Goal: Task Accomplishment & Management: Complete application form

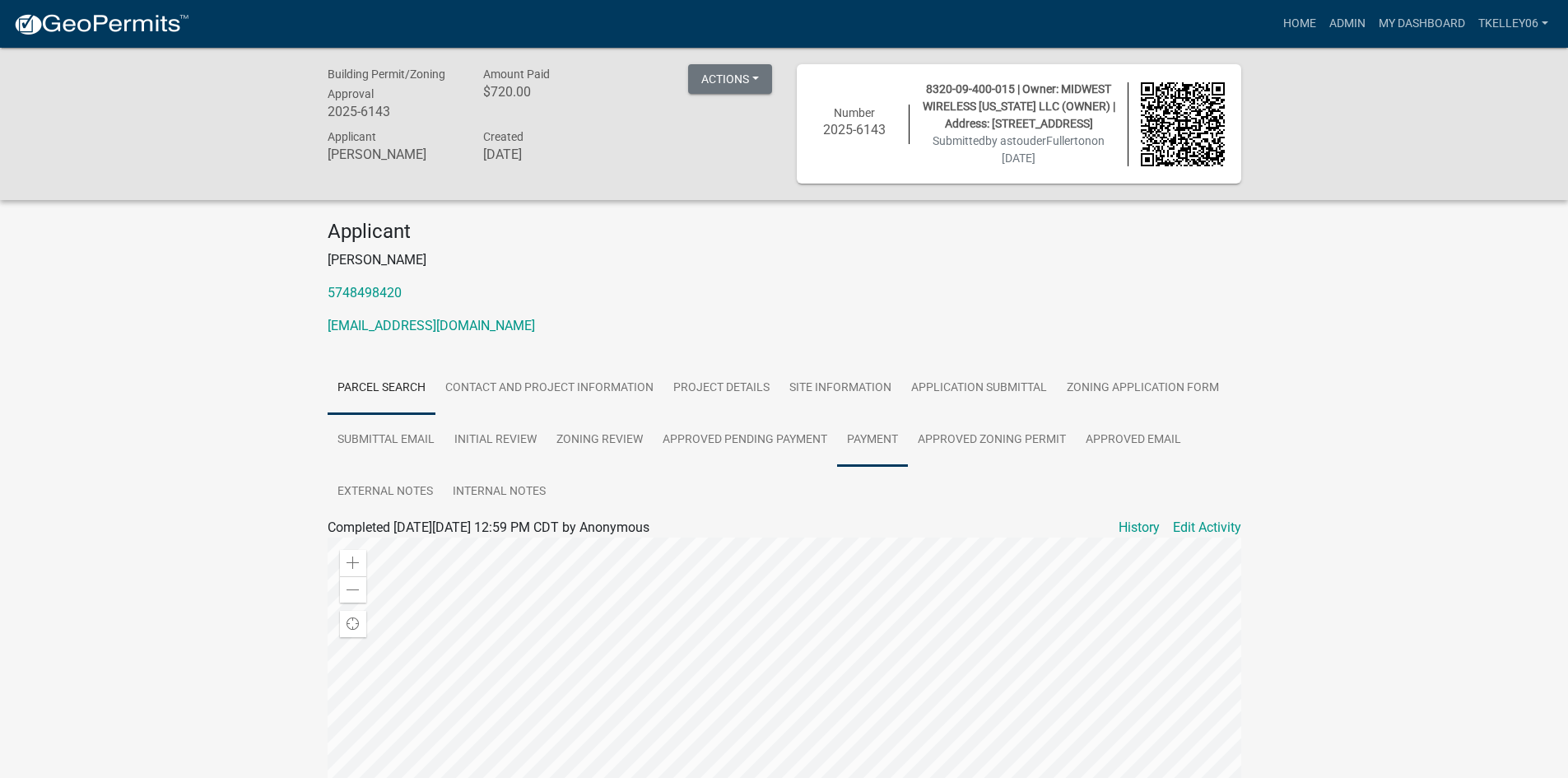
click at [888, 435] on link "Payment" at bounding box center [872, 440] width 70 height 53
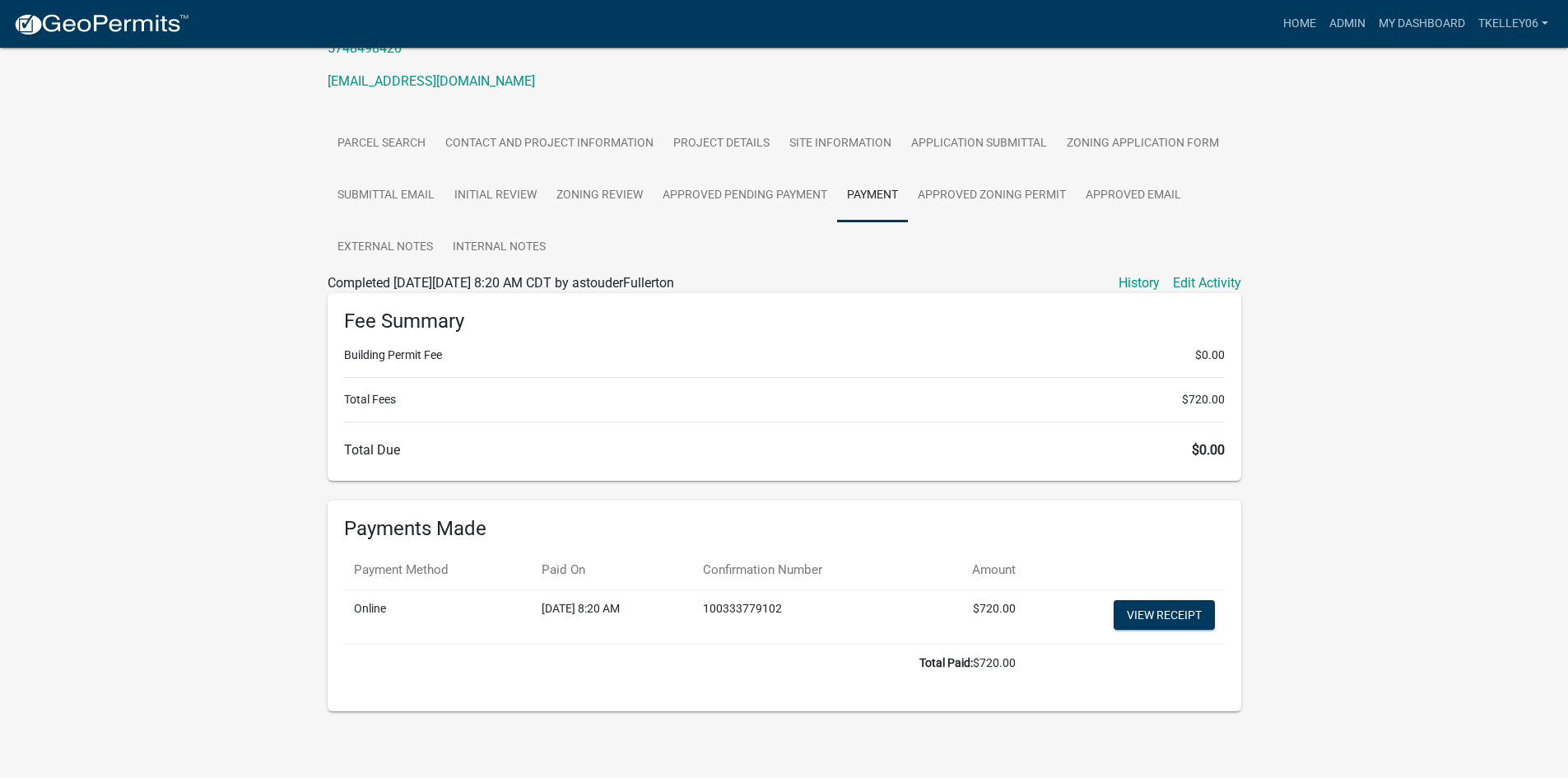
scroll to position [247, 0]
click at [1152, 612] on link "View receipt" at bounding box center [1164, 612] width 101 height 30
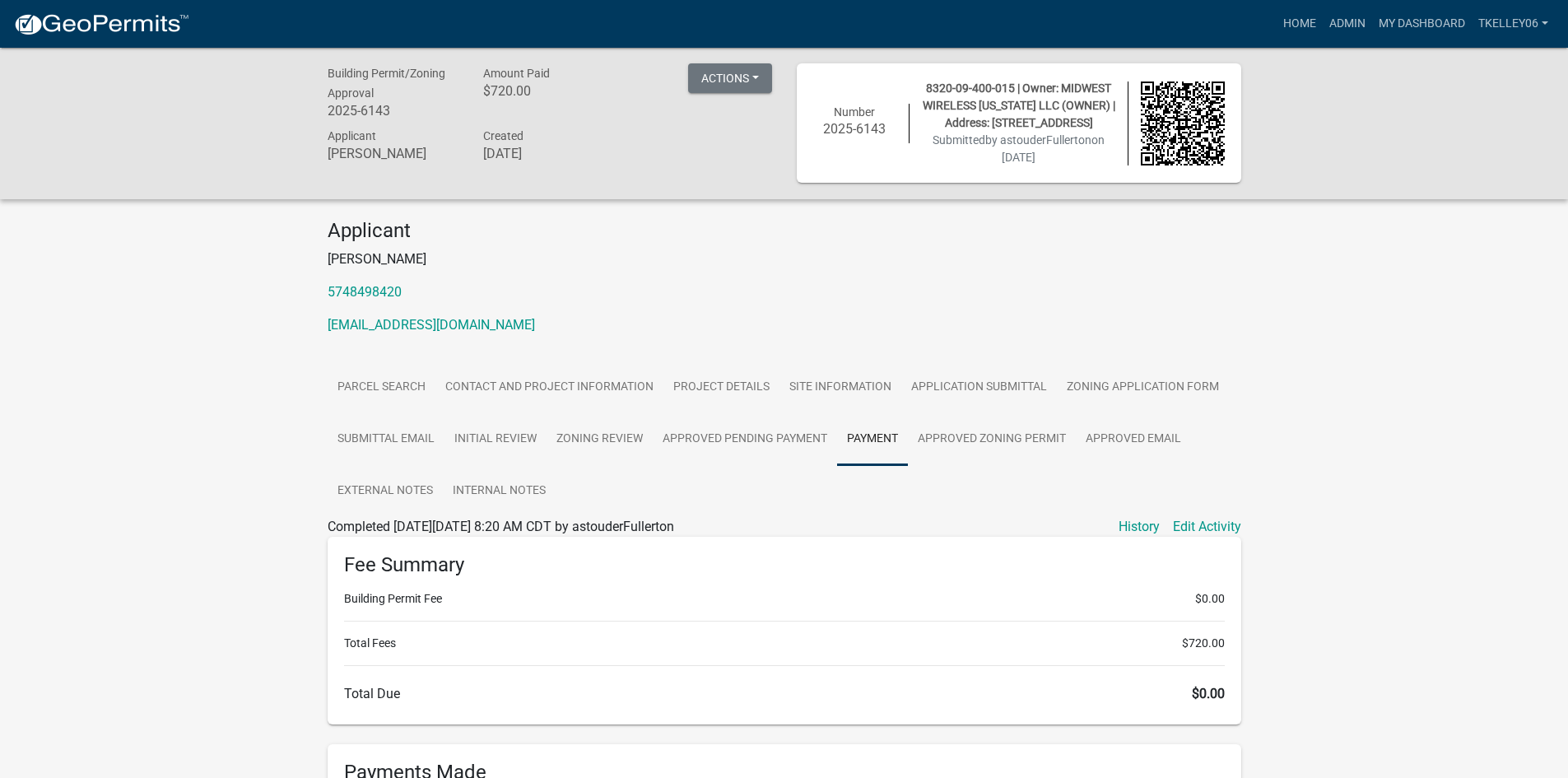
scroll to position [0, 0]
click at [503, 382] on link "Contact and Project Information" at bounding box center [550, 389] width 228 height 53
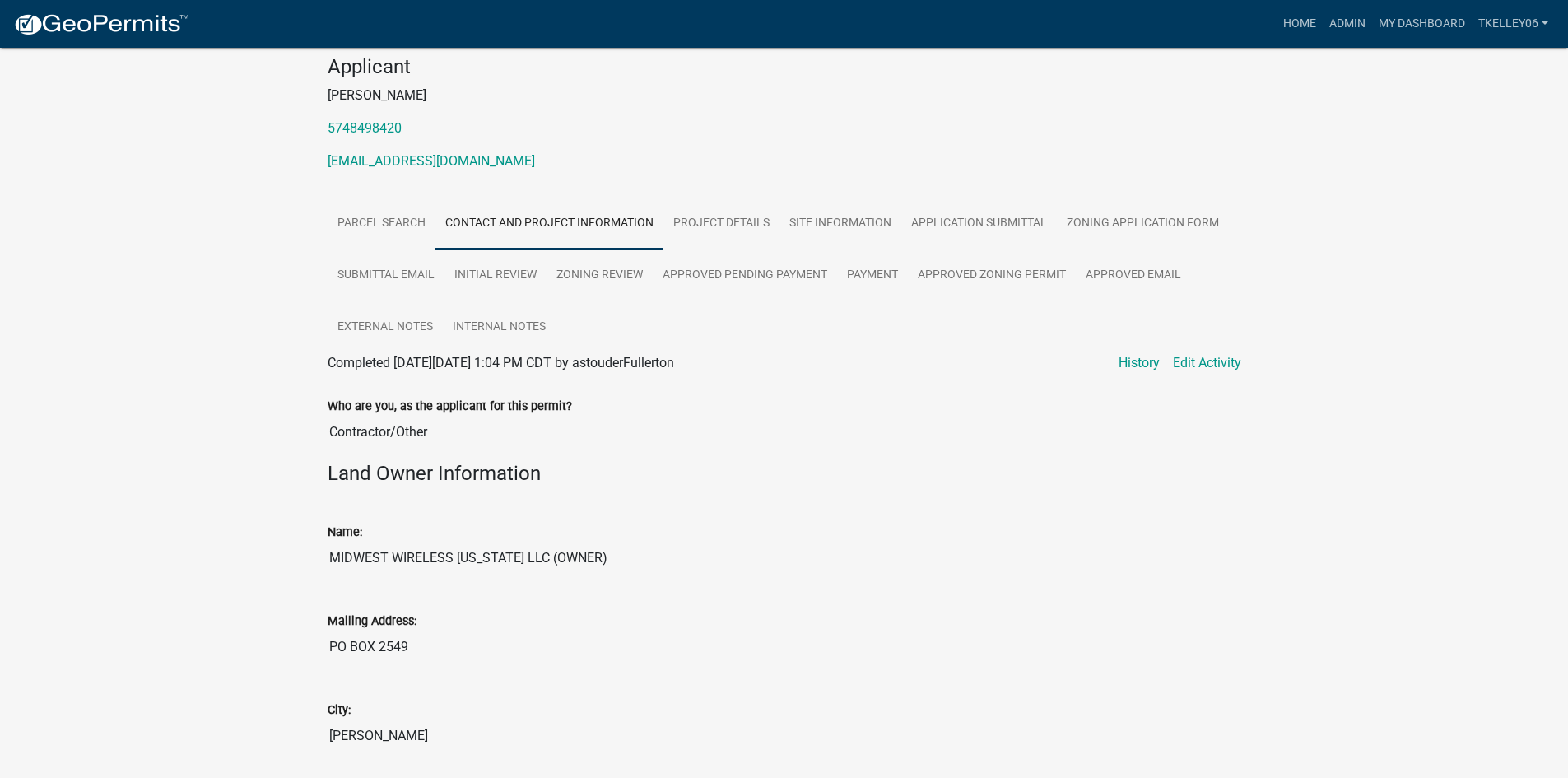
scroll to position [247, 0]
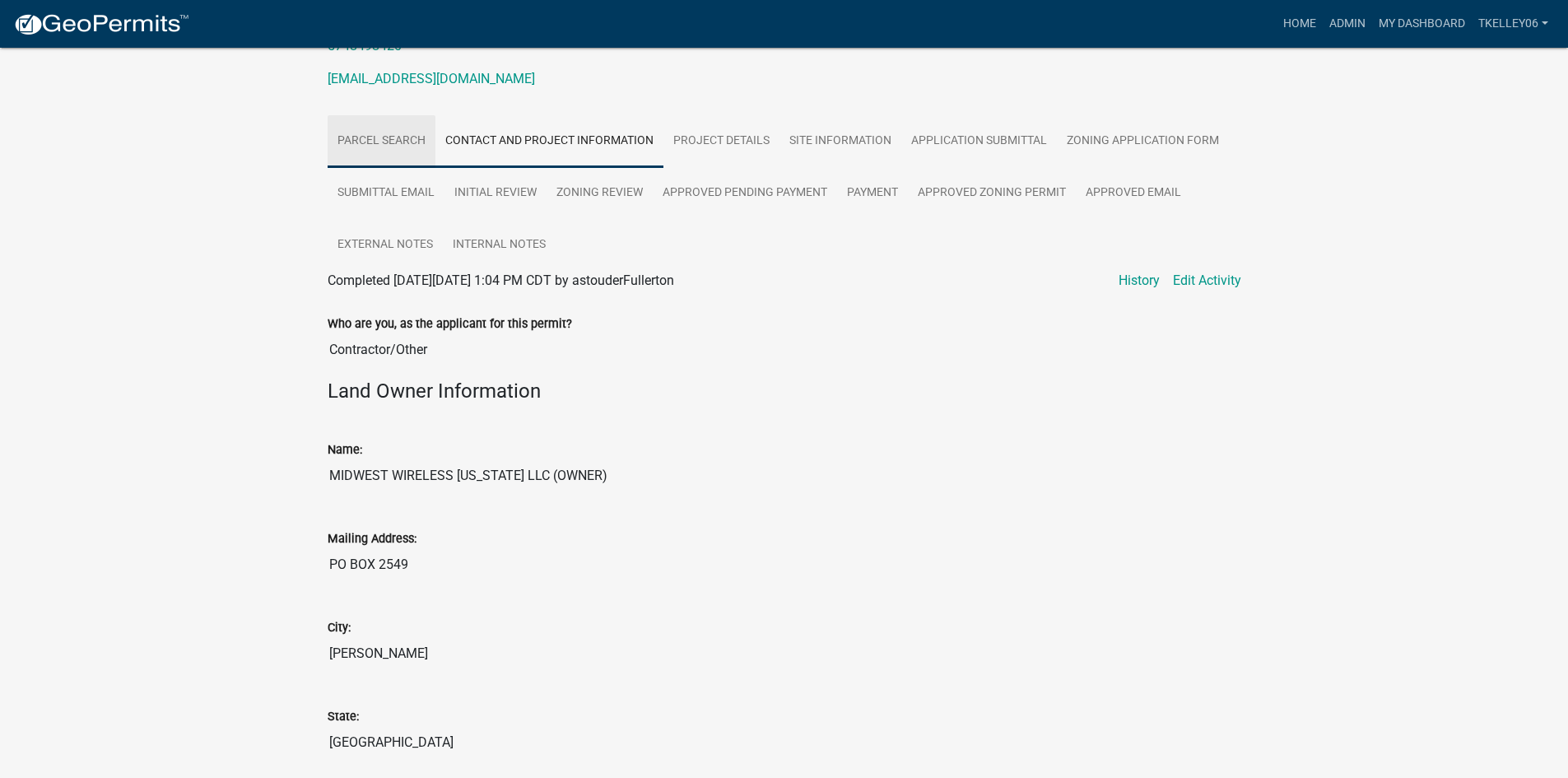
click at [431, 140] on link "Parcel search" at bounding box center [381, 141] width 108 height 53
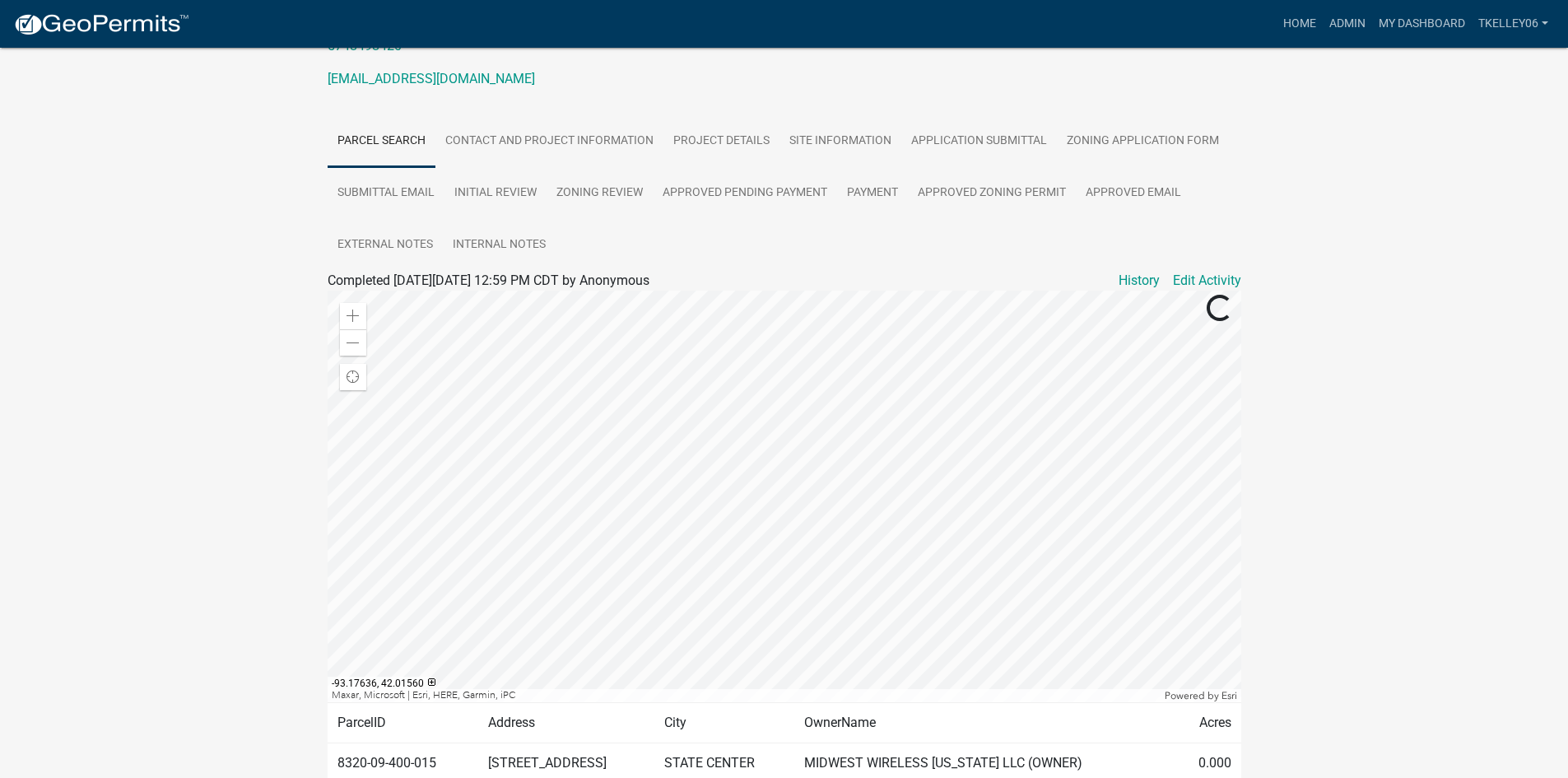
scroll to position [334, 0]
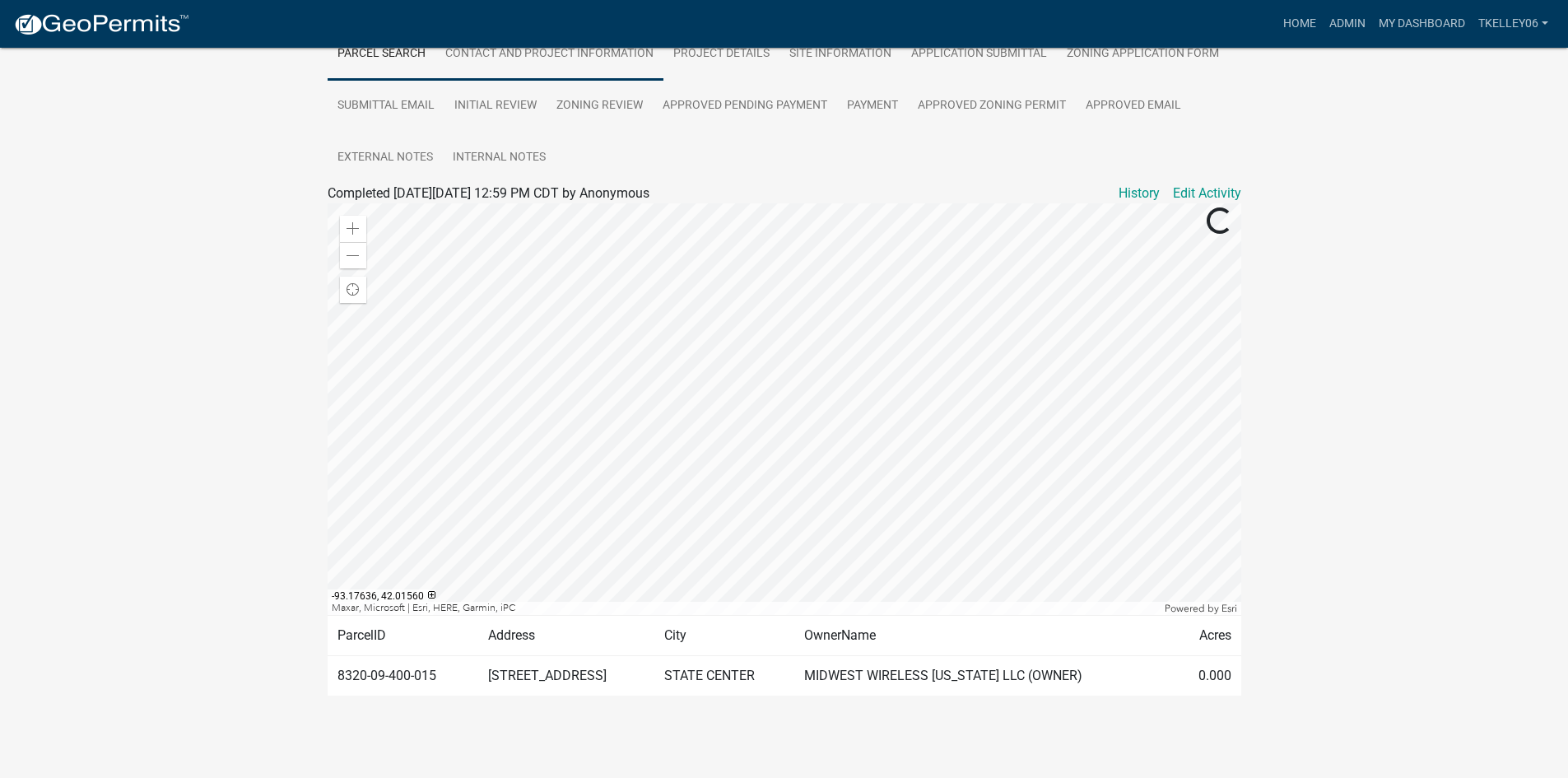
click at [486, 80] on link "Contact and Project Information" at bounding box center [550, 54] width 228 height 53
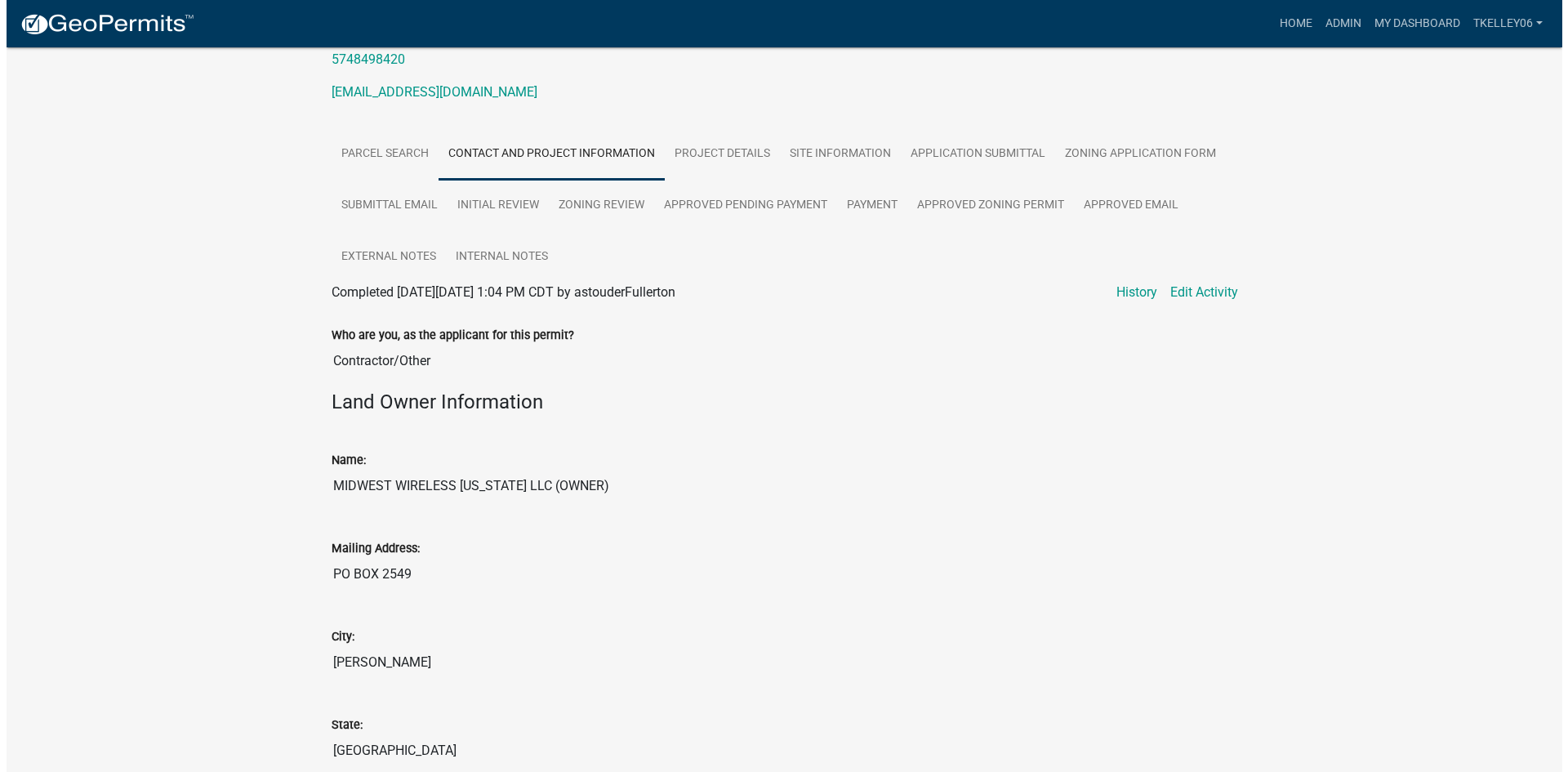
scroll to position [0, 0]
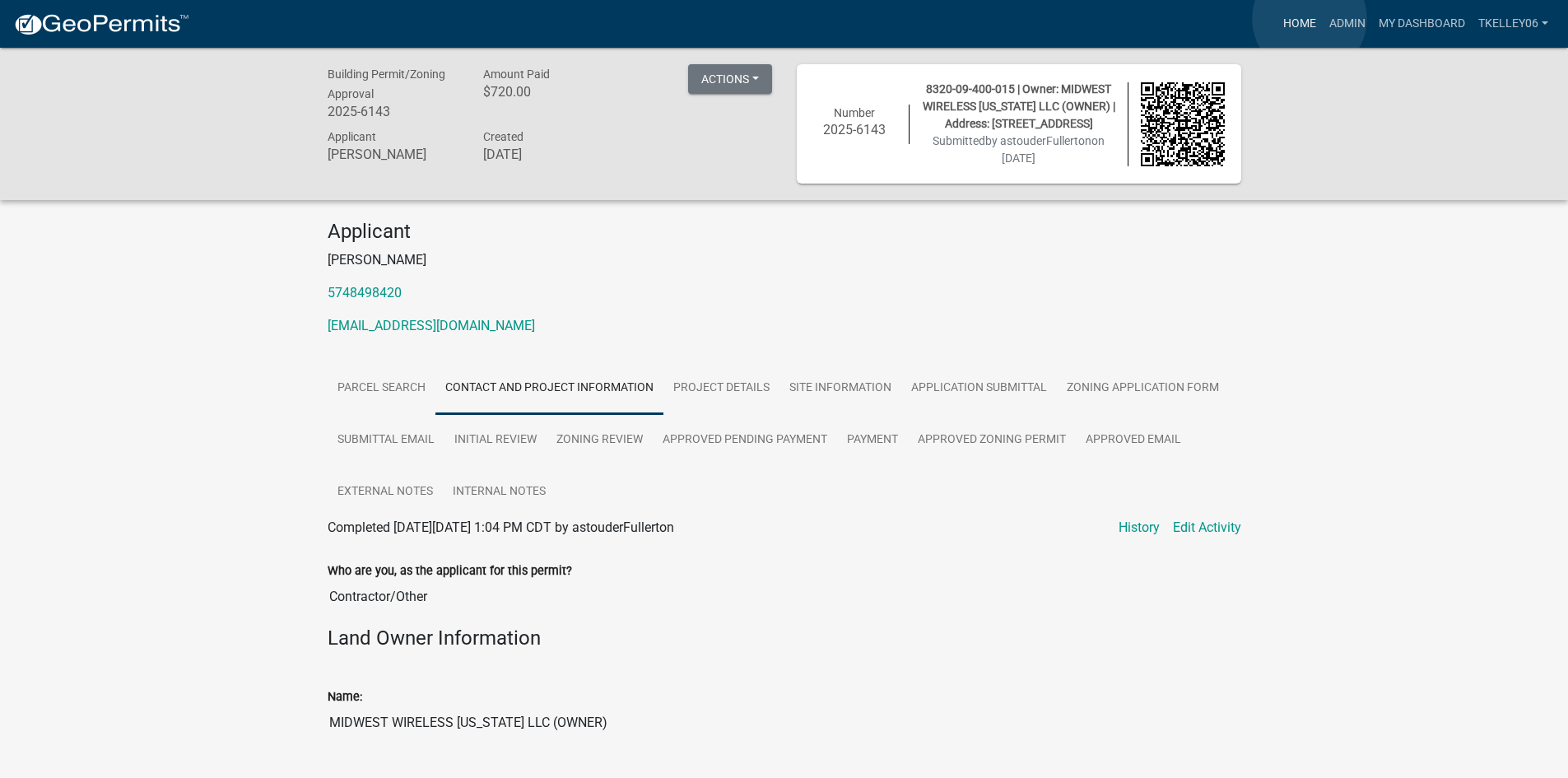
click at [1309, 19] on link "Home" at bounding box center [1300, 24] width 47 height 32
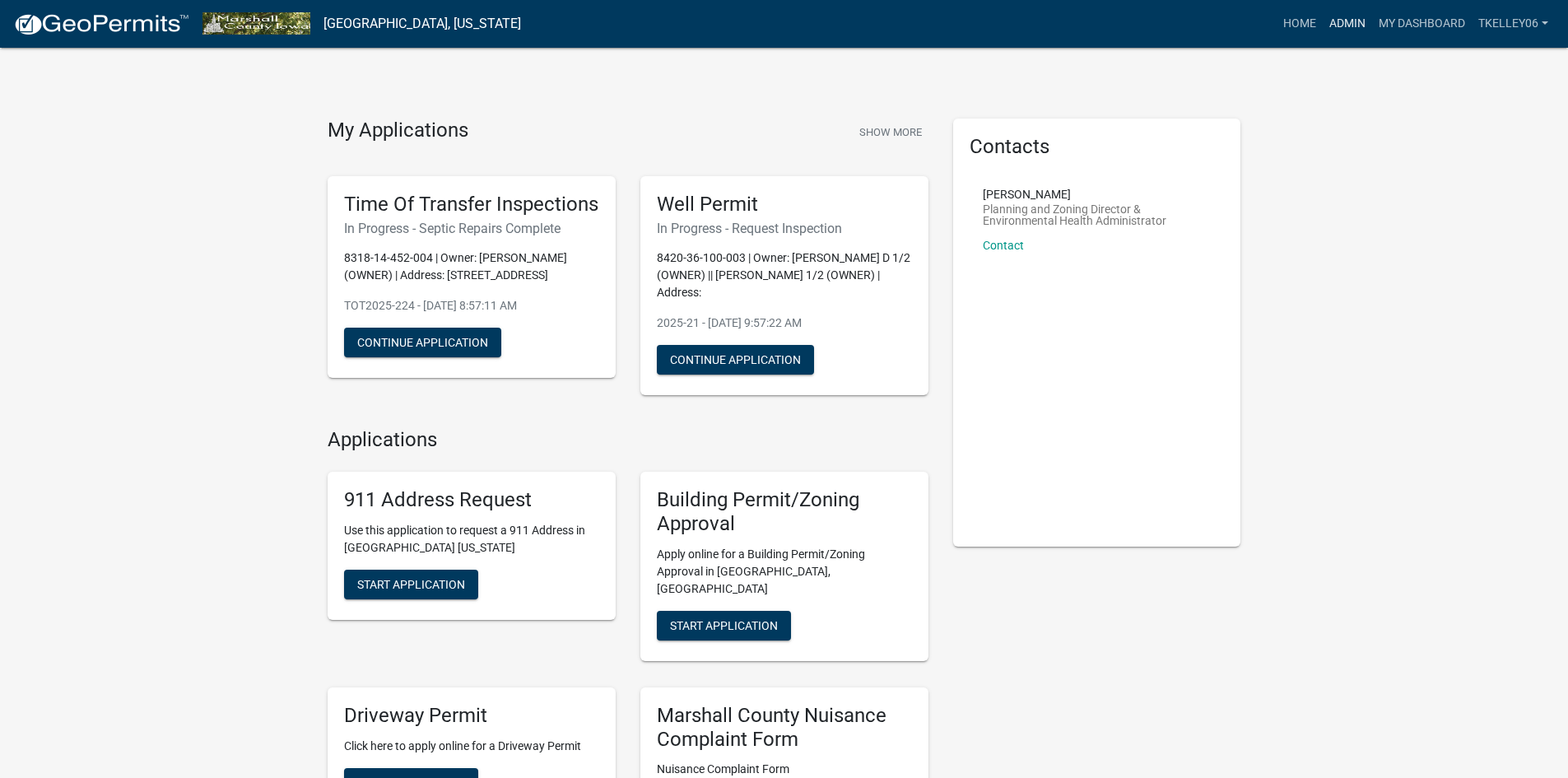
click at [1355, 24] on link "Admin" at bounding box center [1347, 24] width 50 height 32
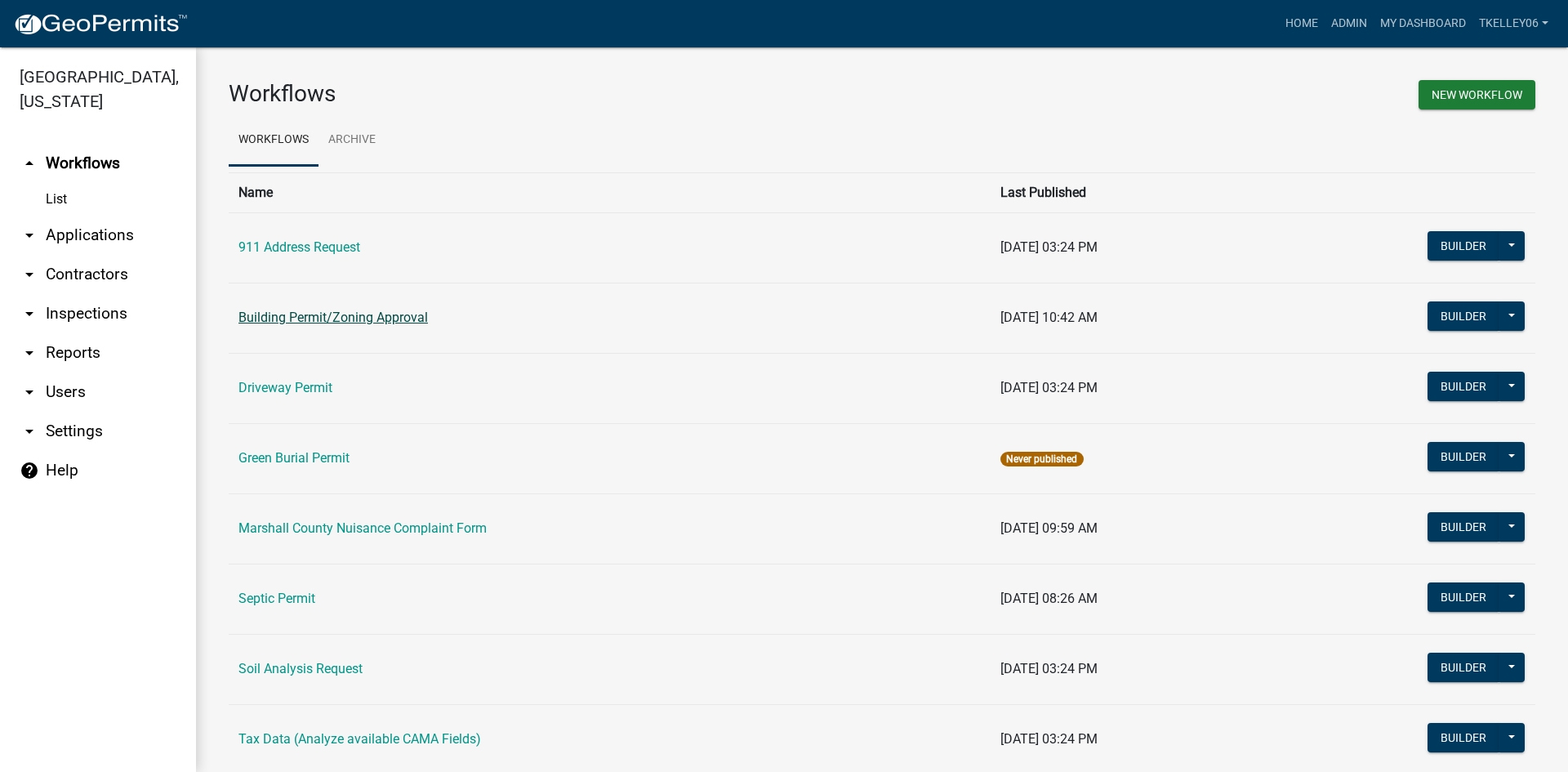
click at [332, 320] on link "Building Permit/Zoning Approval" at bounding box center [333, 318] width 190 height 16
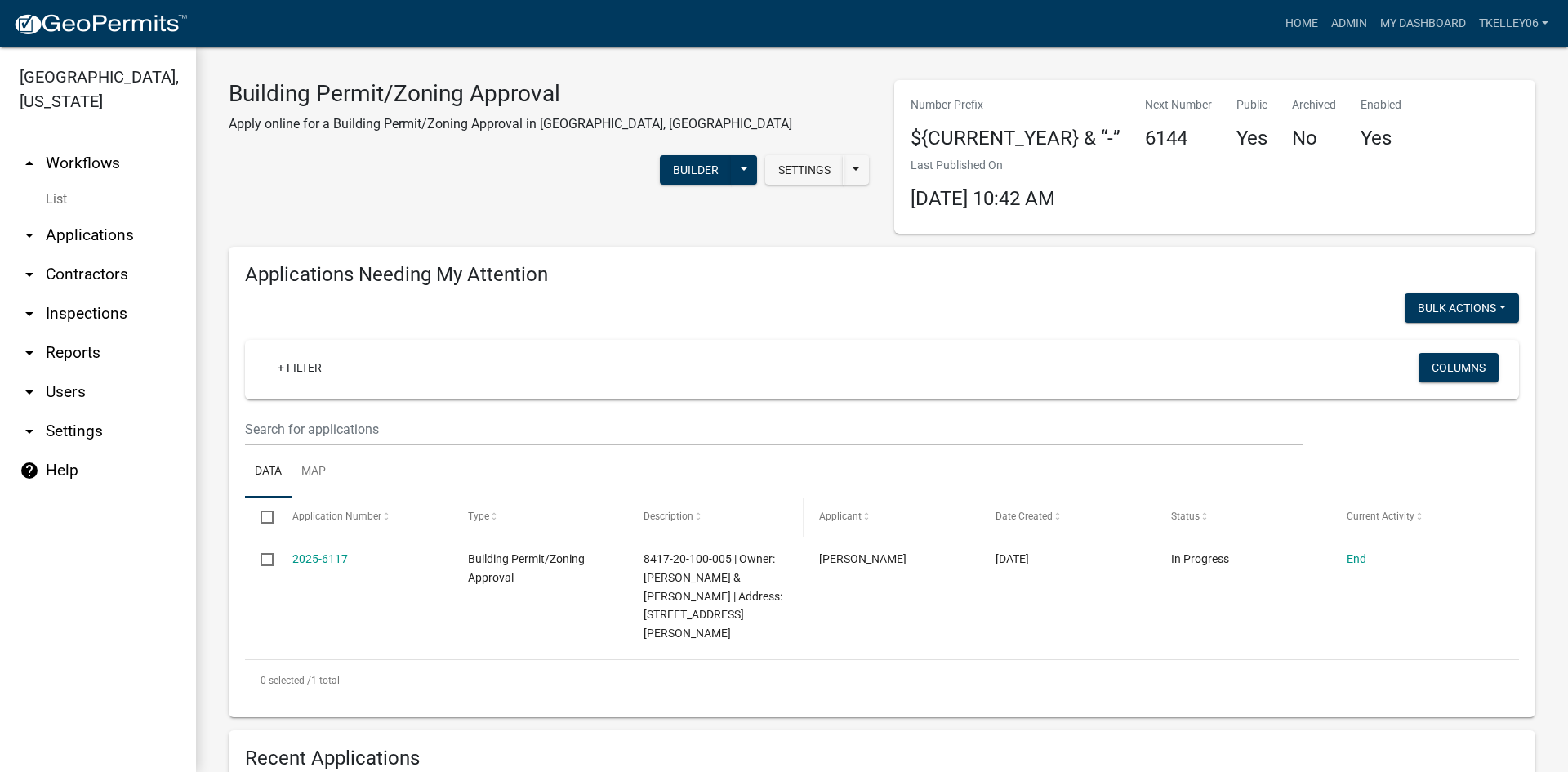
select select "3: 100"
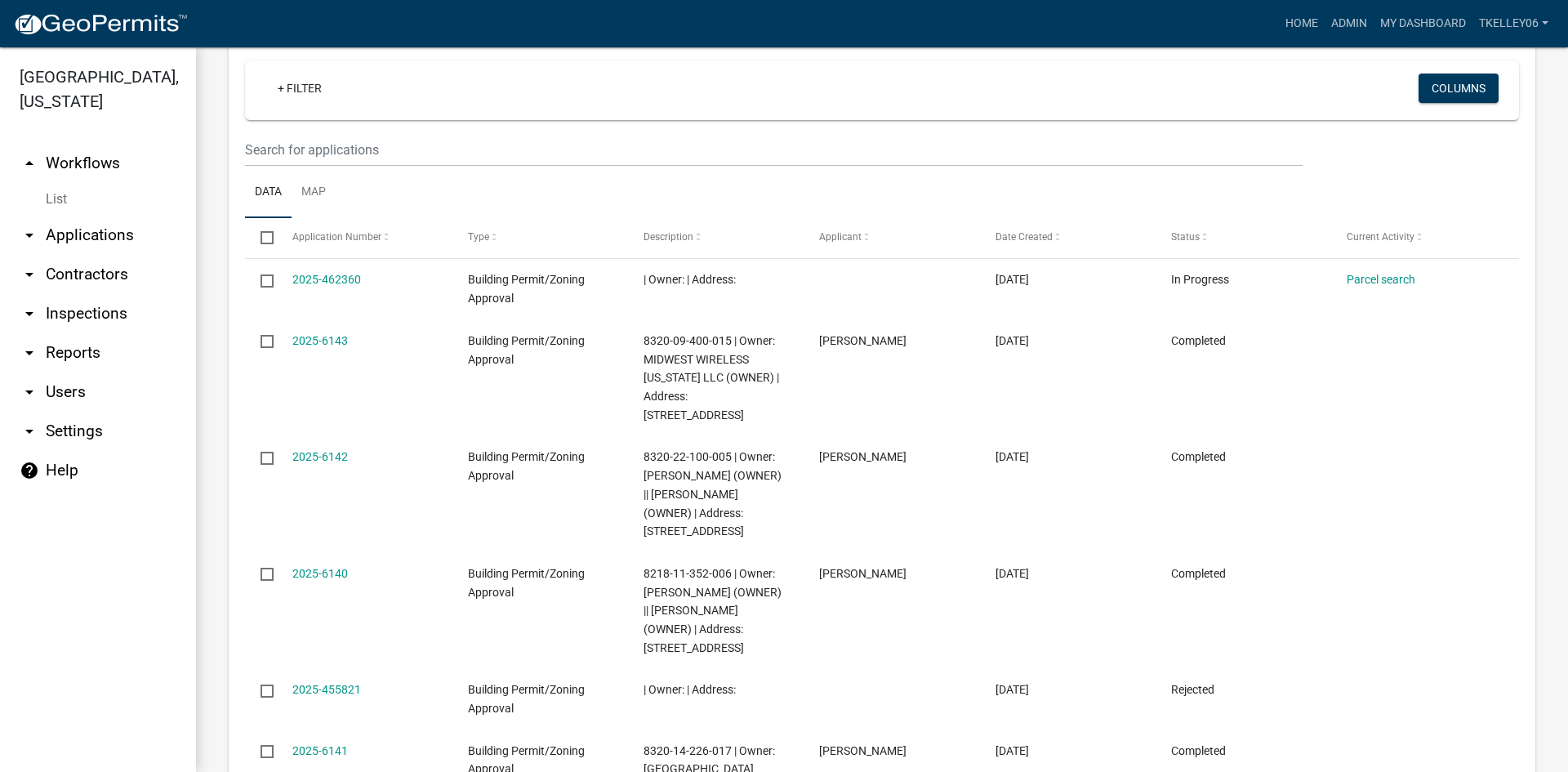
scroll to position [817, 0]
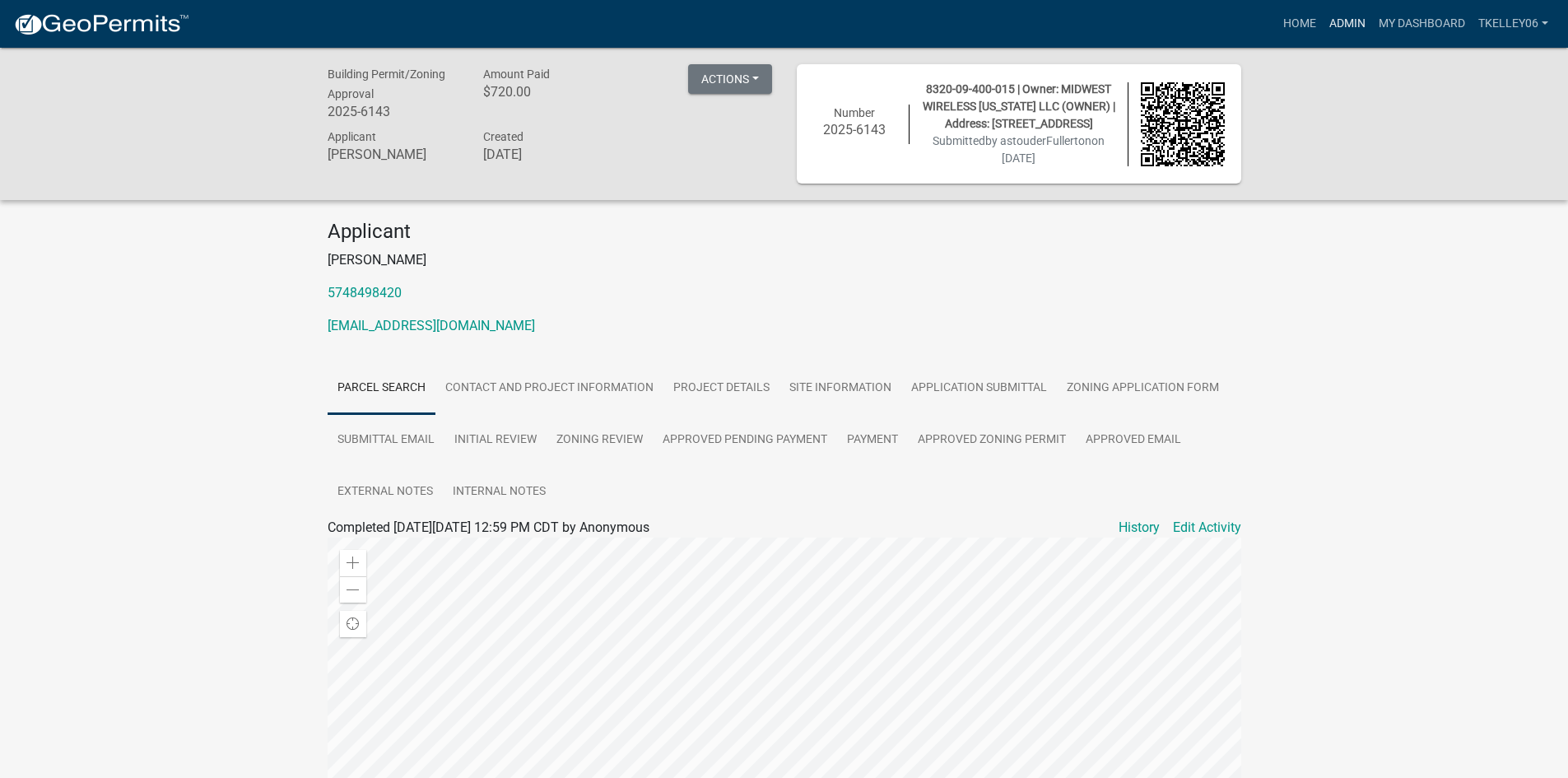
click at [1345, 21] on link "Admin" at bounding box center [1347, 24] width 50 height 32
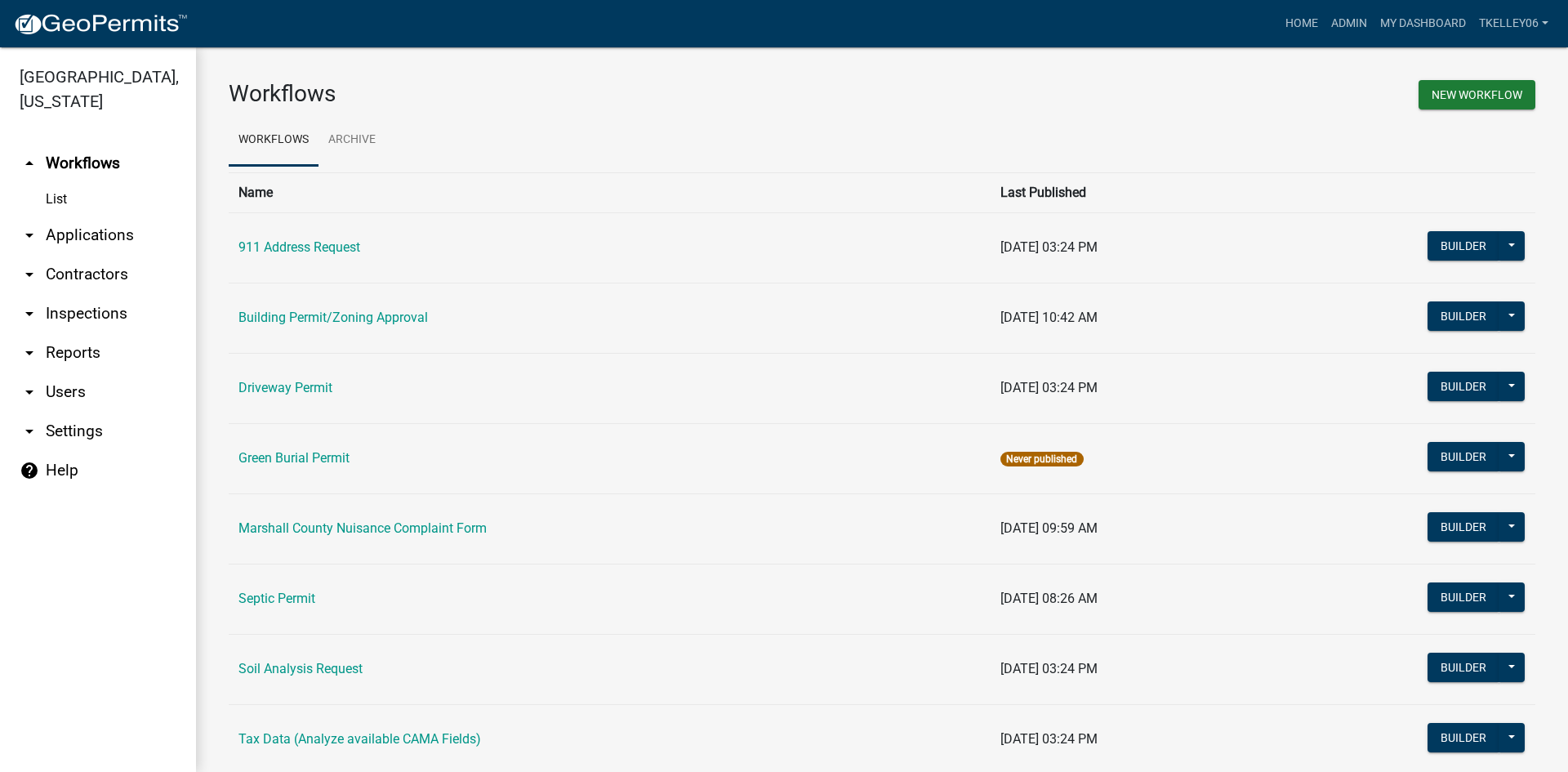
click at [98, 215] on link "arrow_drop_down Applications" at bounding box center [97, 235] width 196 height 39
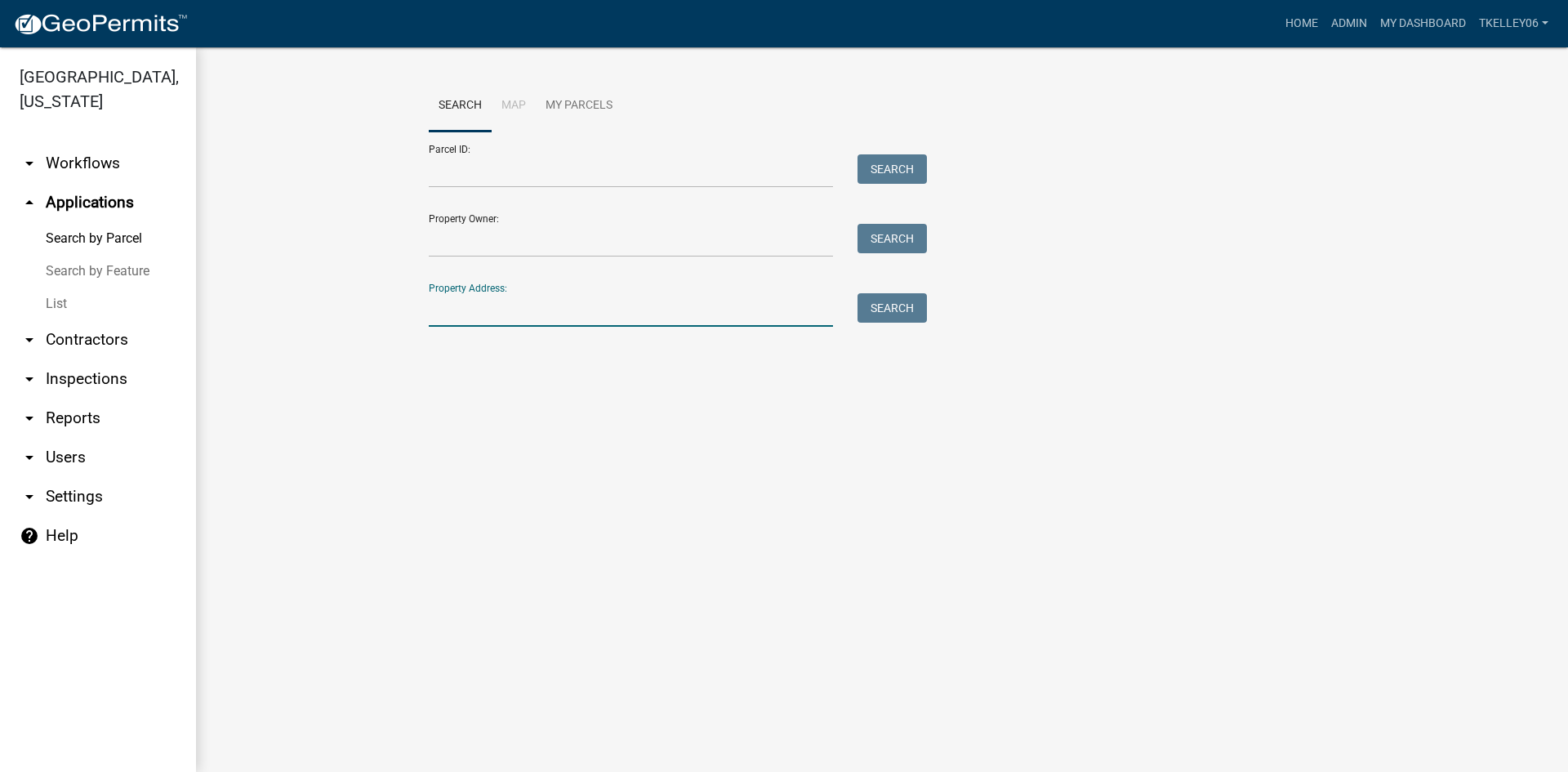
click at [536, 327] on input "Property Address:" at bounding box center [630, 310] width 404 height 33
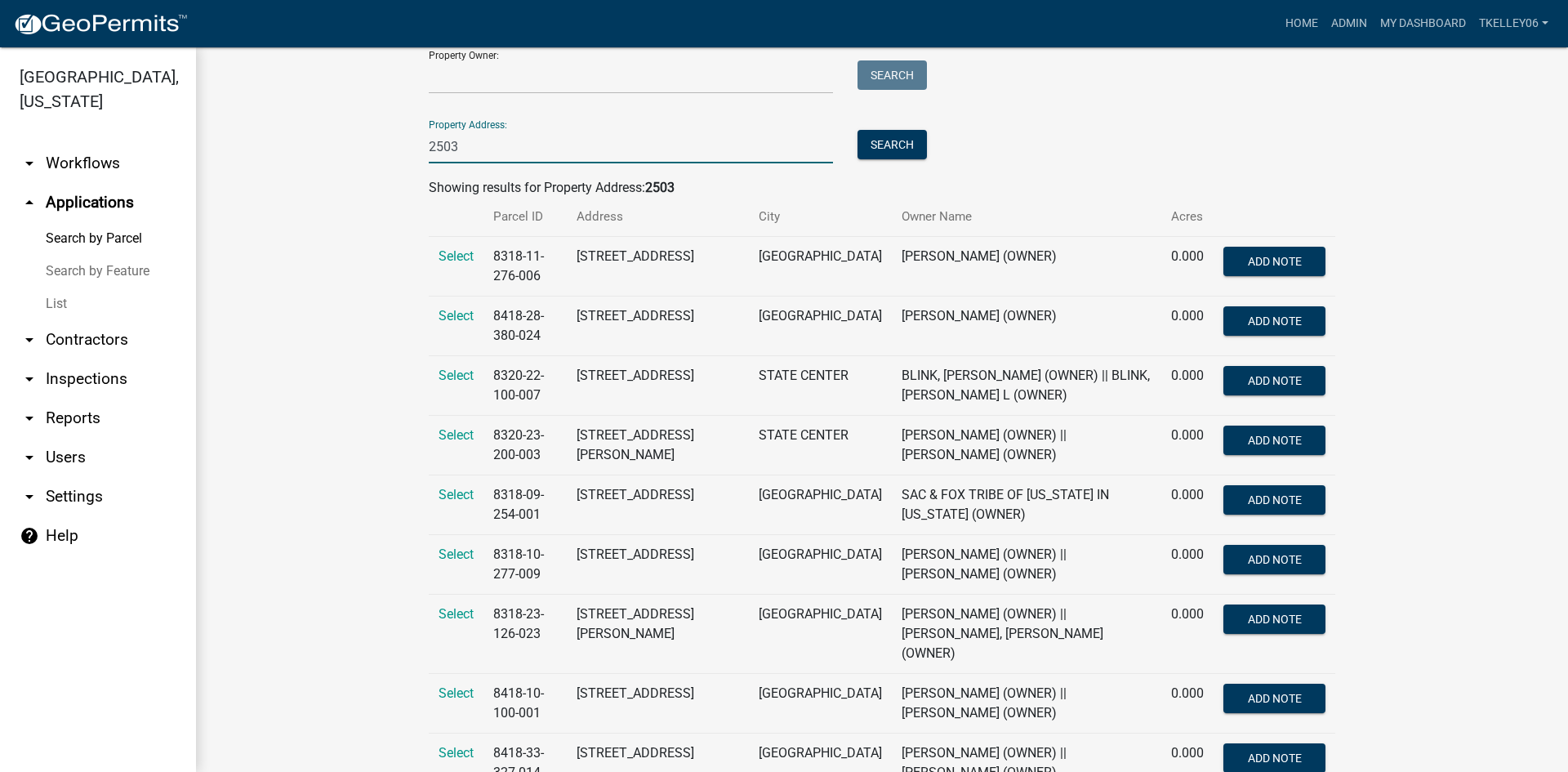
scroll to position [327, 0]
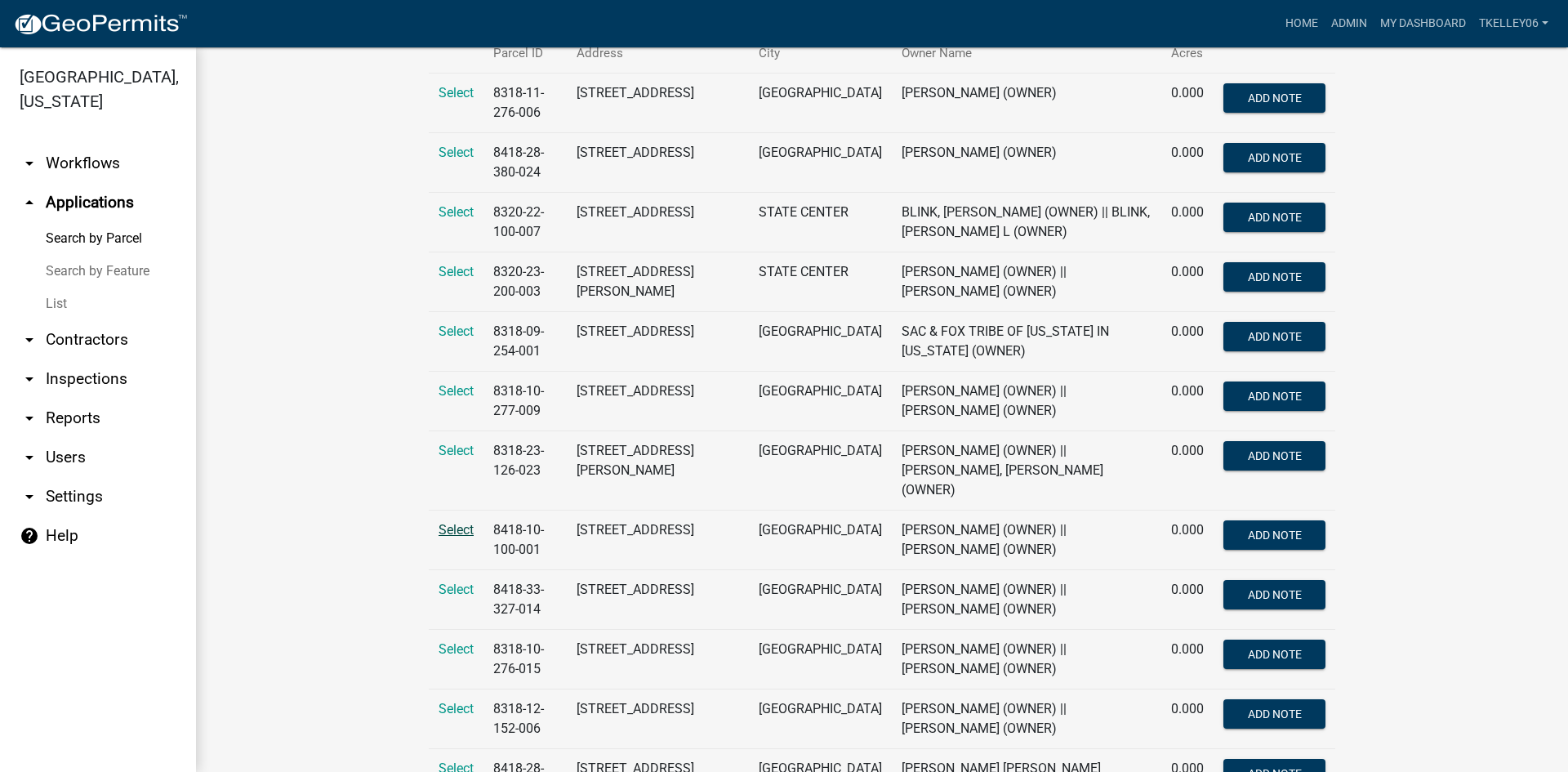
type input "2503"
click at [450, 522] on span "Select" at bounding box center [456, 530] width 35 height 16
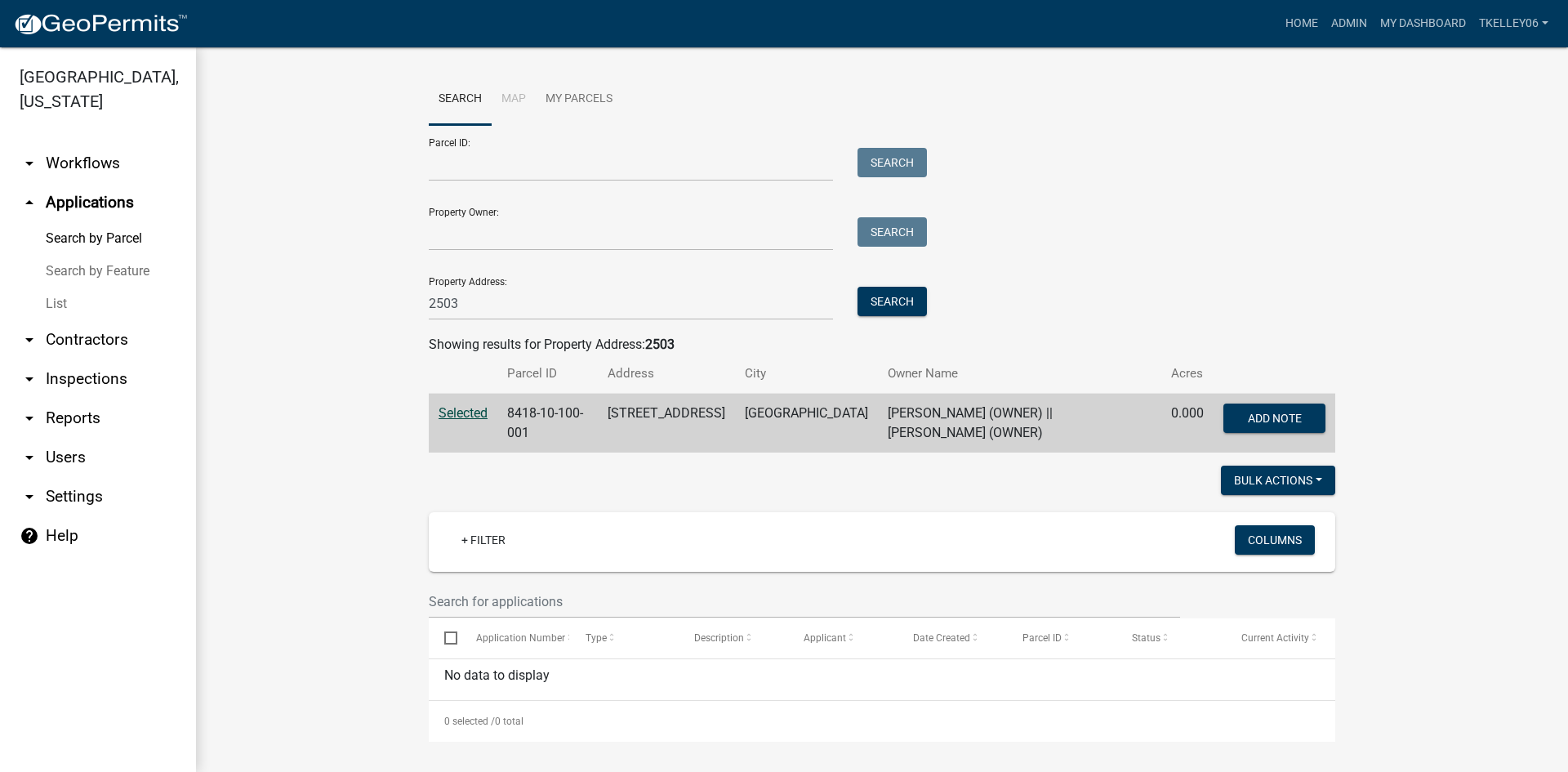
scroll to position [9, 0]
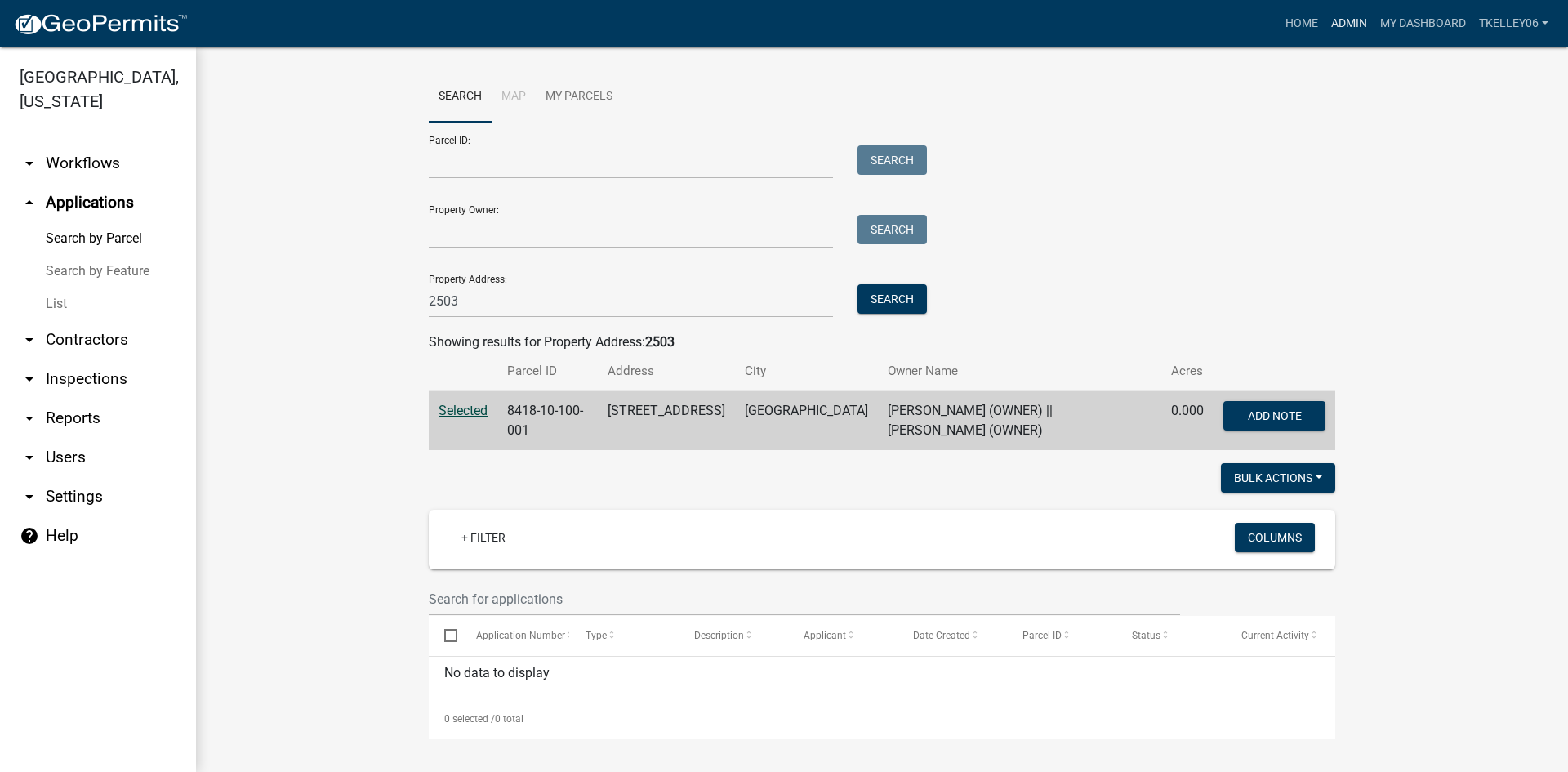
click at [1340, 19] on link "Admin" at bounding box center [1350, 24] width 49 height 31
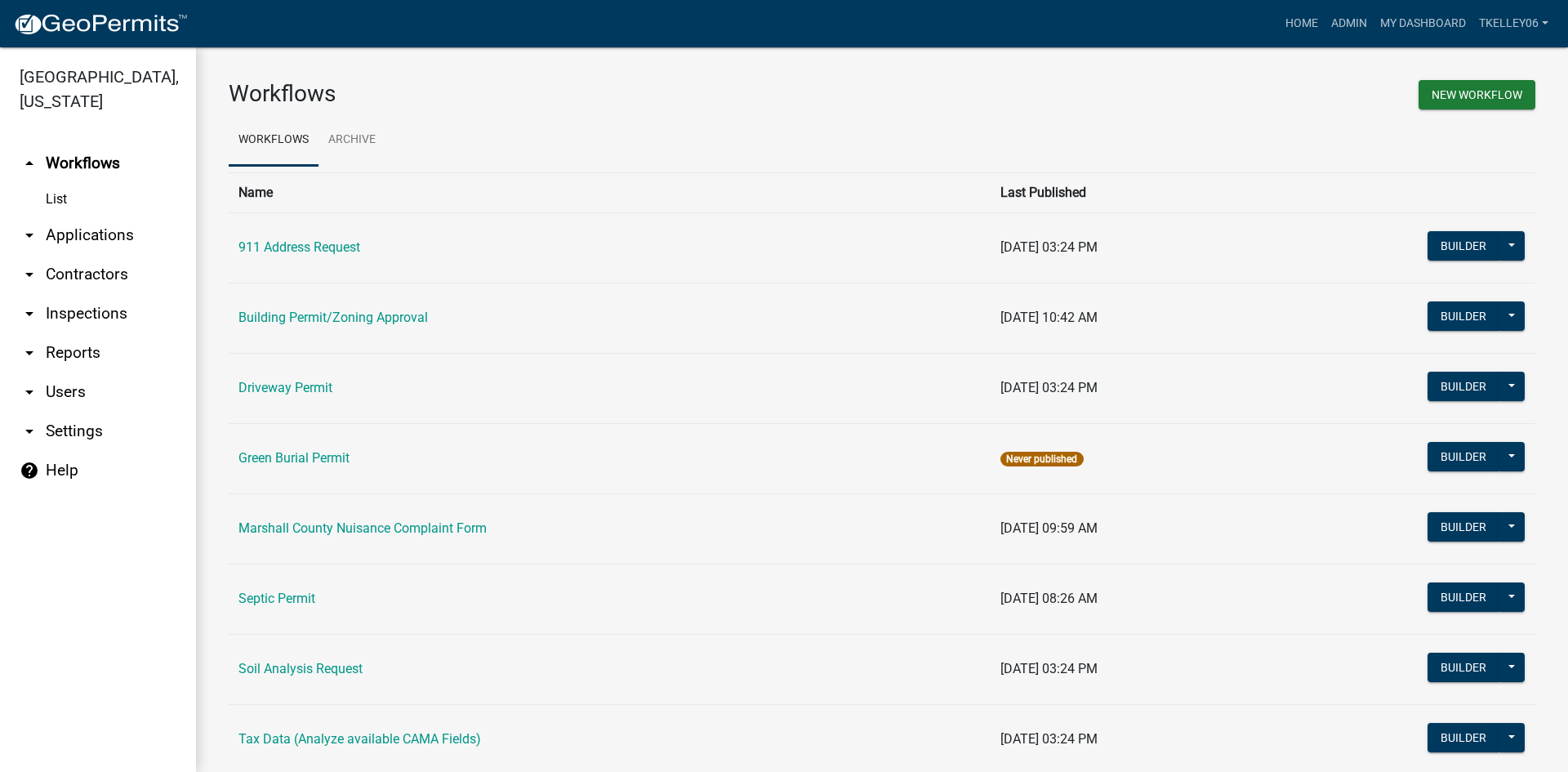
click at [96, 216] on link "arrow_drop_down Applications" at bounding box center [97, 235] width 196 height 39
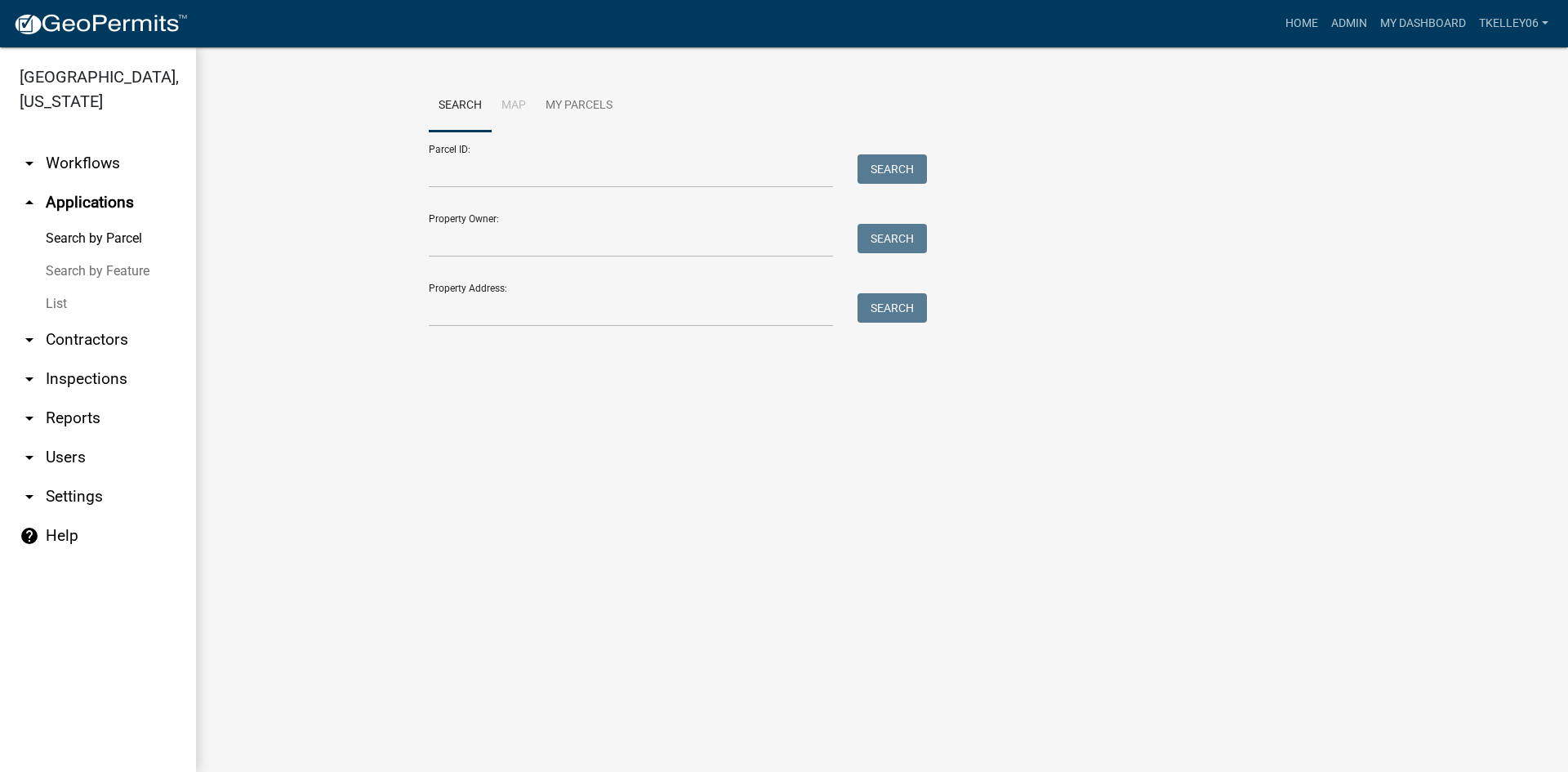
click at [509, 339] on div "Search Map My Parcels Parcel ID: Search Property Owner: Search Property Address…" at bounding box center [882, 210] width 931 height 262
click at [508, 313] on input "Property Address:" at bounding box center [630, 310] width 404 height 33
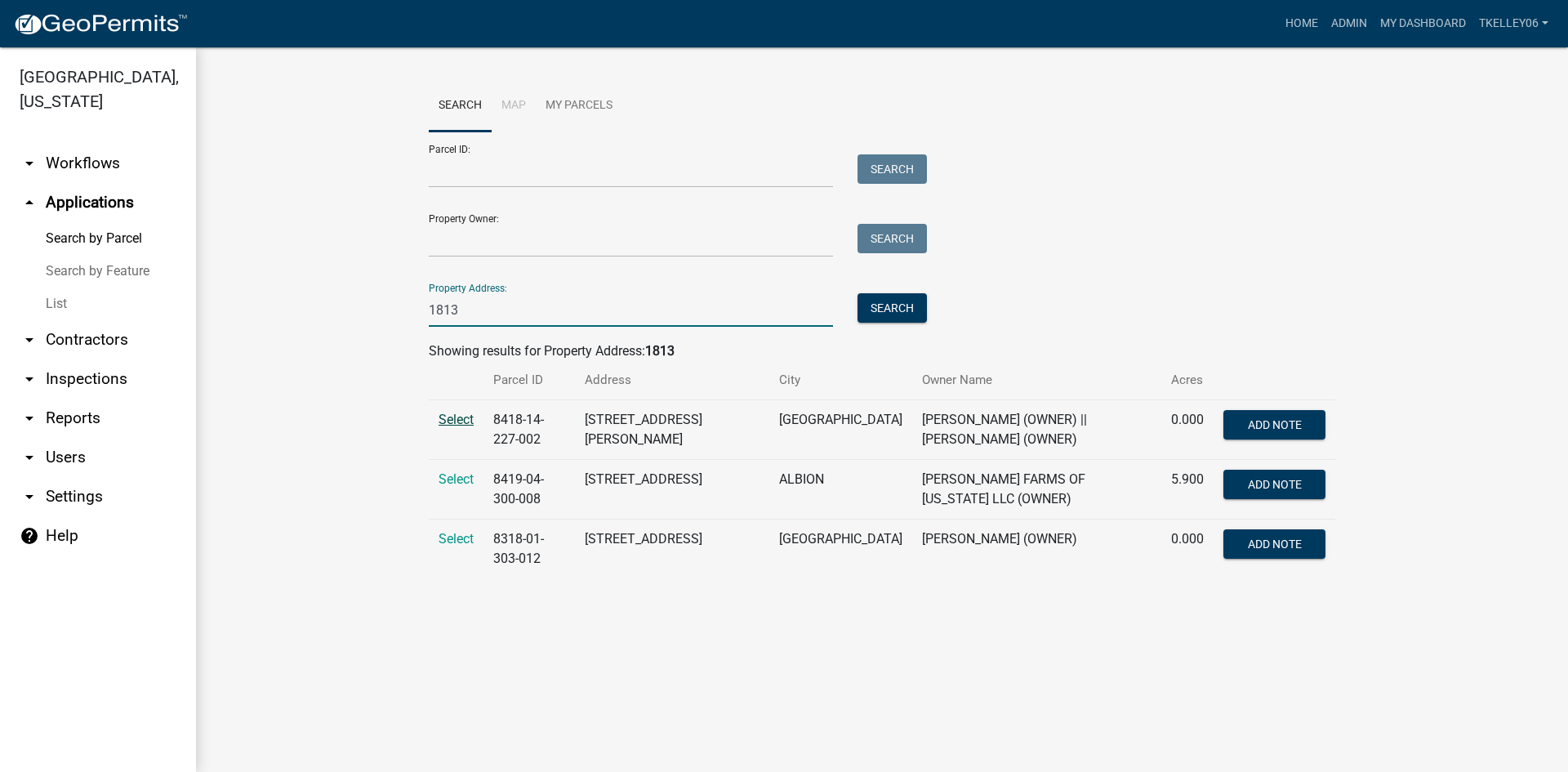
type input "1813"
click at [448, 417] on span "Select" at bounding box center [456, 420] width 35 height 16
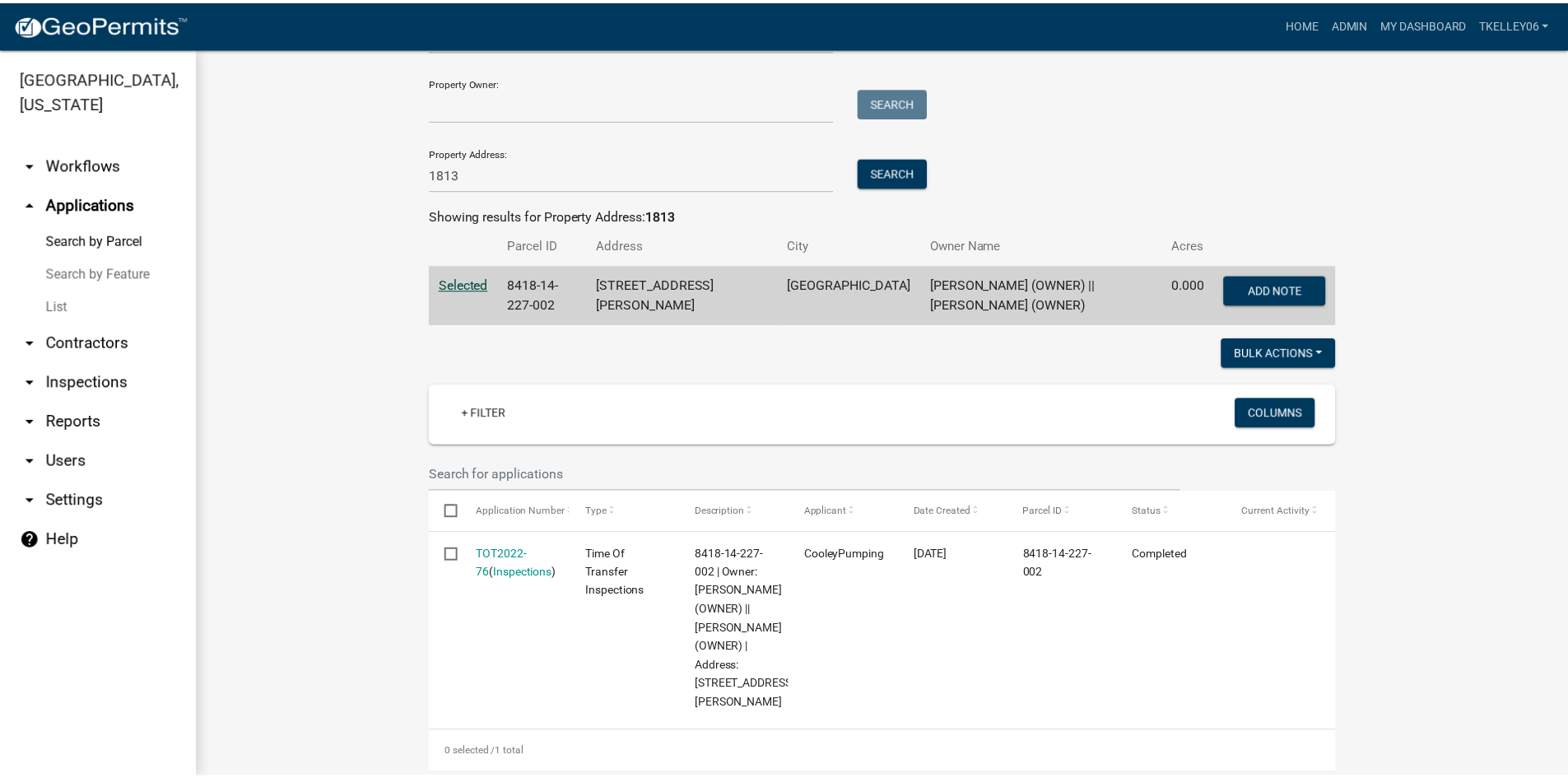
scroll to position [166, 0]
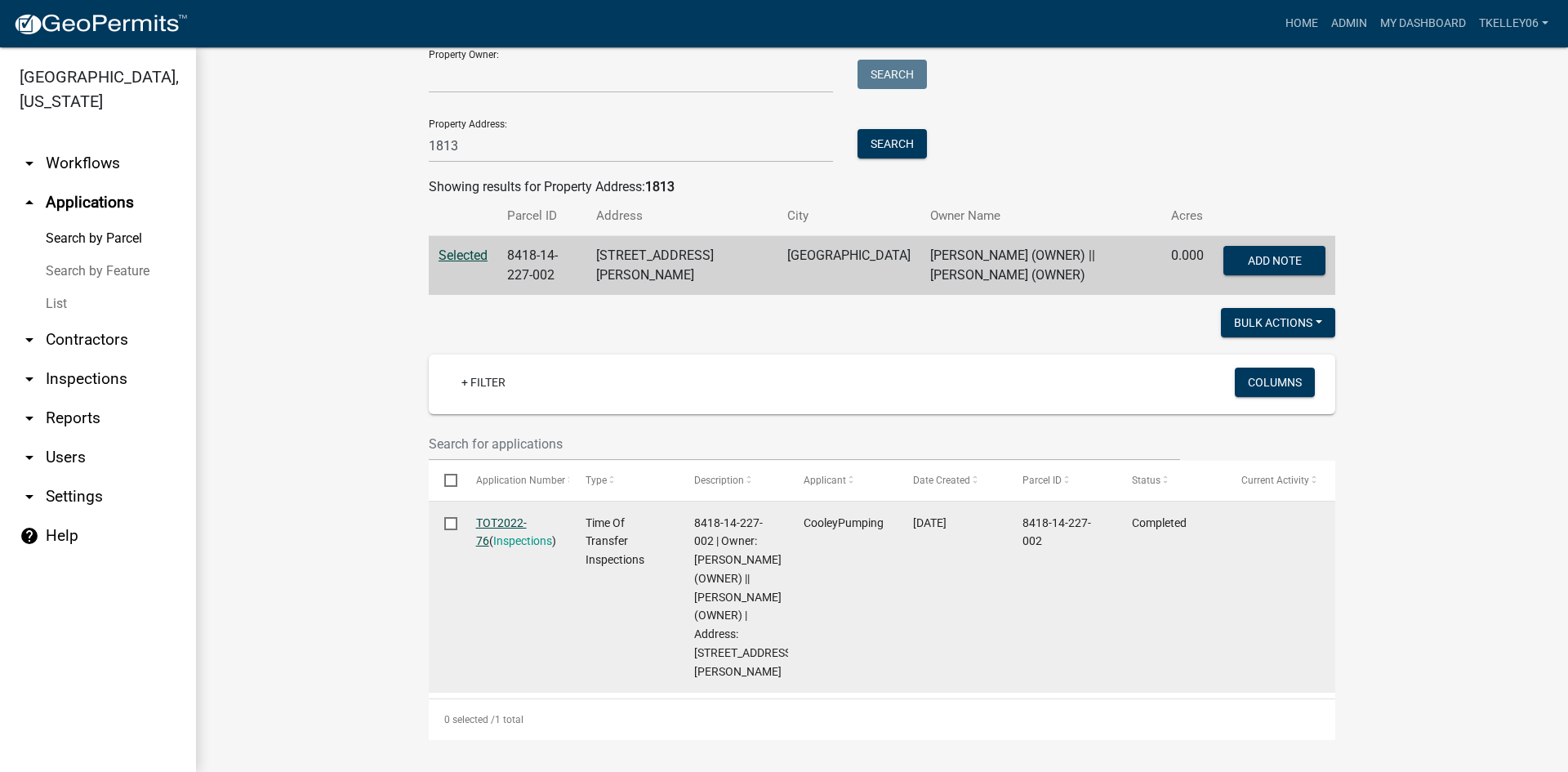
click at [512, 524] on link "TOT2022-76" at bounding box center [501, 532] width 51 height 31
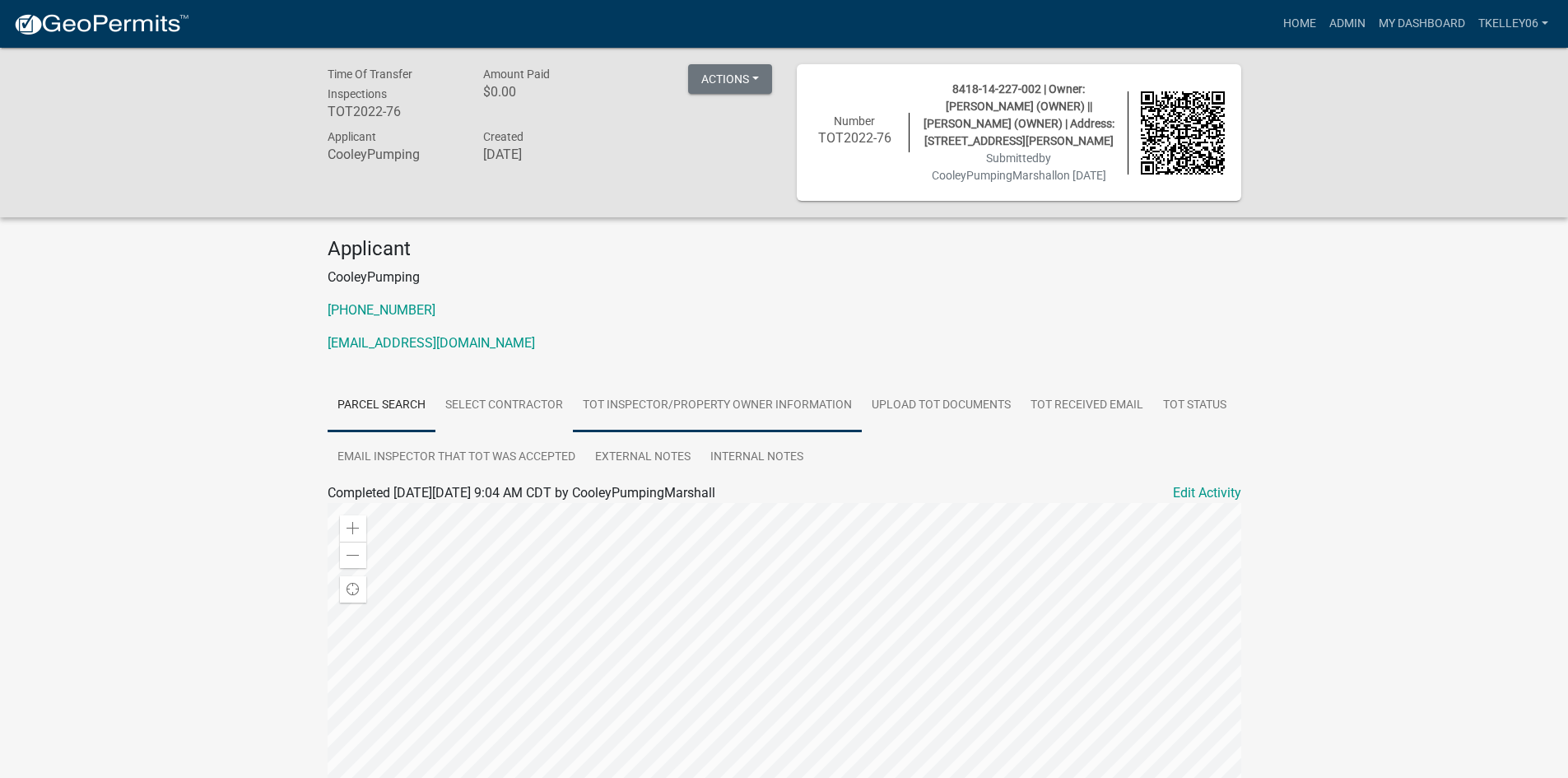
click at [717, 407] on link "TOT Inspector/Property Owner Information" at bounding box center [717, 405] width 289 height 53
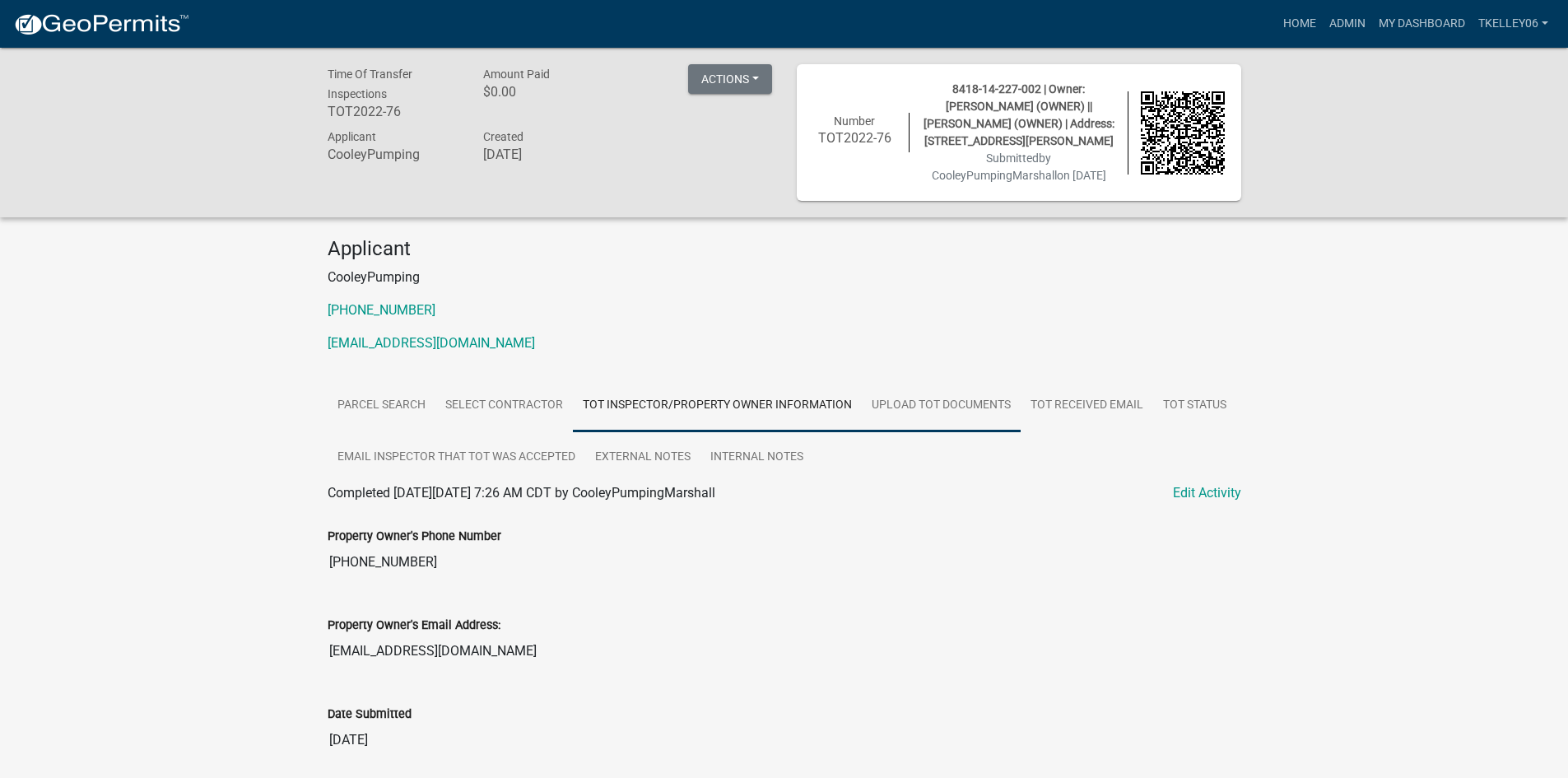
click at [908, 404] on link "Upload TOT Documents" at bounding box center [941, 405] width 158 height 53
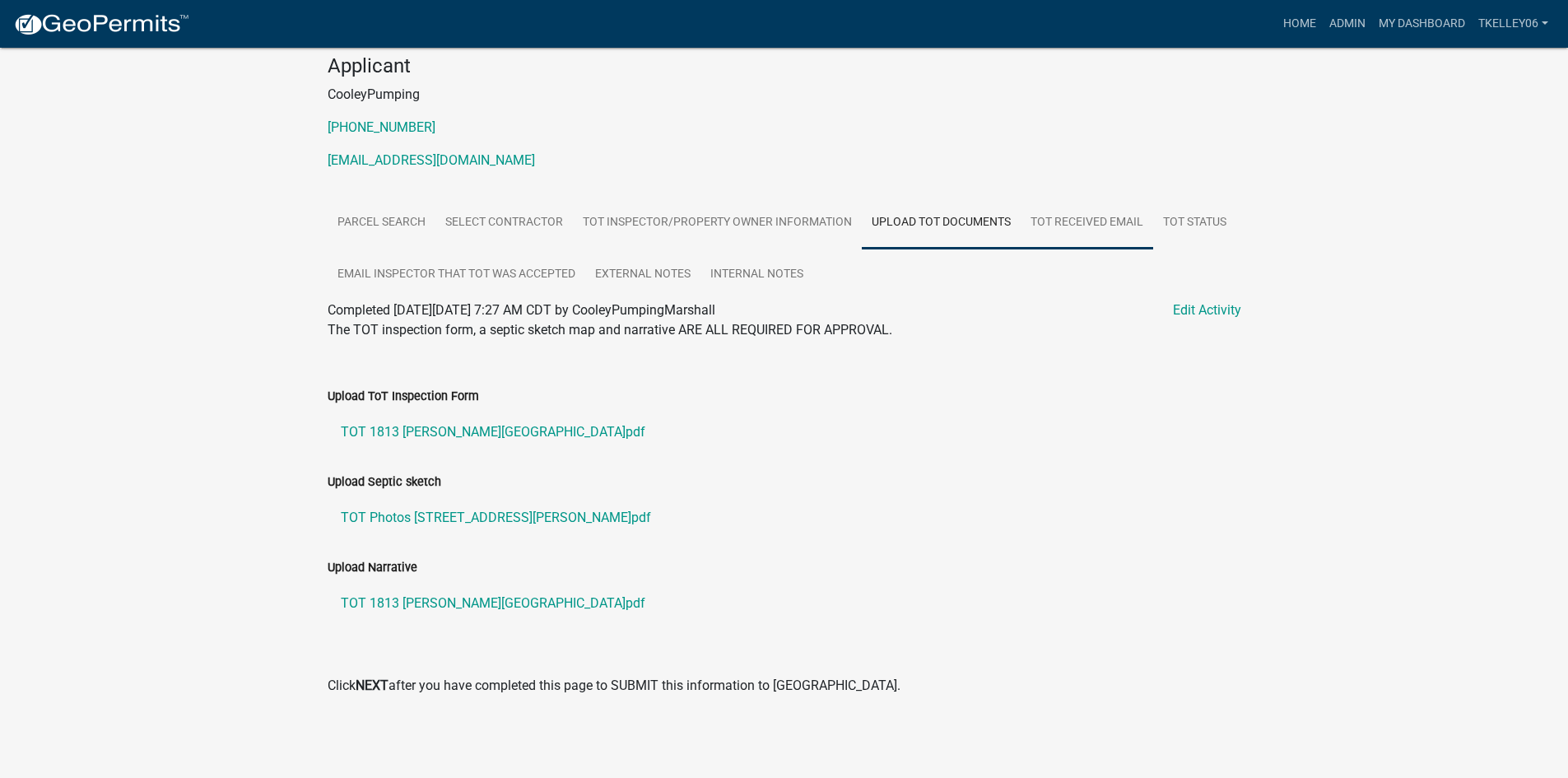
scroll to position [100, 0]
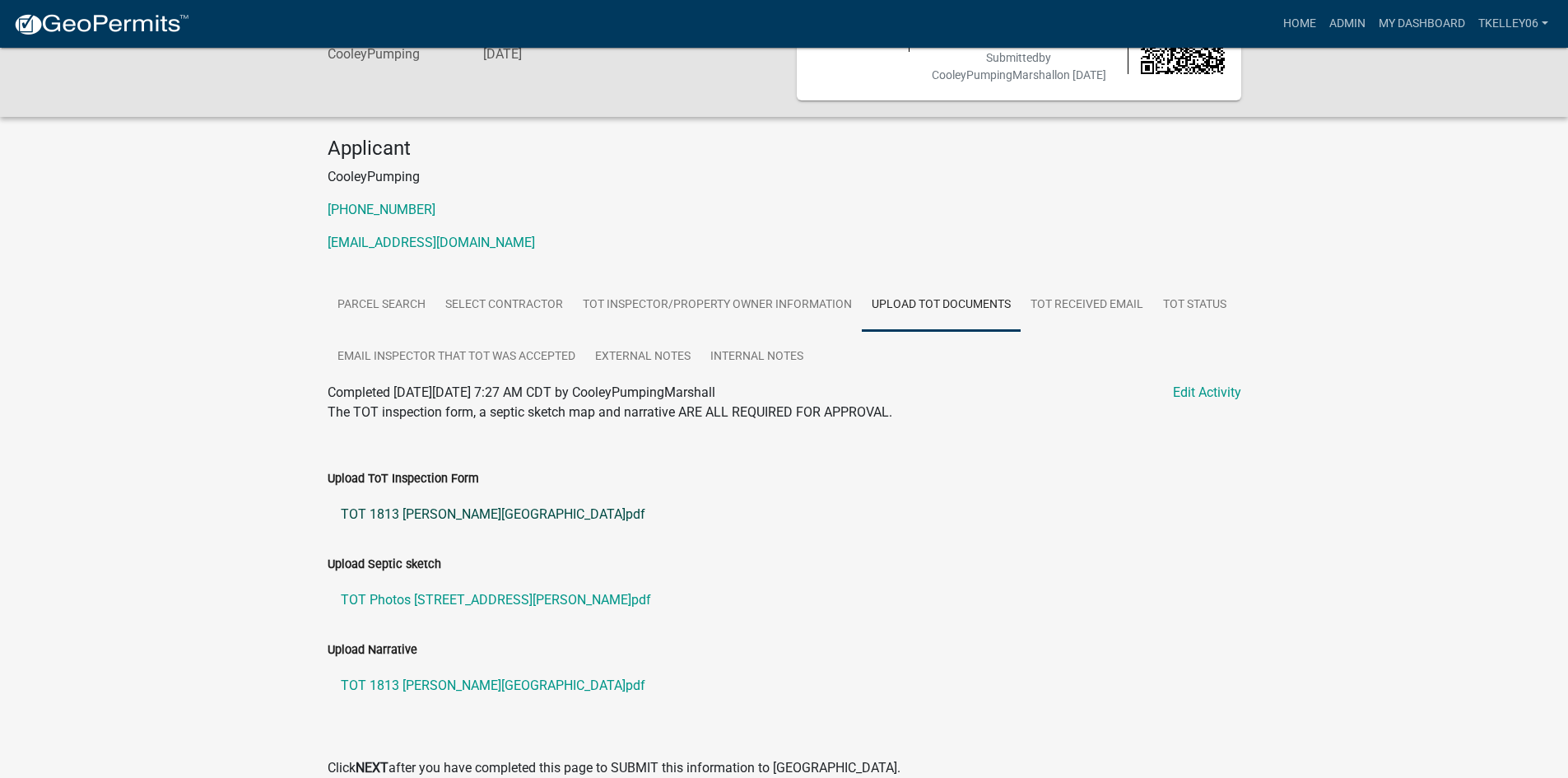
click at [443, 511] on link "TOT 1813 Wiese Garden Rd Marshalltown0001.pdf" at bounding box center [784, 514] width 913 height 40
click at [393, 593] on link "TOT Photos 1813 Wiese Garden Rd Marshalltown0001.pdf" at bounding box center [784, 601] width 913 height 40
click at [430, 679] on link "TOT 1813 Wiese Garden Rd Marshalltown0001.pdf" at bounding box center [784, 686] width 913 height 40
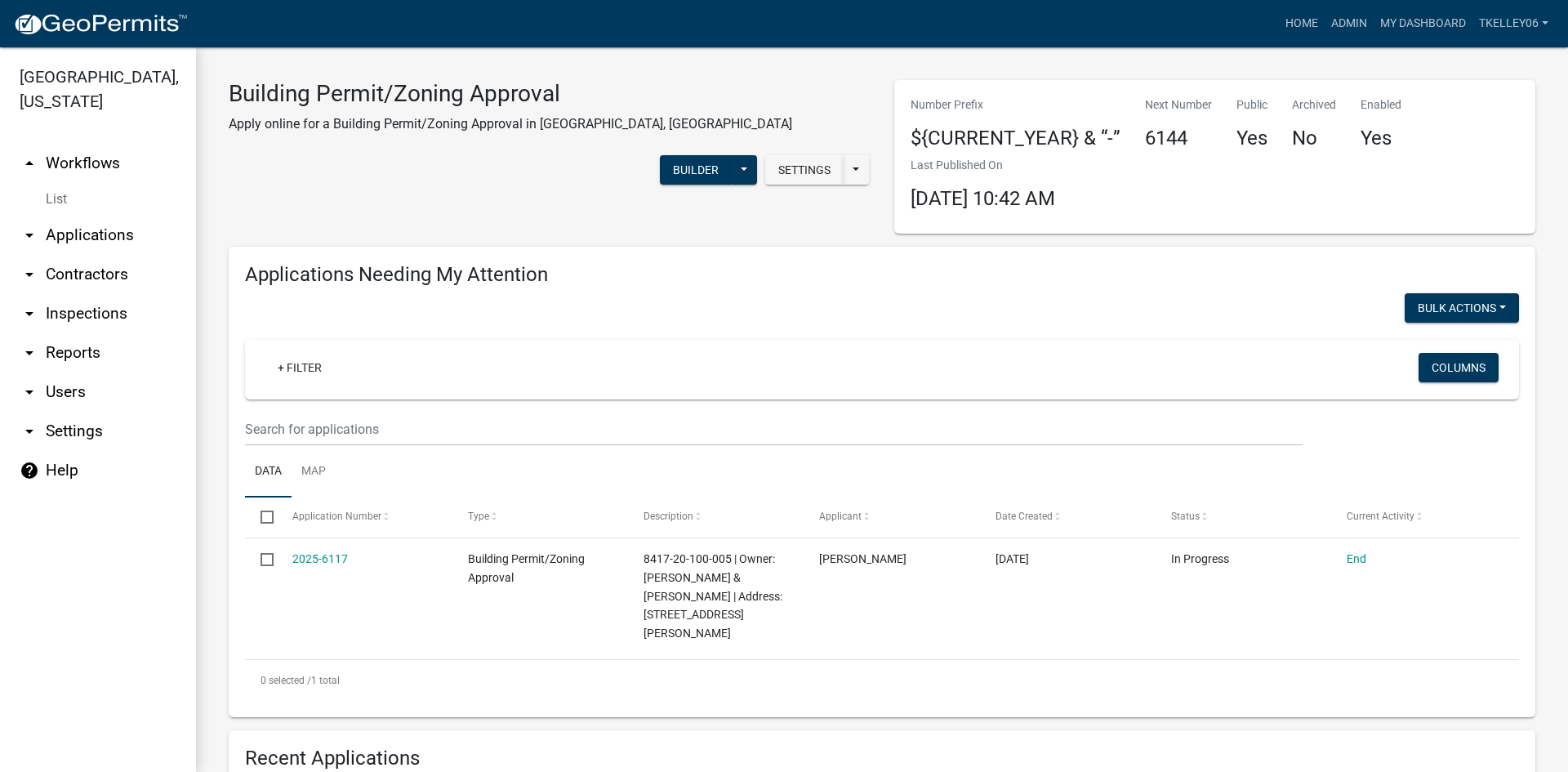
select select "3: 100"
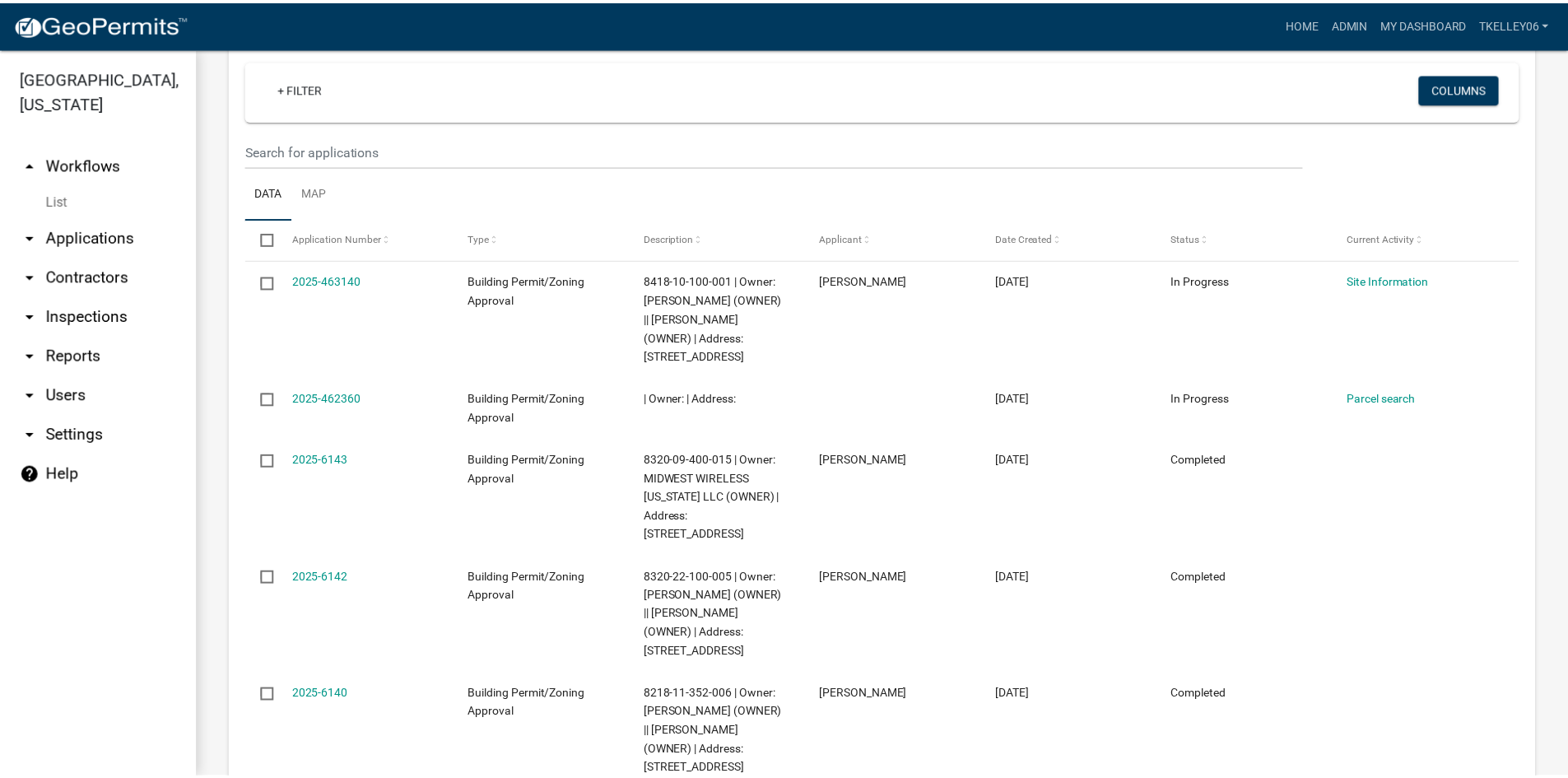
scroll to position [824, 0]
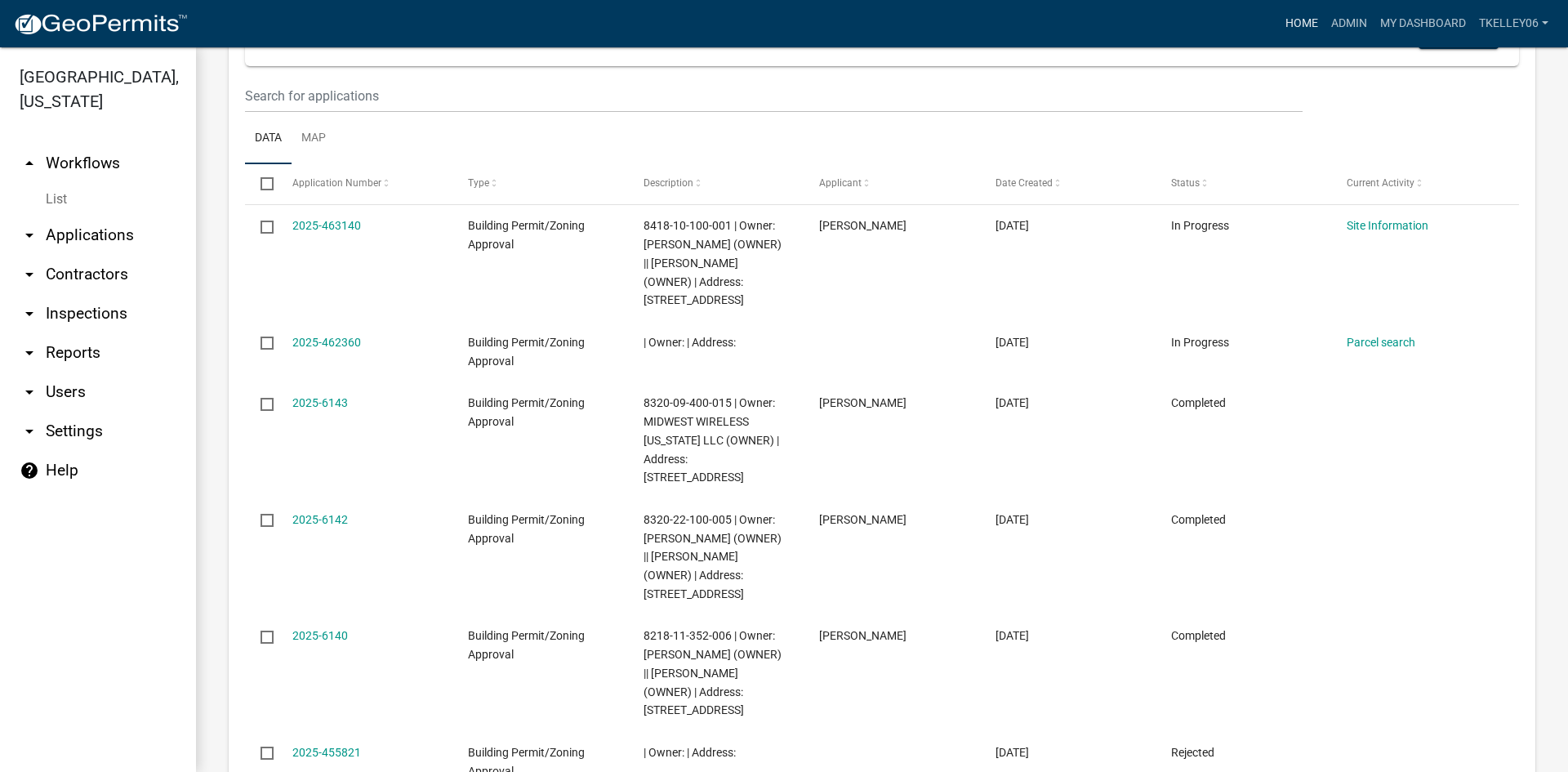
click at [1302, 9] on link "Home" at bounding box center [1302, 24] width 46 height 31
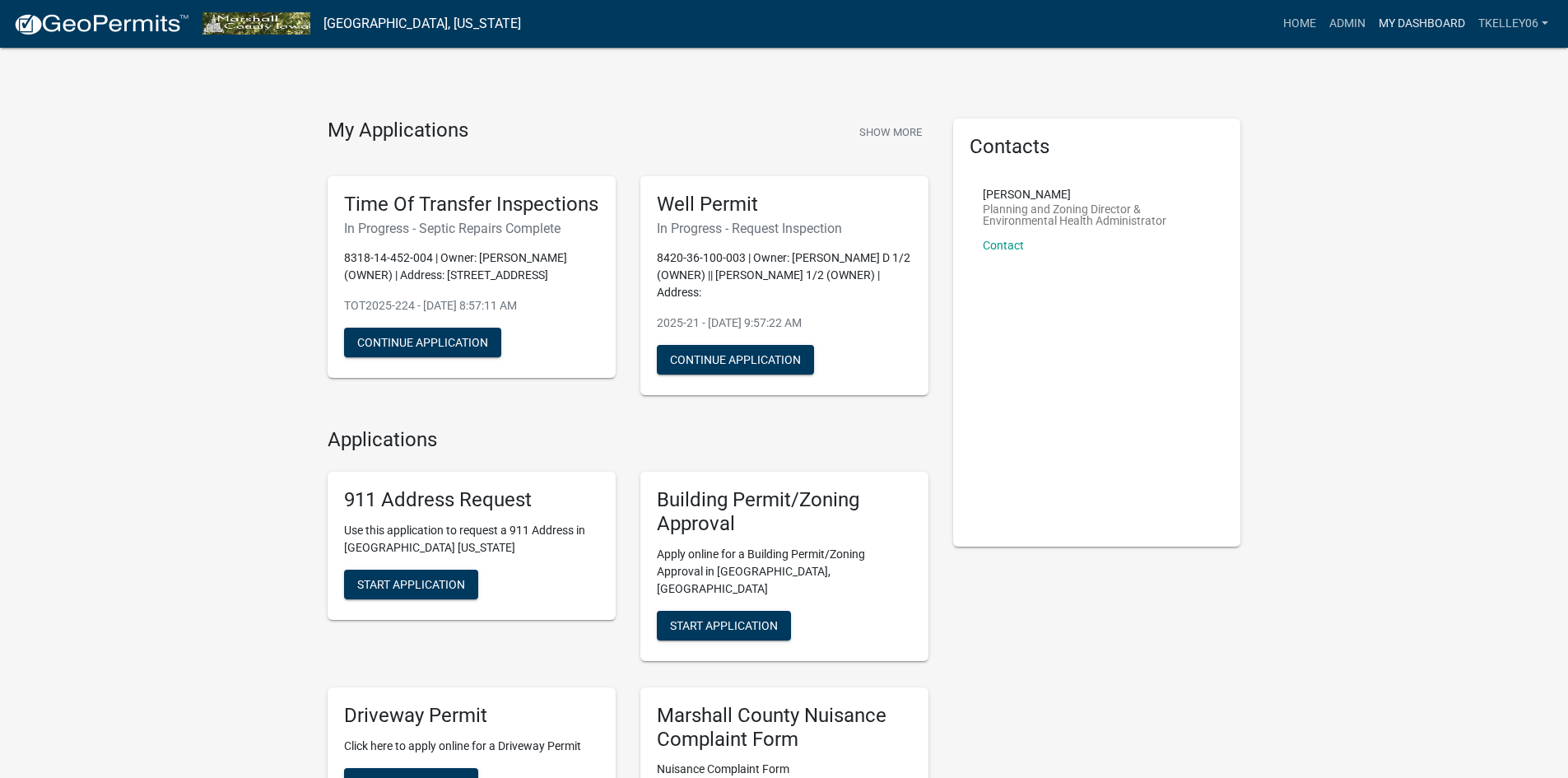
click at [1399, 25] on link "My Dashboard" at bounding box center [1421, 24] width 100 height 32
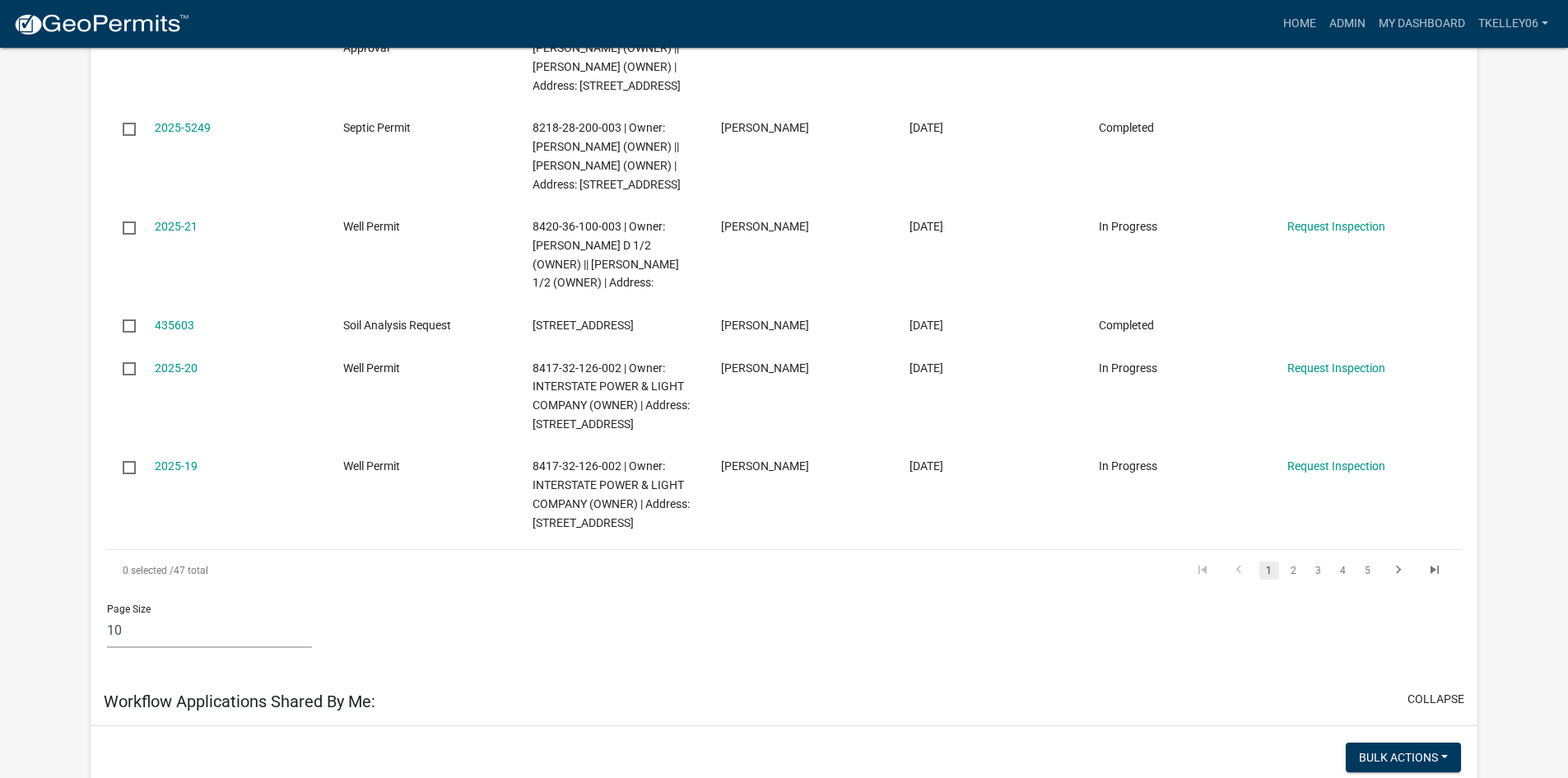
scroll to position [713, 0]
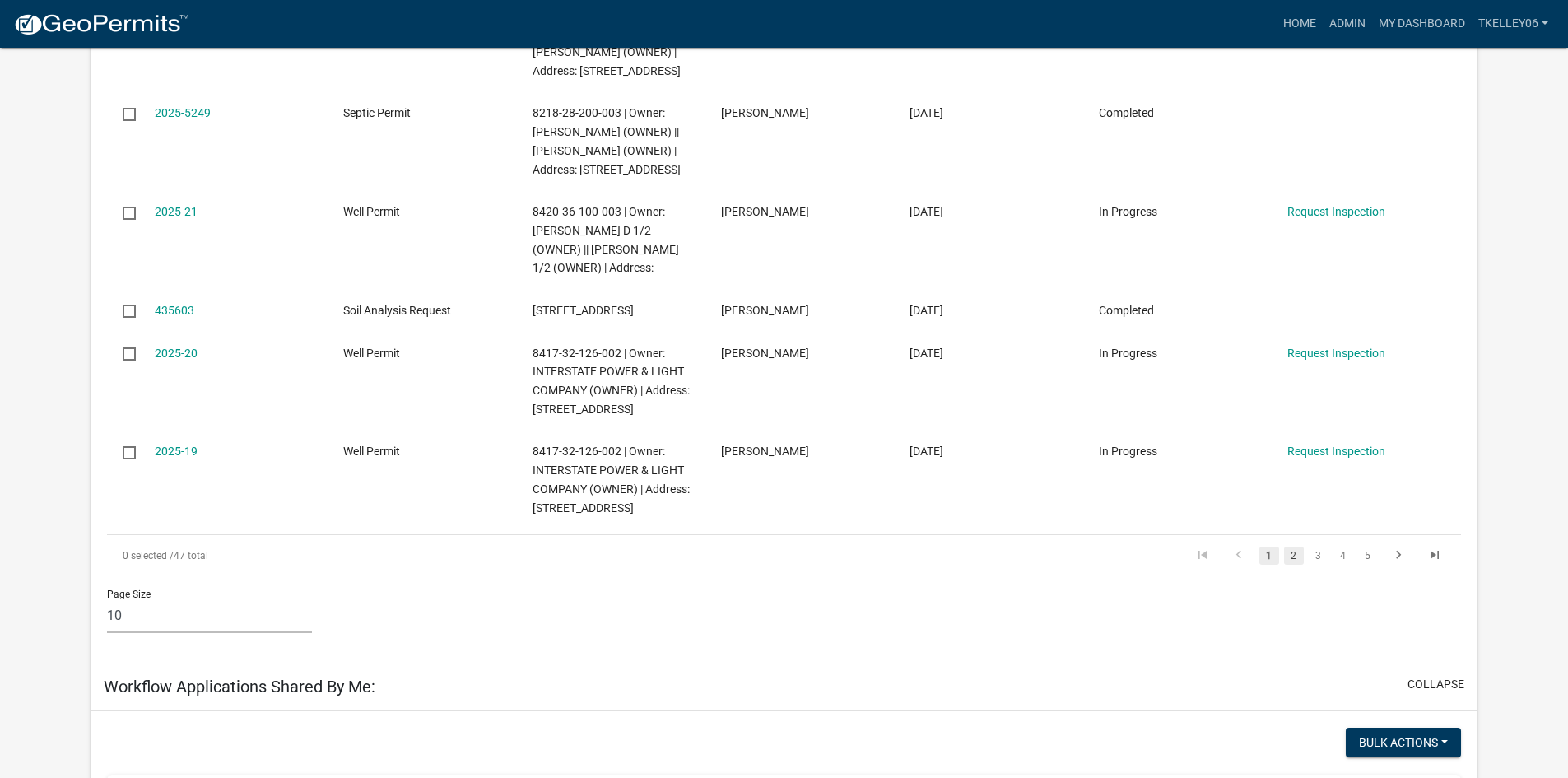
click at [1296, 565] on link "2" at bounding box center [1294, 556] width 20 height 18
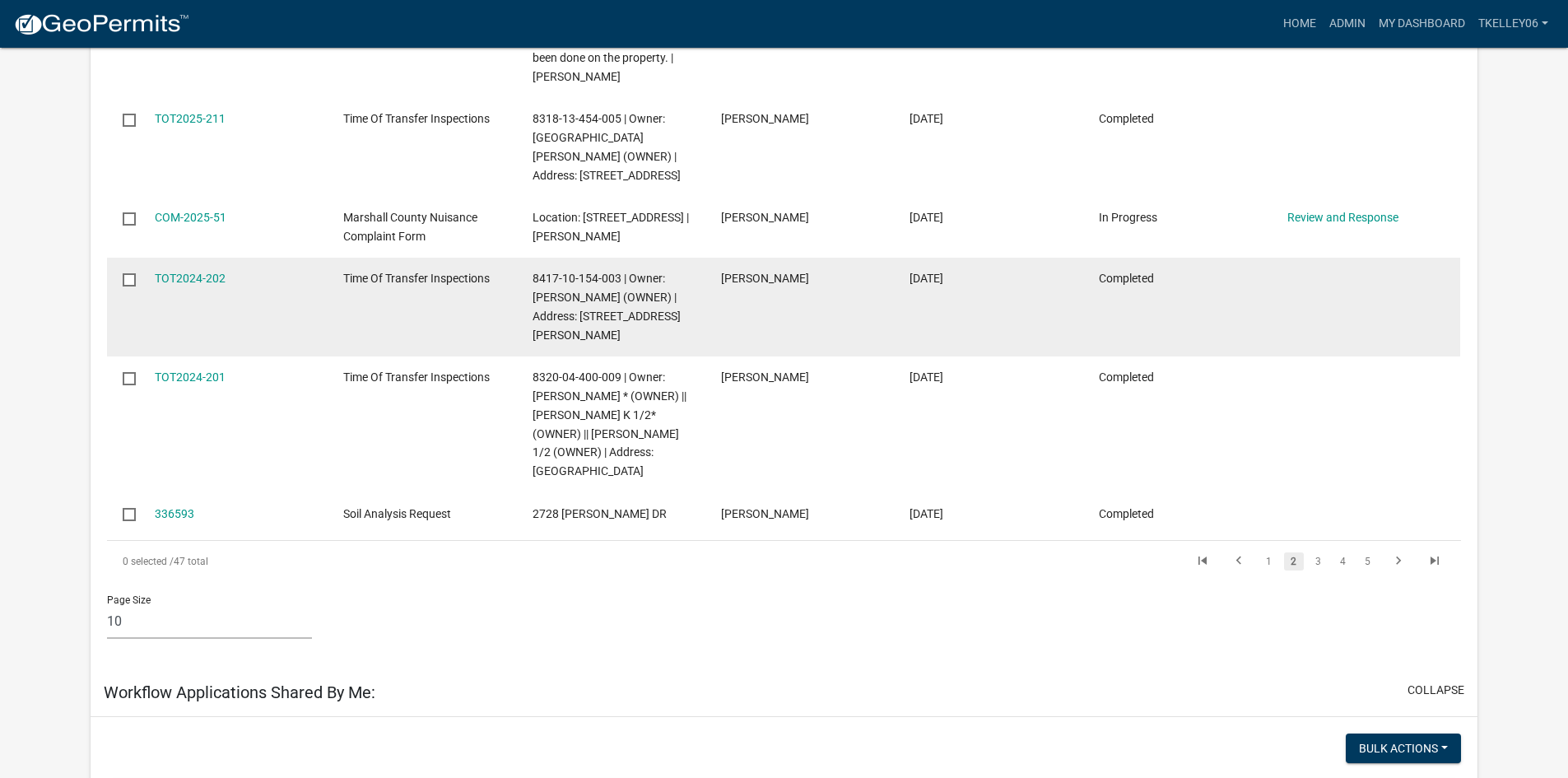
scroll to position [1009, 0]
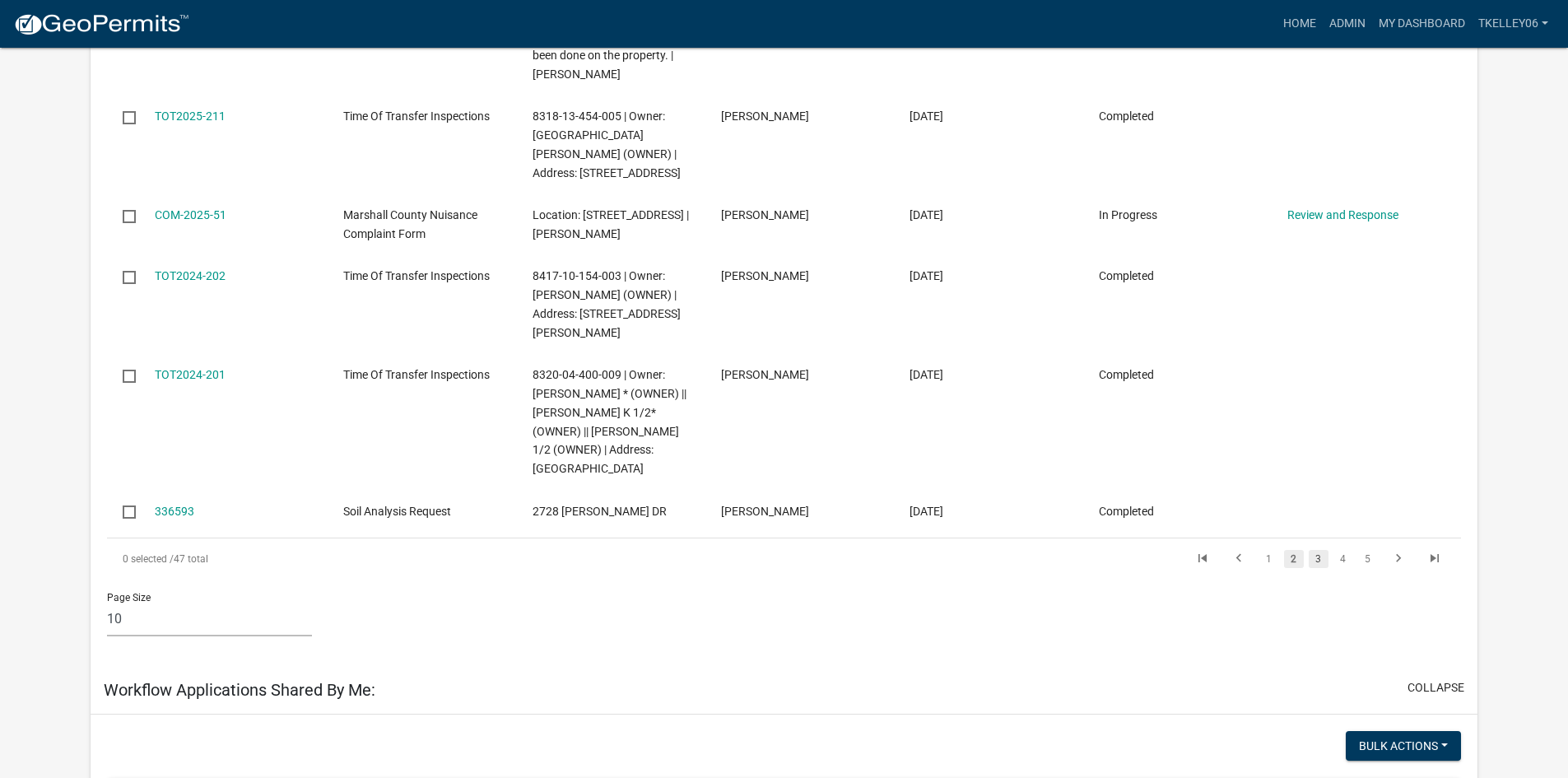
click at [1319, 568] on link "3" at bounding box center [1318, 559] width 20 height 18
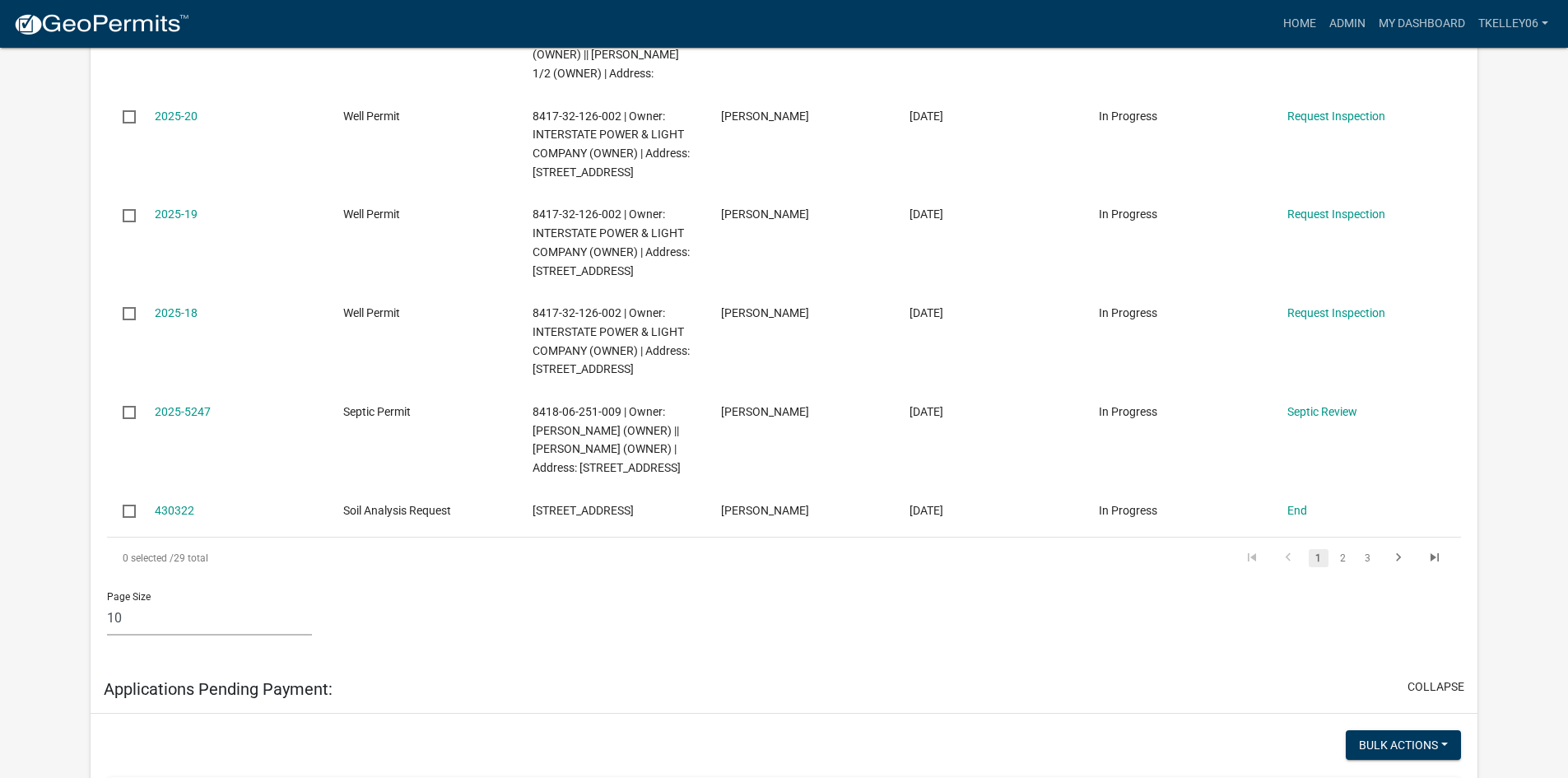
scroll to position [2569, 0]
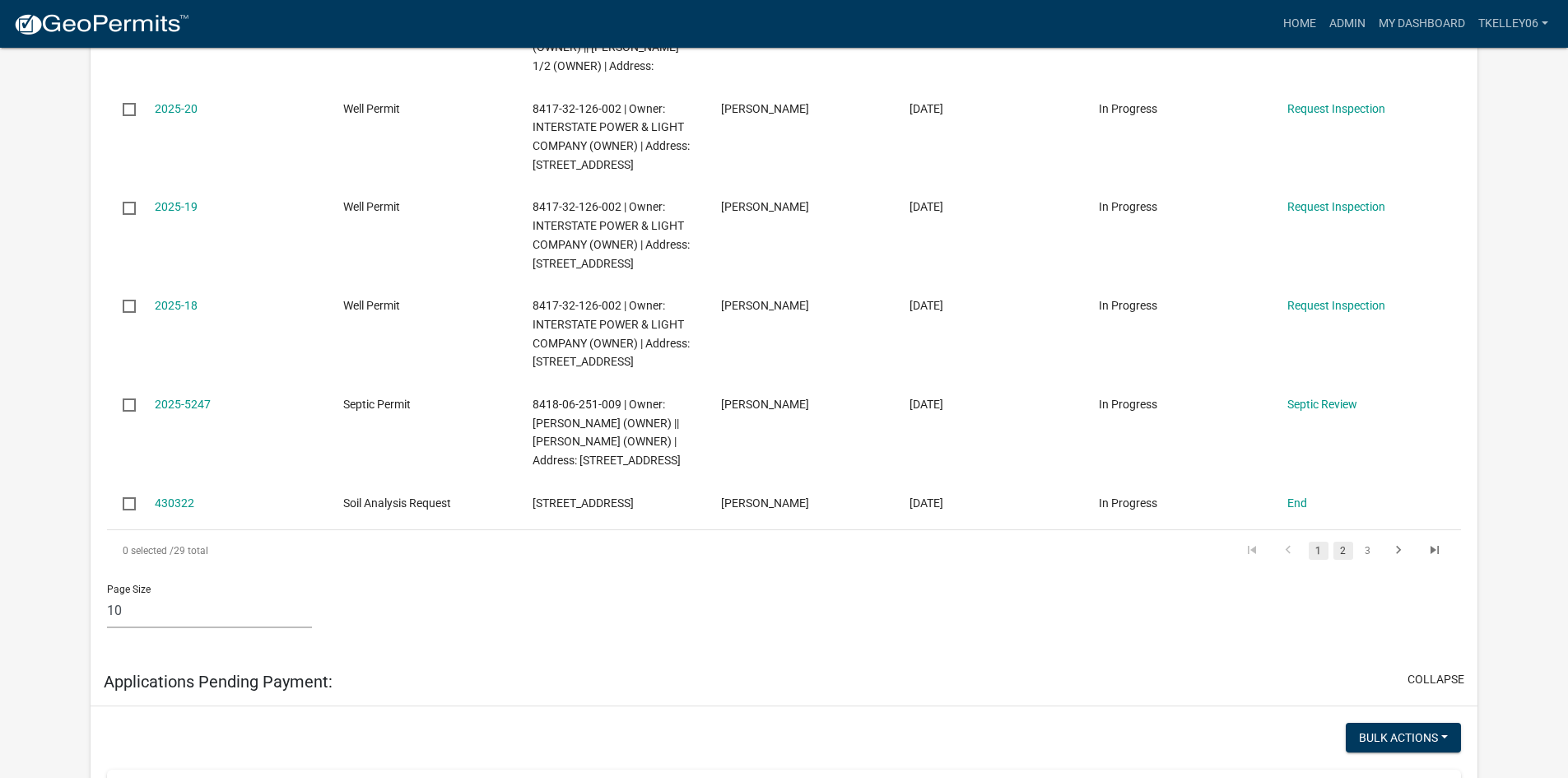
click at [1346, 542] on link "2" at bounding box center [1343, 551] width 20 height 18
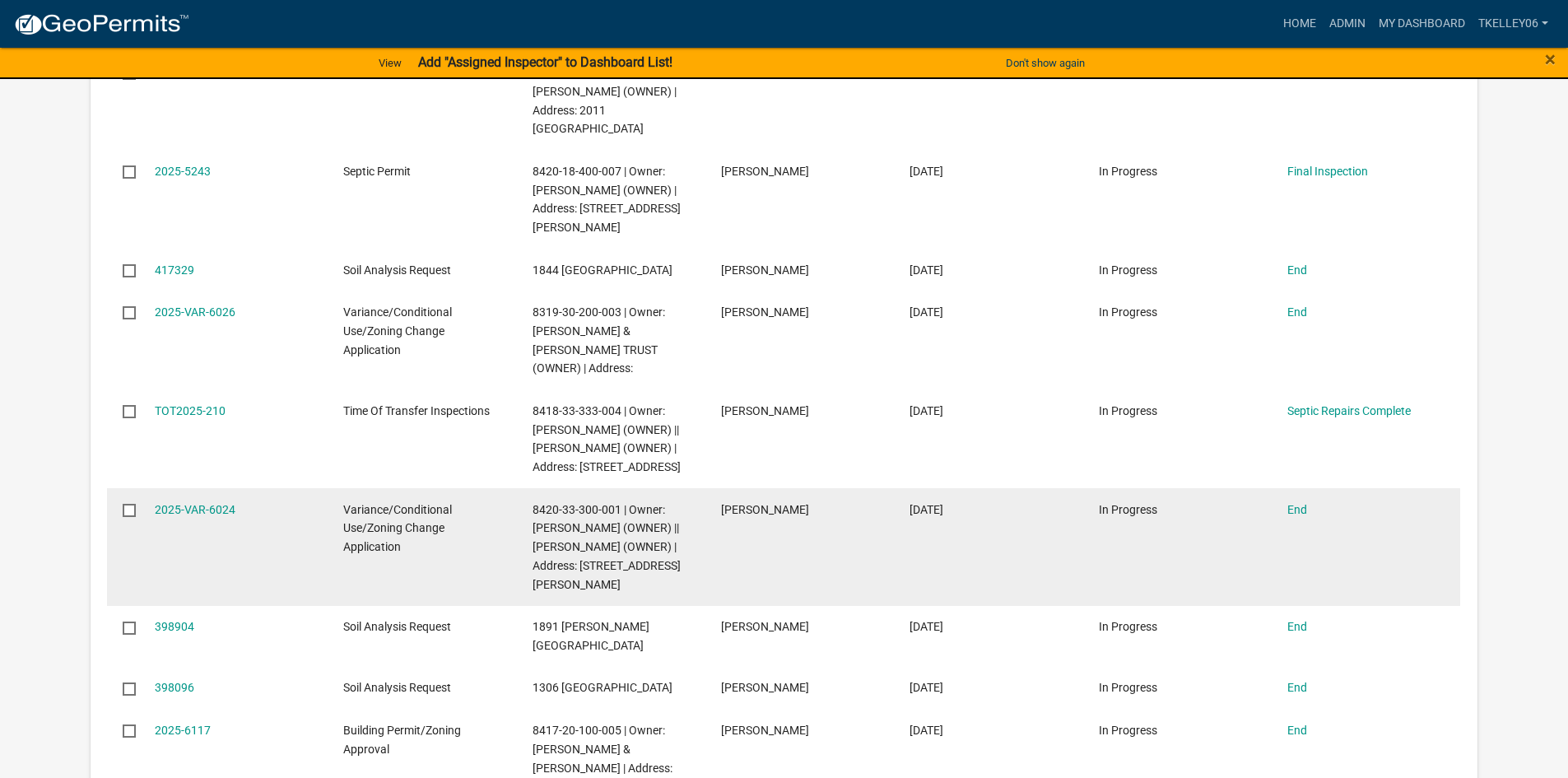
scroll to position [2176, 0]
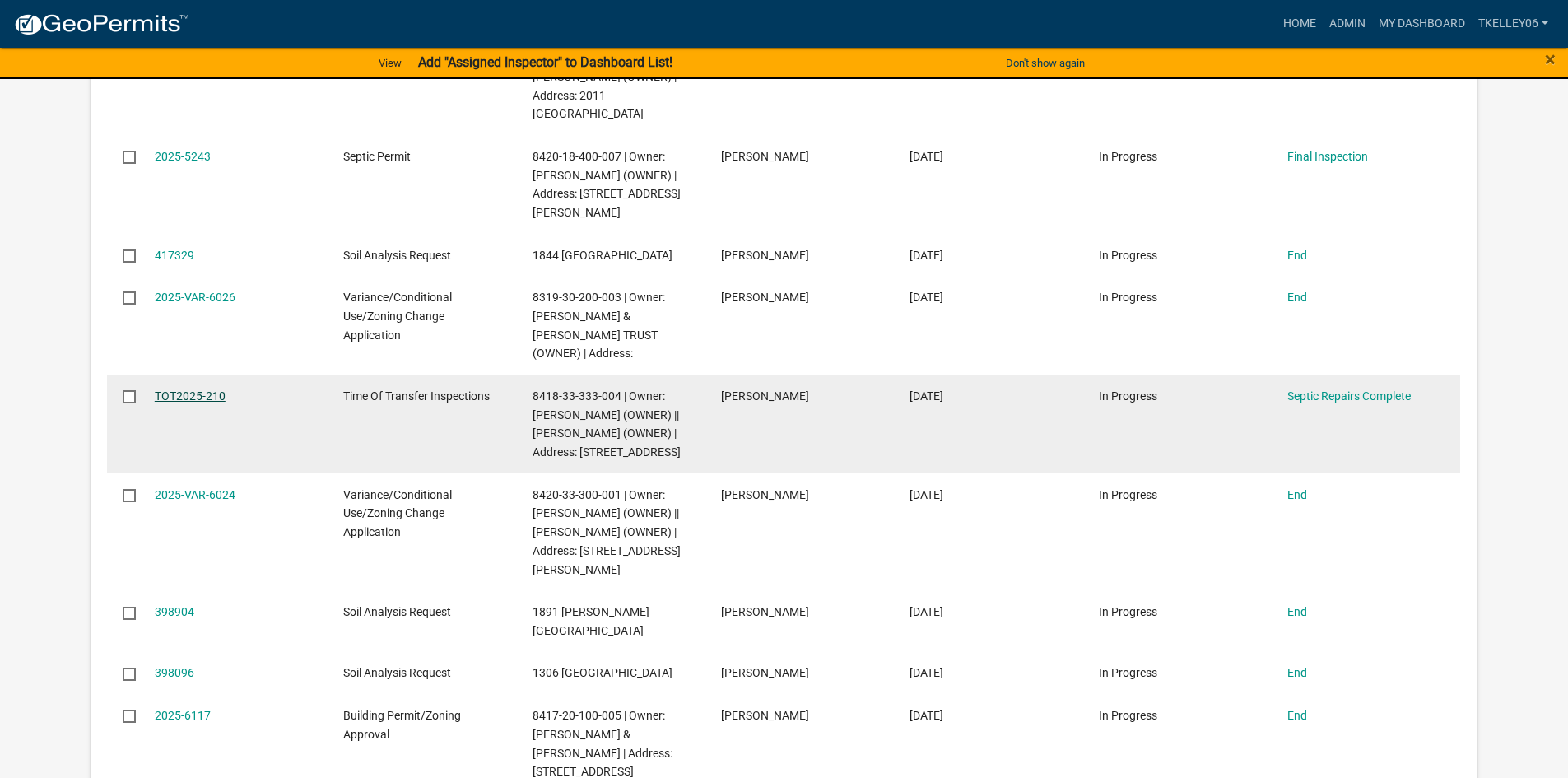
click at [202, 389] on link "TOT2025-210" at bounding box center [189, 395] width 70 height 13
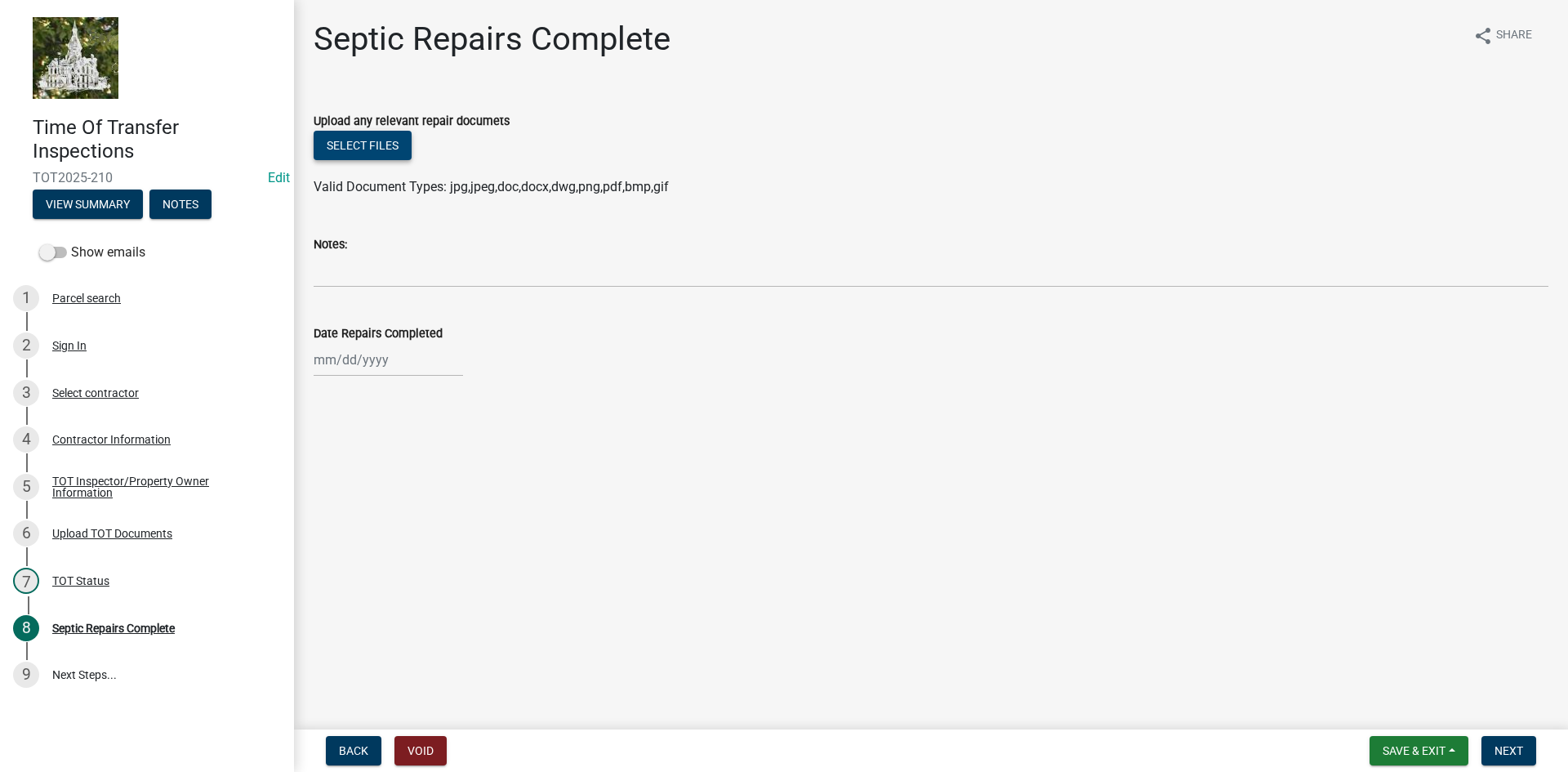
click at [379, 148] on button "Select files" at bounding box center [363, 146] width 98 height 30
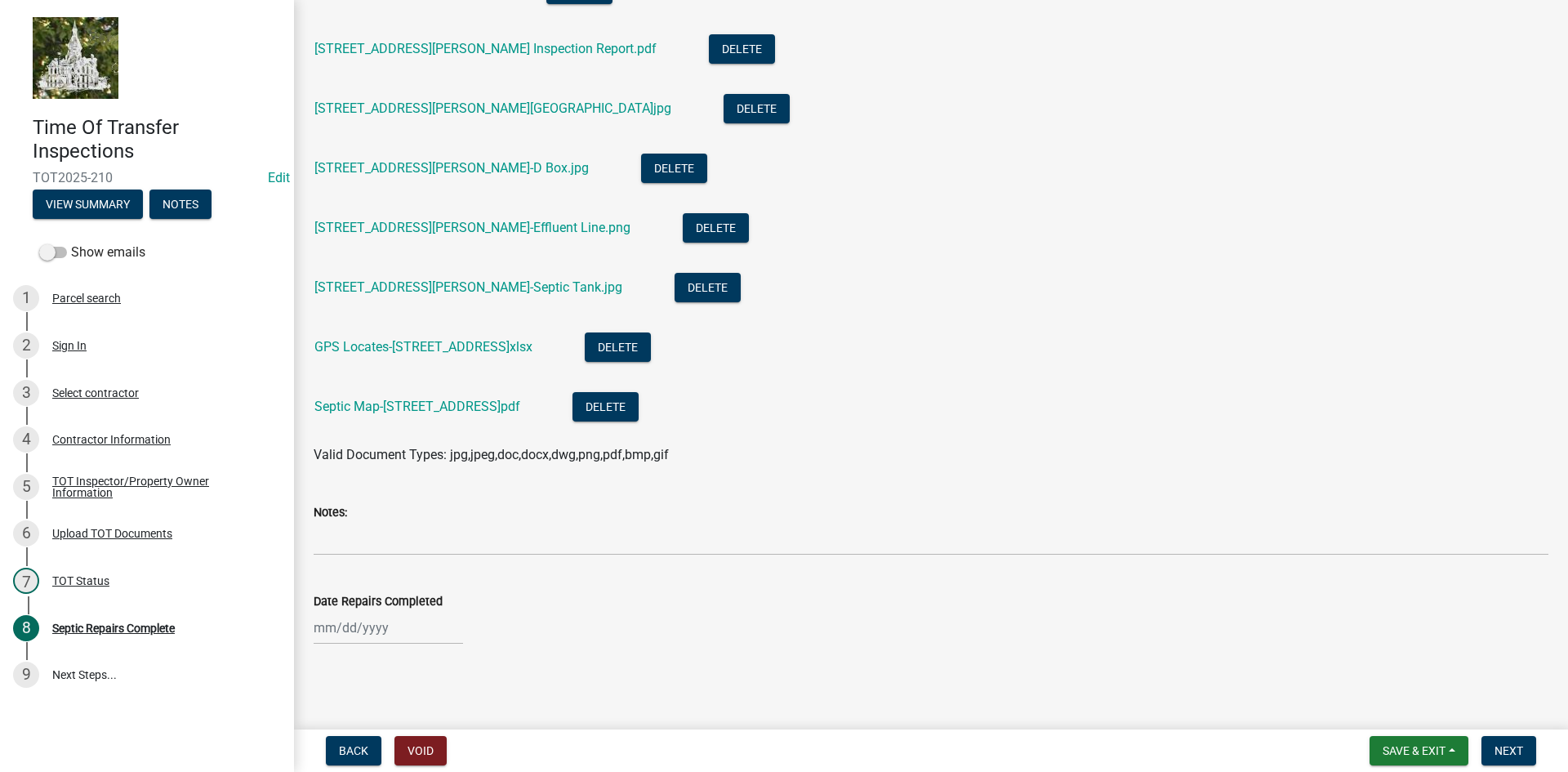
scroll to position [128, 0]
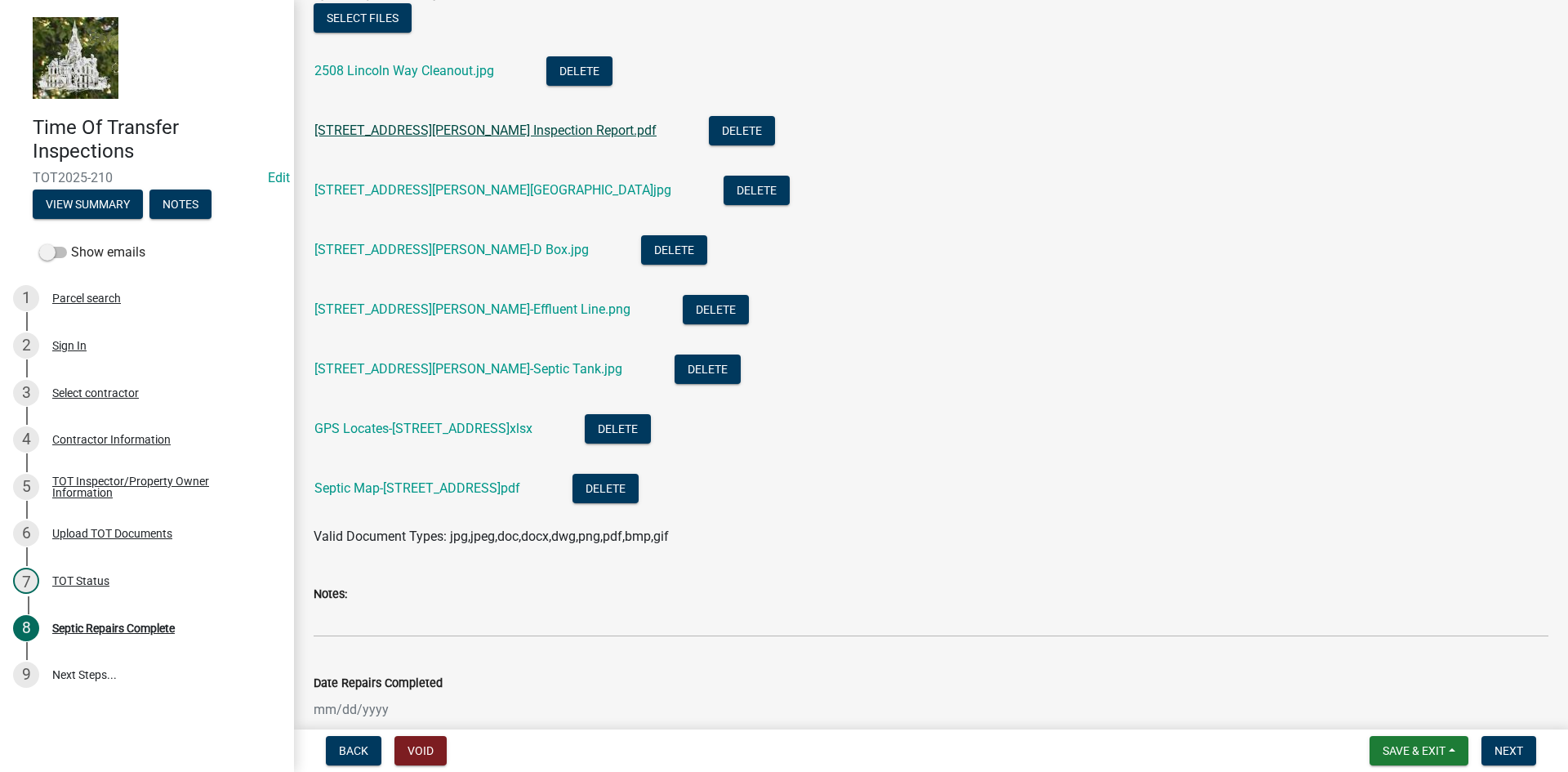
click at [410, 129] on link "[STREET_ADDRESS][PERSON_NAME] Inspection Report.pdf" at bounding box center [486, 131] width 342 height 16
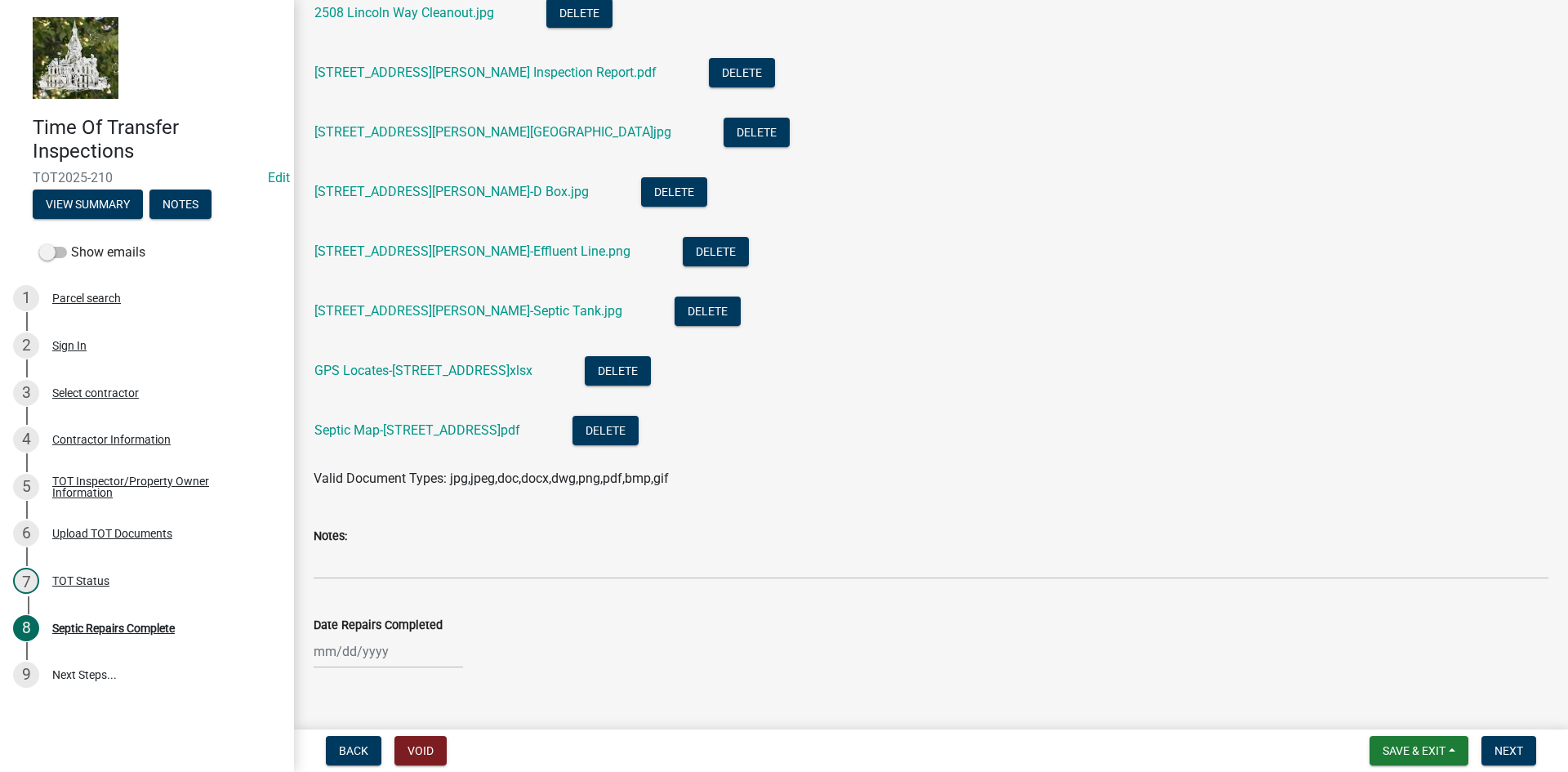
scroll to position [209, 0]
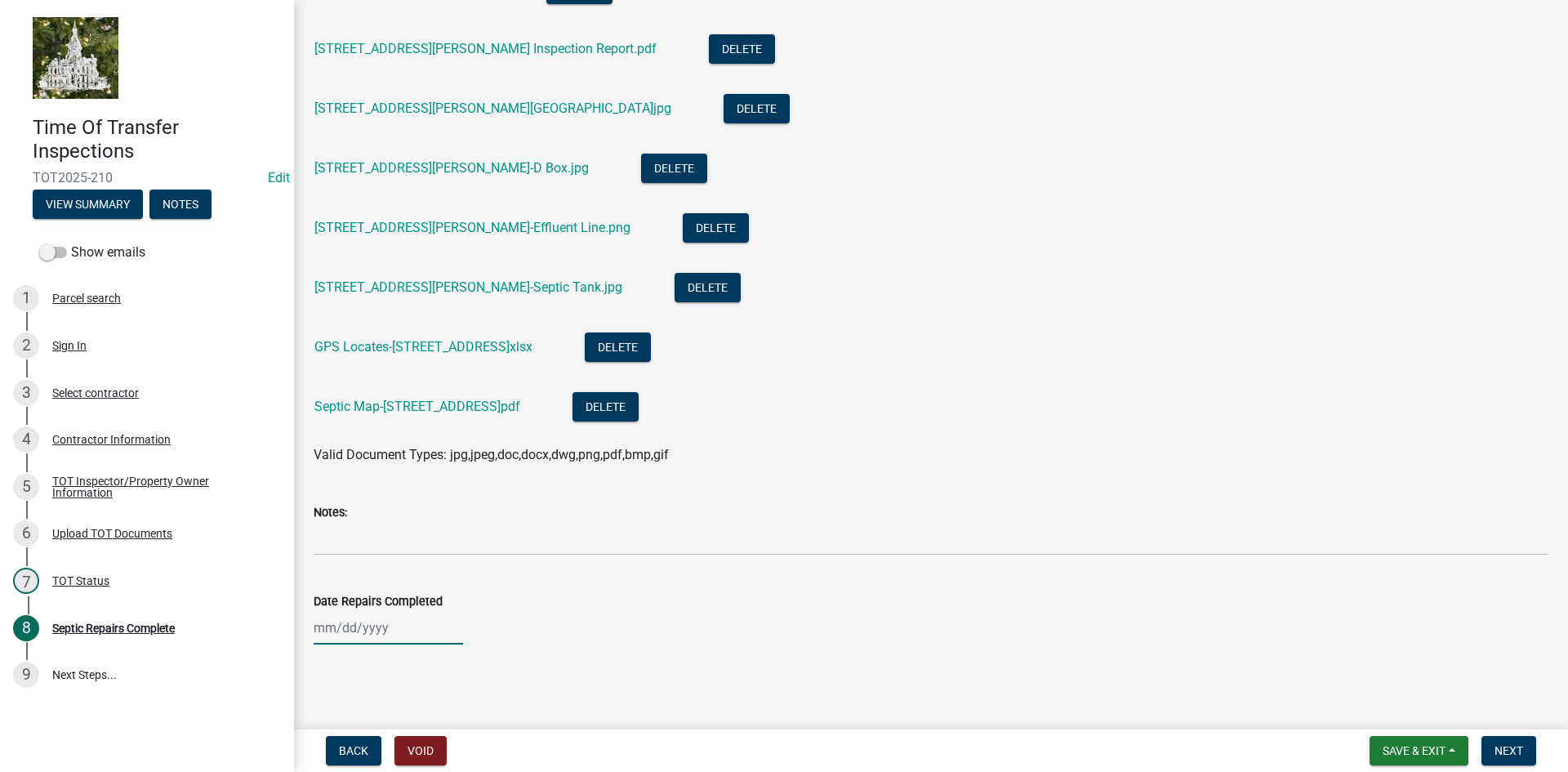
click at [325, 629] on div at bounding box center [388, 627] width 149 height 33
select select "8"
select select "2025"
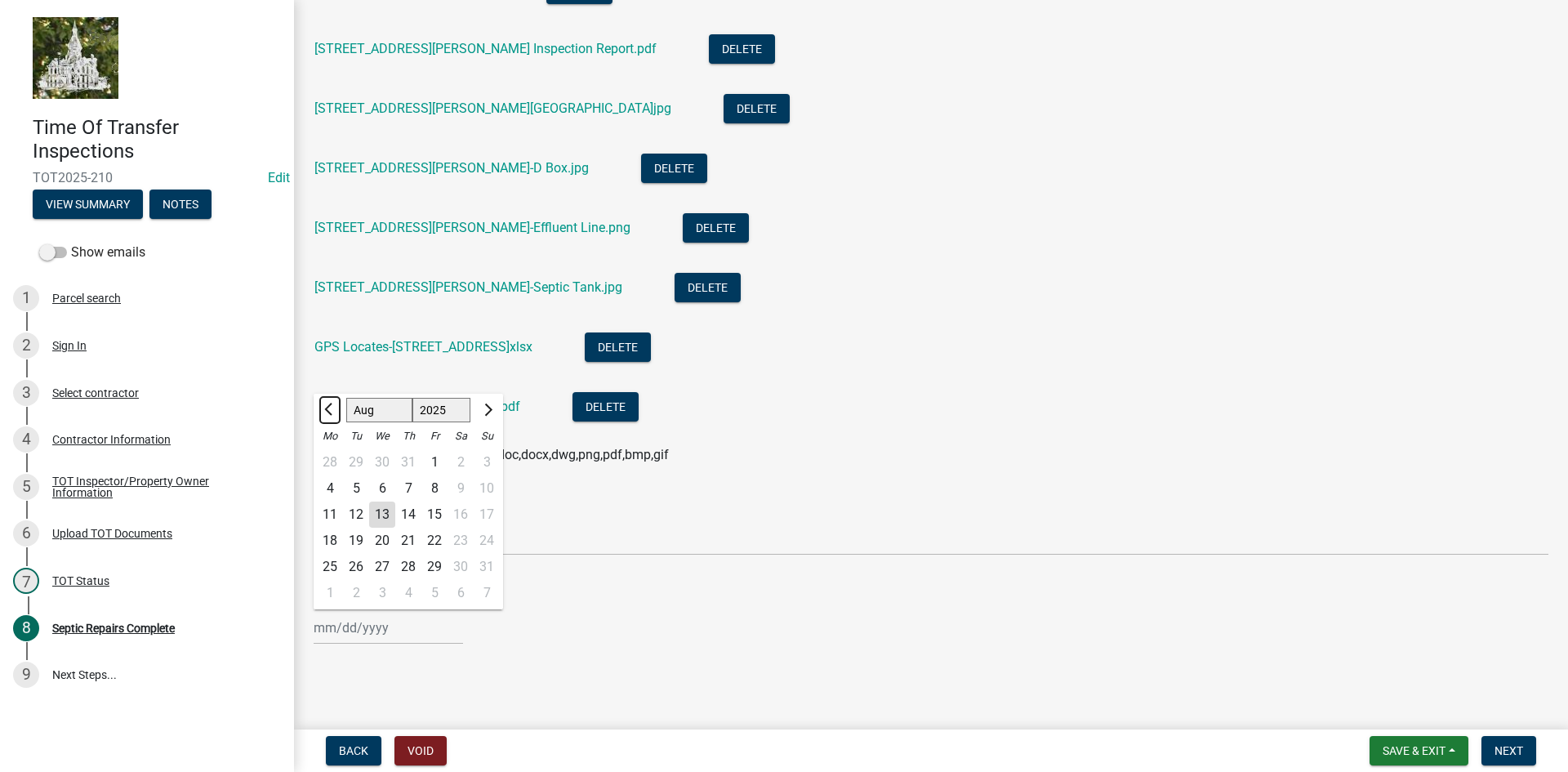
click at [331, 409] on span "Previous month" at bounding box center [330, 409] width 12 height 12
select select "7"
click at [331, 488] on div "7" at bounding box center [329, 489] width 27 height 27
type input "[DATE]"
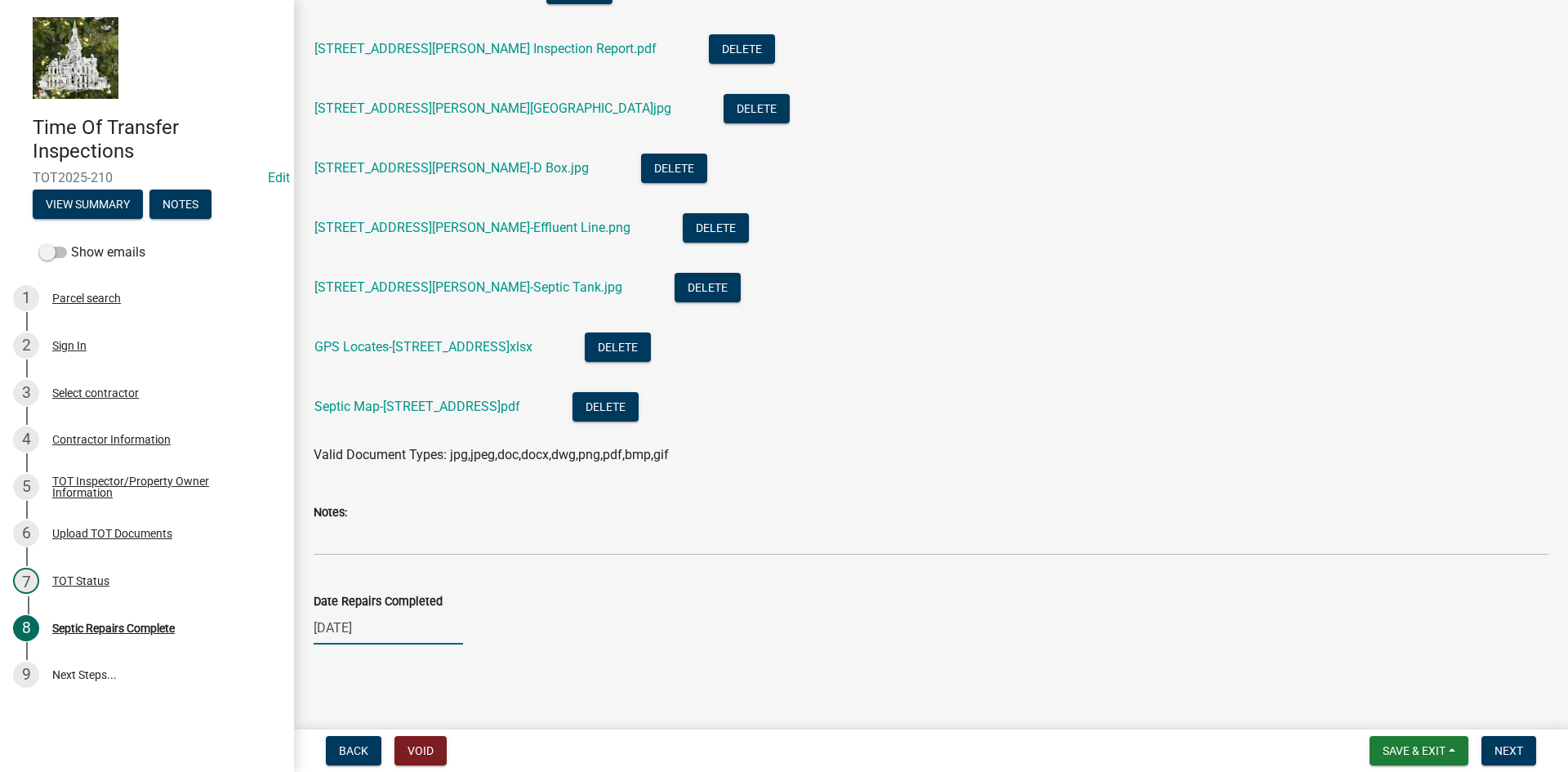
click at [355, 632] on div "[DATE]" at bounding box center [388, 627] width 149 height 33
select select "7"
select select "2025"
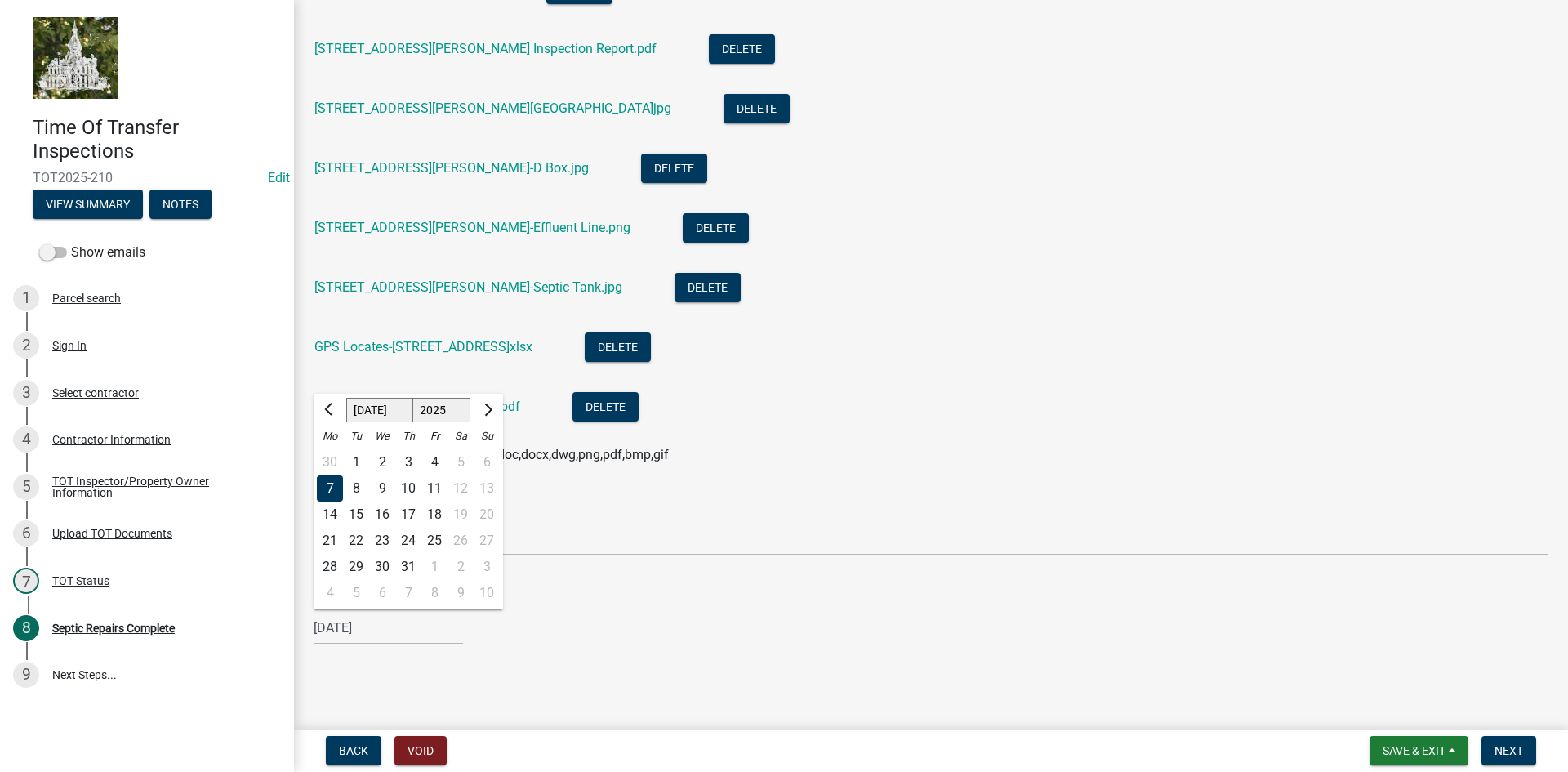
click at [408, 462] on div "3" at bounding box center [408, 462] width 27 height 27
type input "[DATE]"
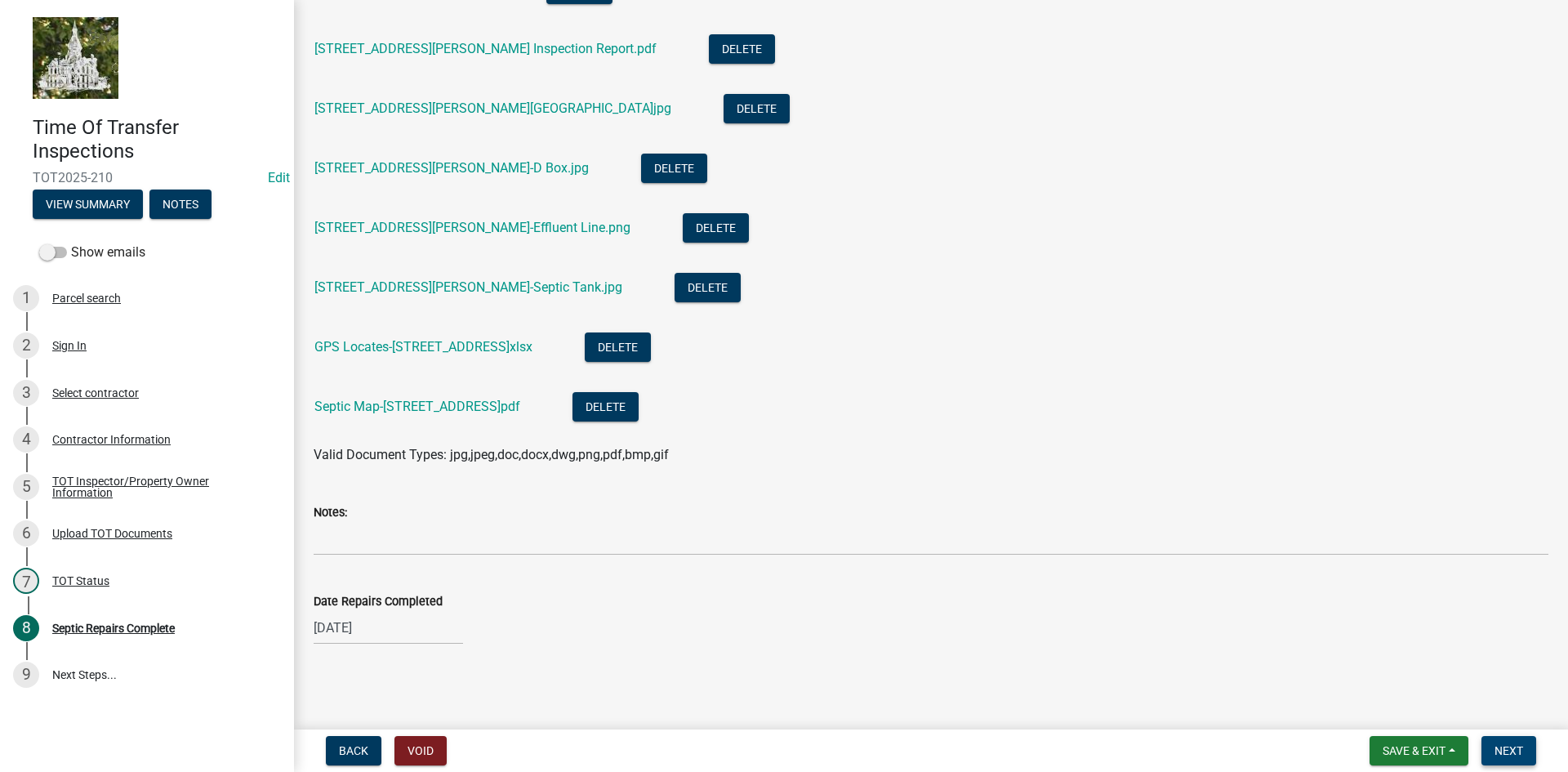
click at [1507, 749] on span "Next" at bounding box center [1508, 750] width 29 height 13
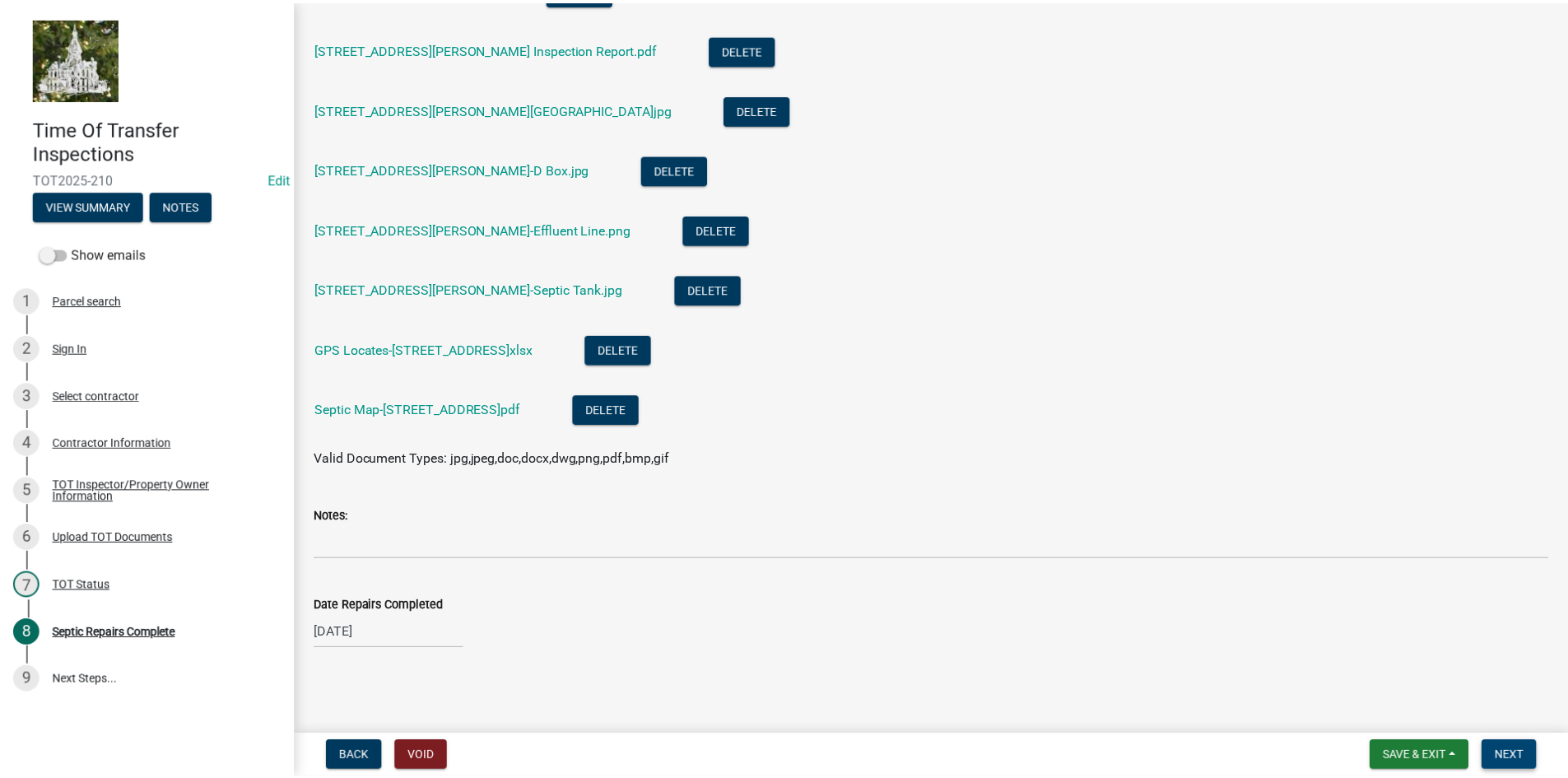
scroll to position [0, 0]
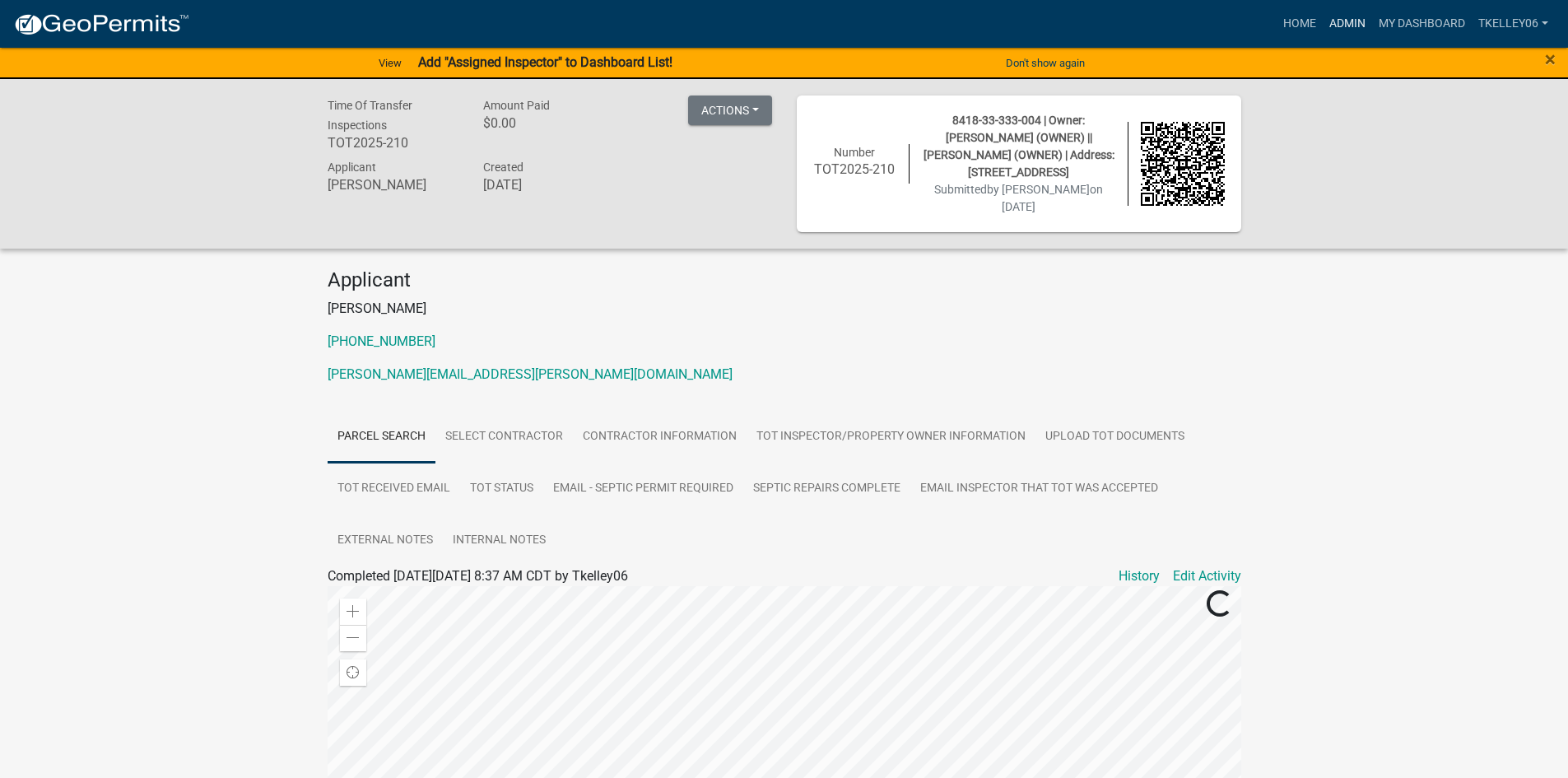
click at [1343, 28] on link "Admin" at bounding box center [1347, 24] width 50 height 32
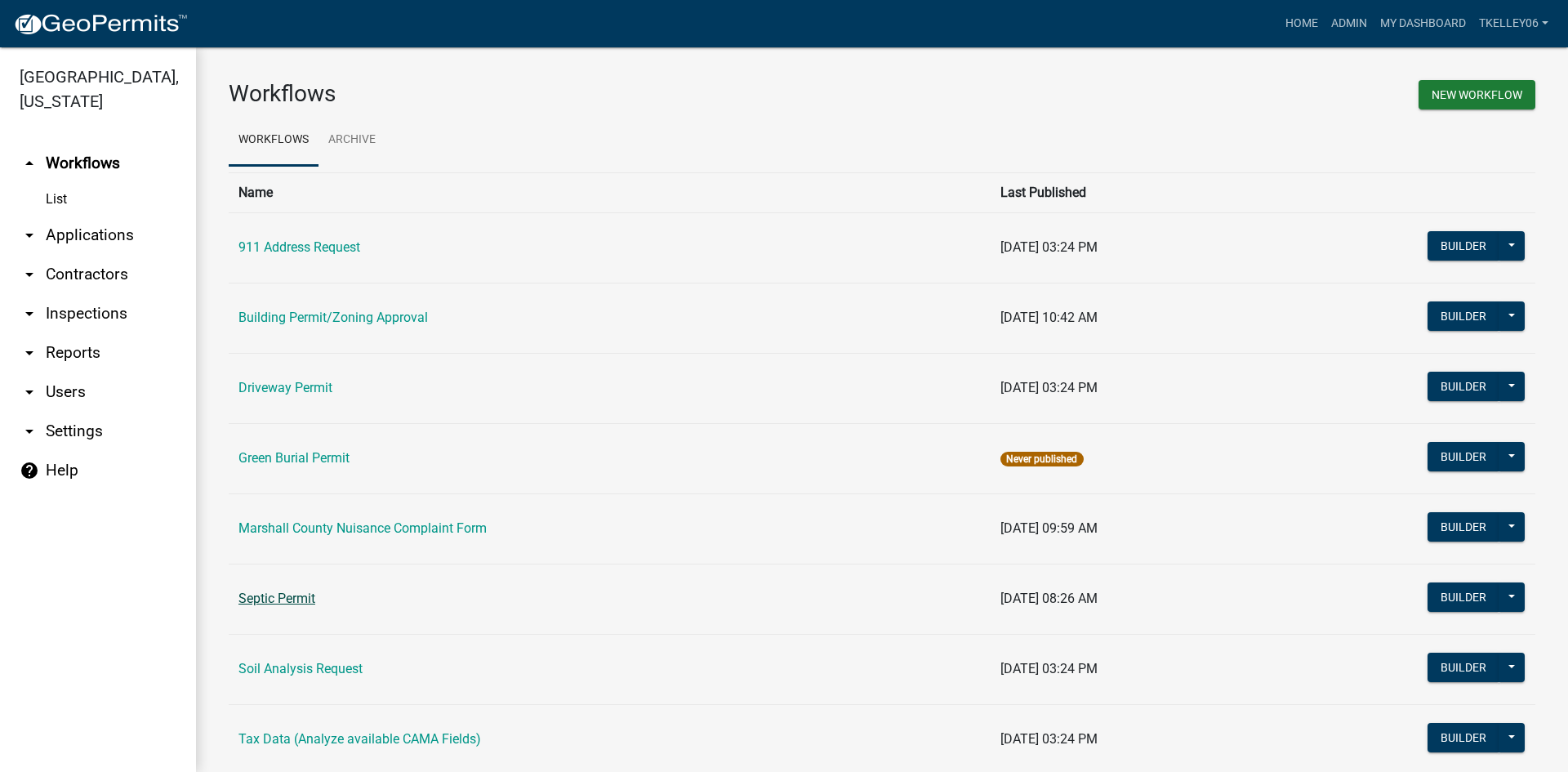
click at [289, 602] on td "Septic Permit" at bounding box center [610, 598] width 762 height 70
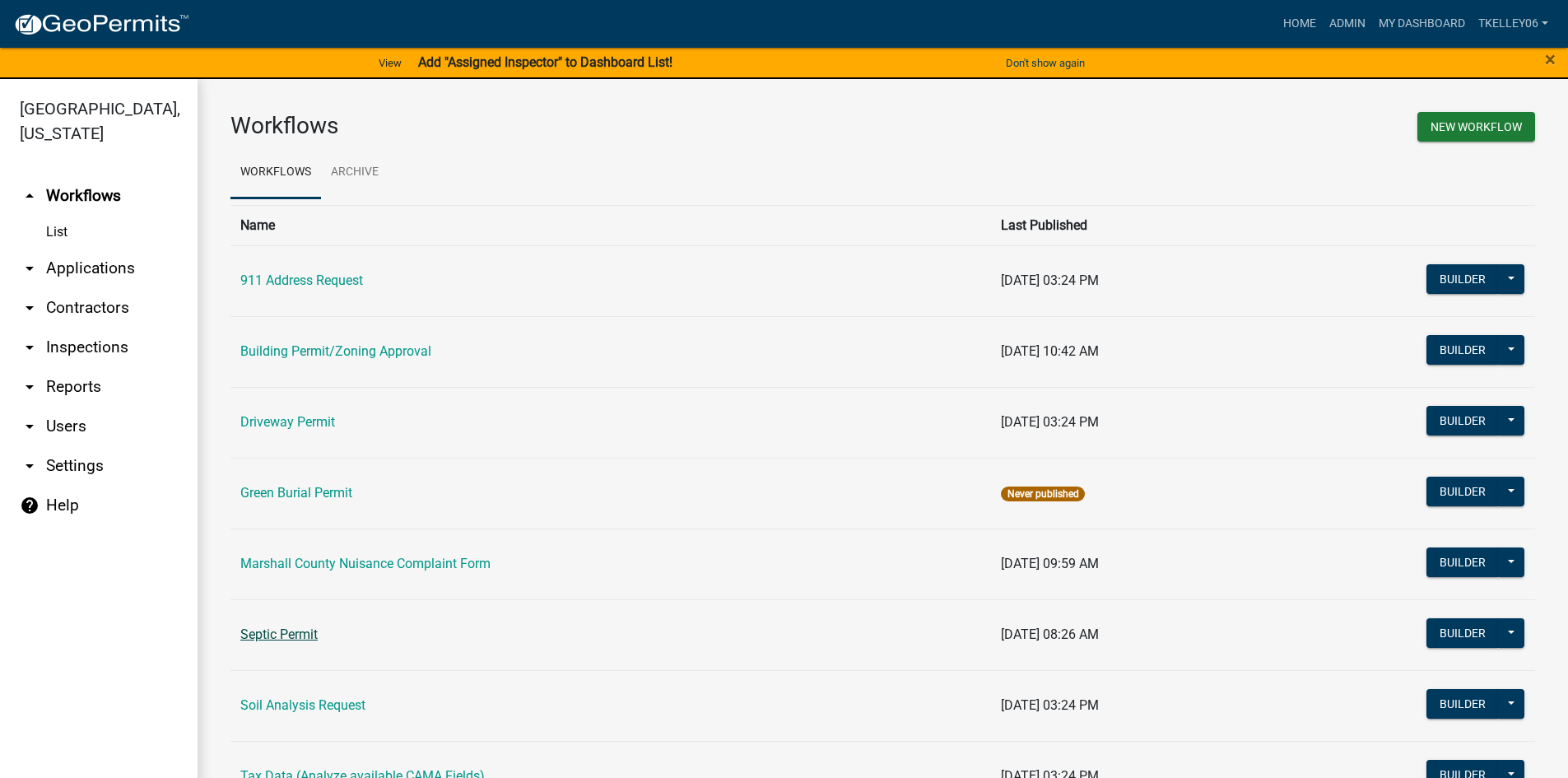
click at [267, 629] on link "Septic Permit" at bounding box center [279, 634] width 77 height 16
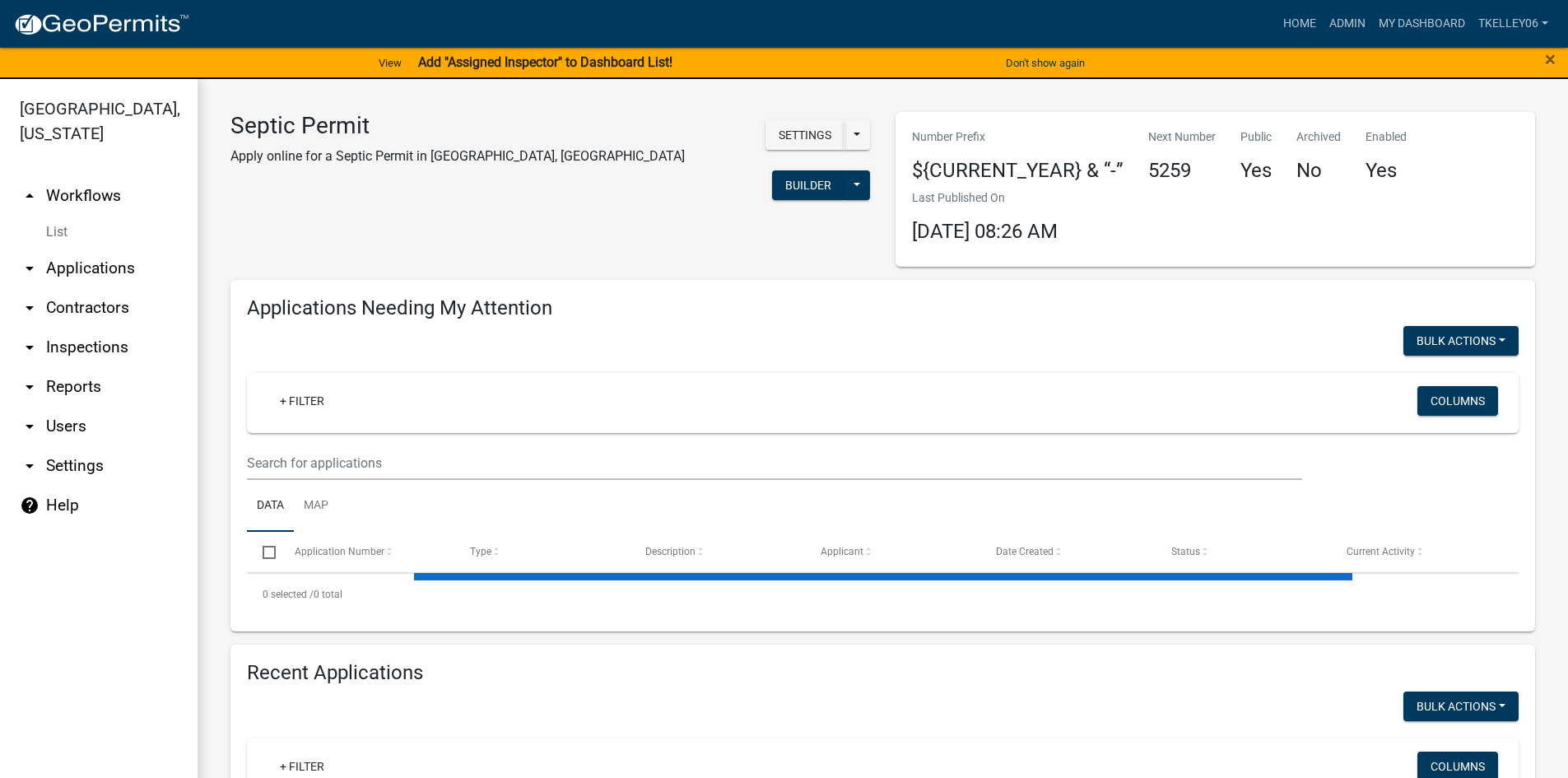
select select "3: 100"
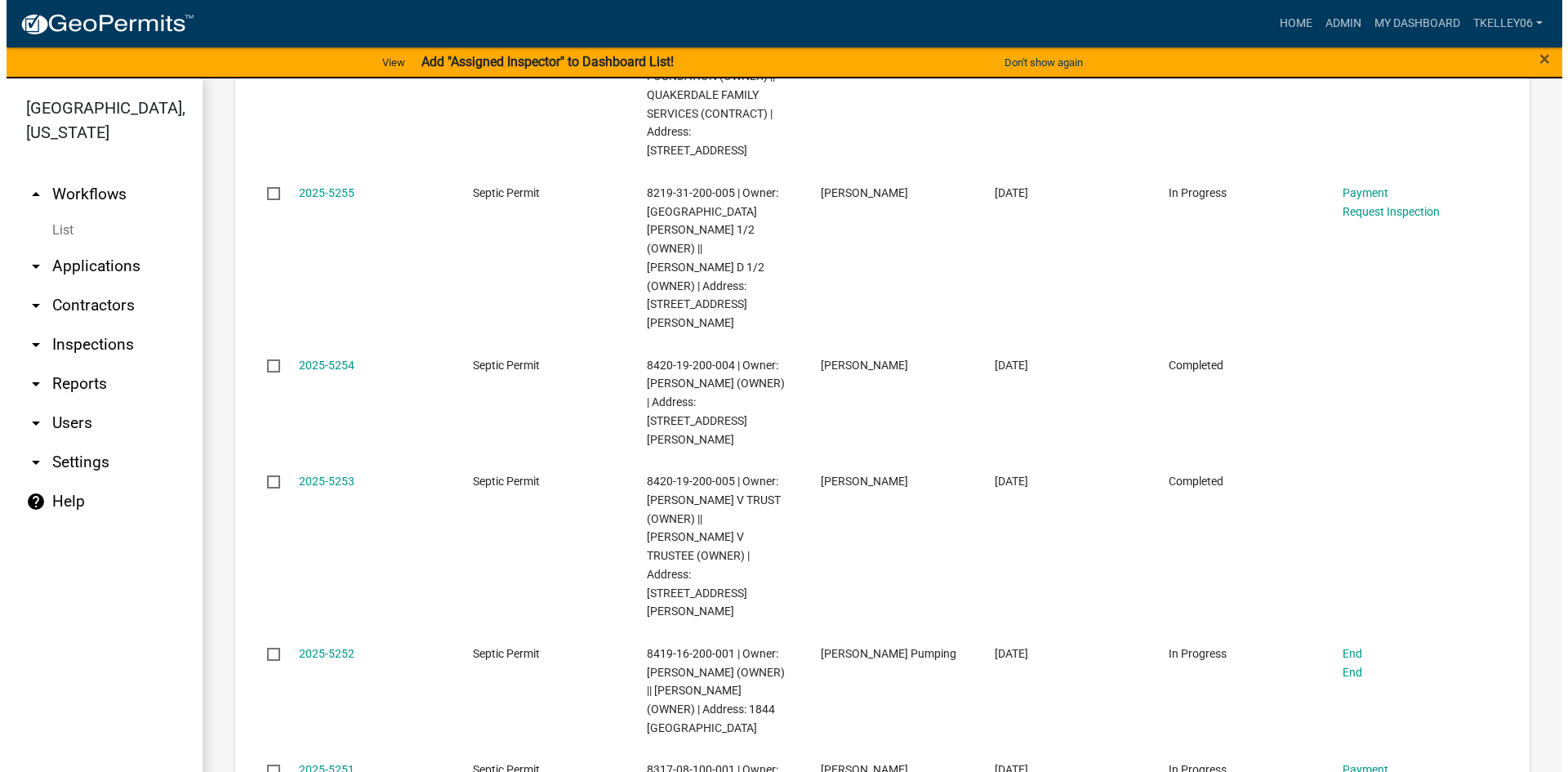
scroll to position [1634, 0]
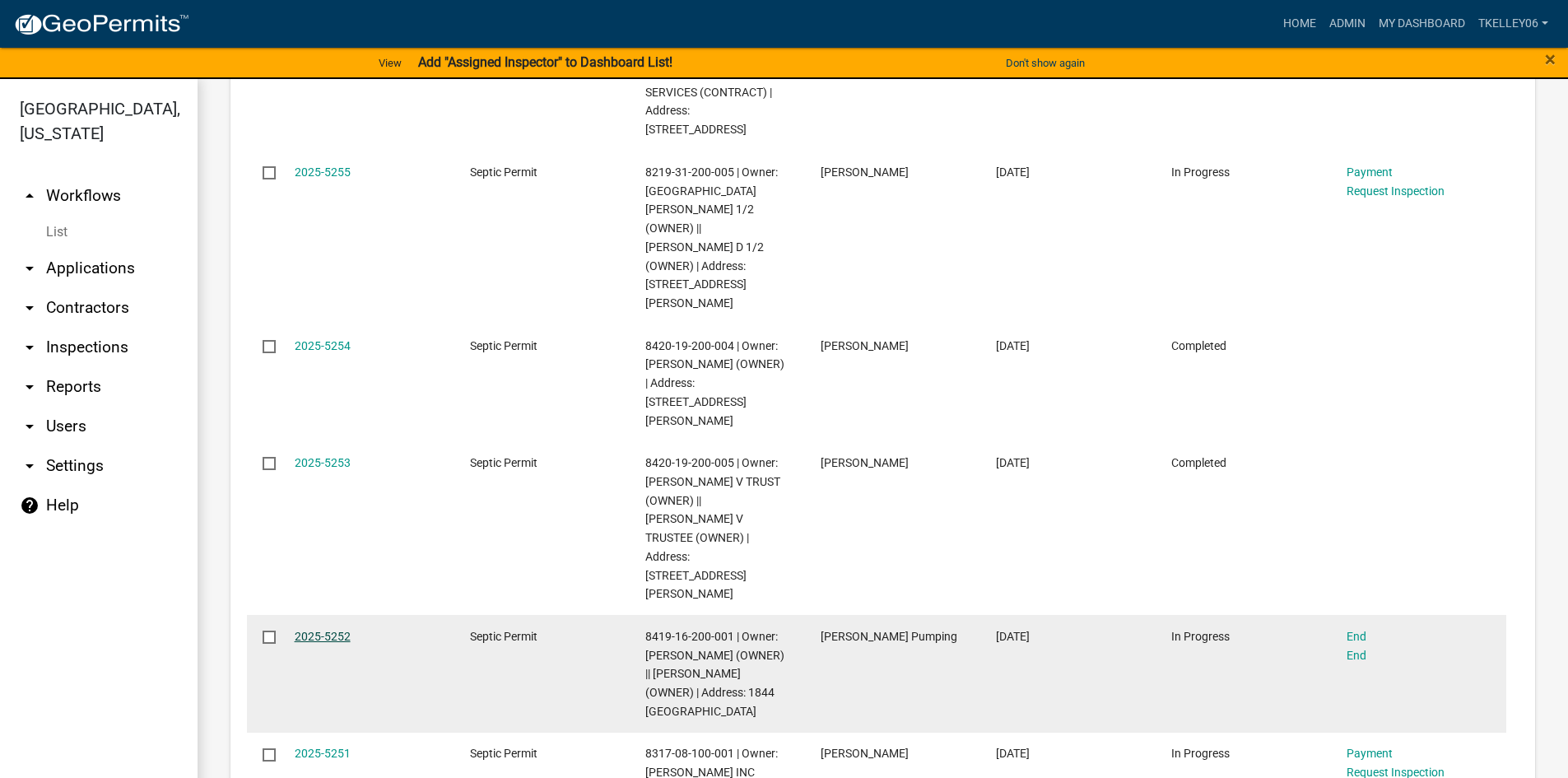
click at [310, 630] on link "2025-5252" at bounding box center [322, 636] width 55 height 13
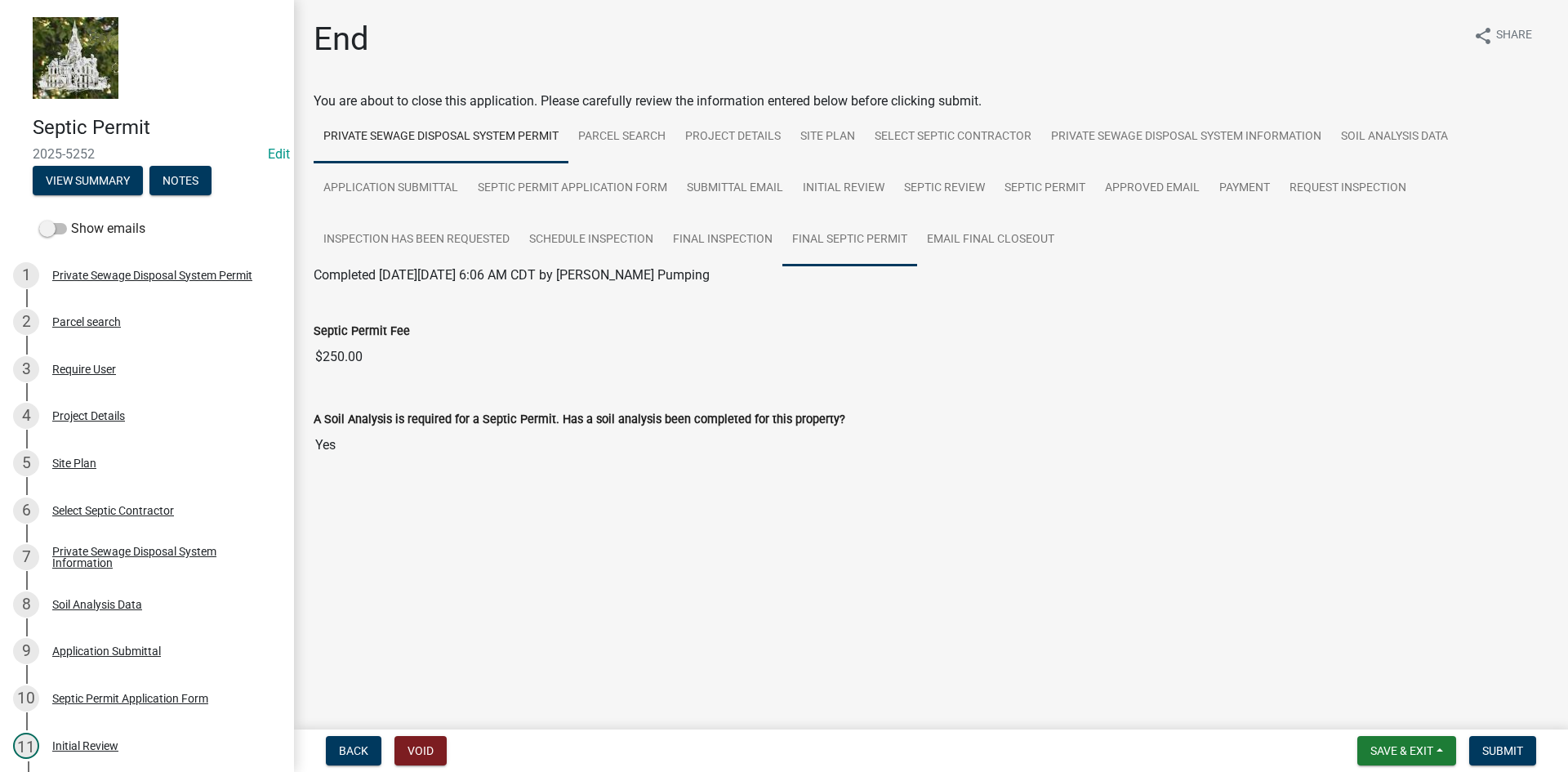
click at [880, 247] on link "Final Septic Permit" at bounding box center [849, 240] width 135 height 52
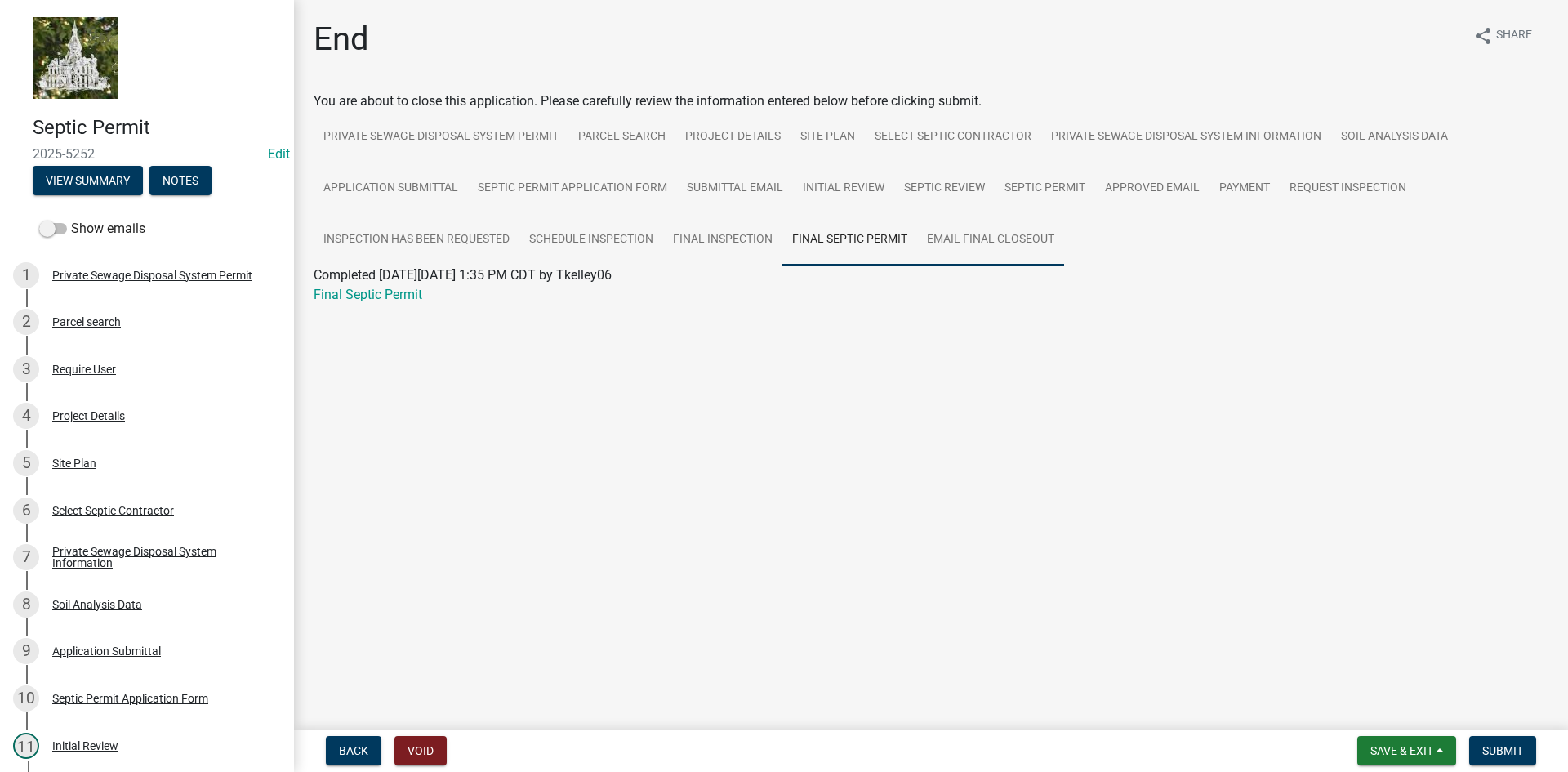
click at [977, 246] on link "Email Final Closeout" at bounding box center [991, 240] width 147 height 52
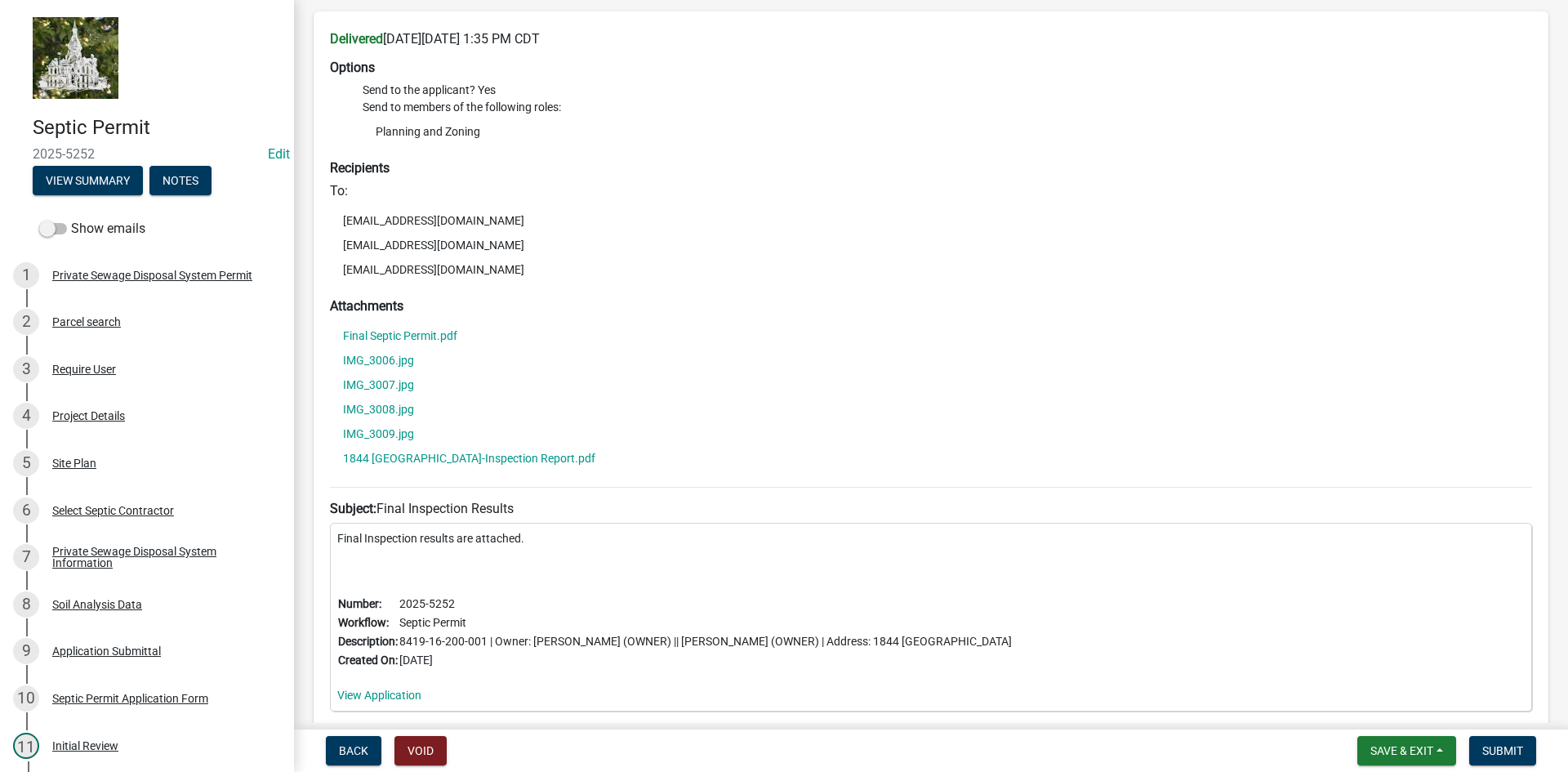
scroll to position [408, 0]
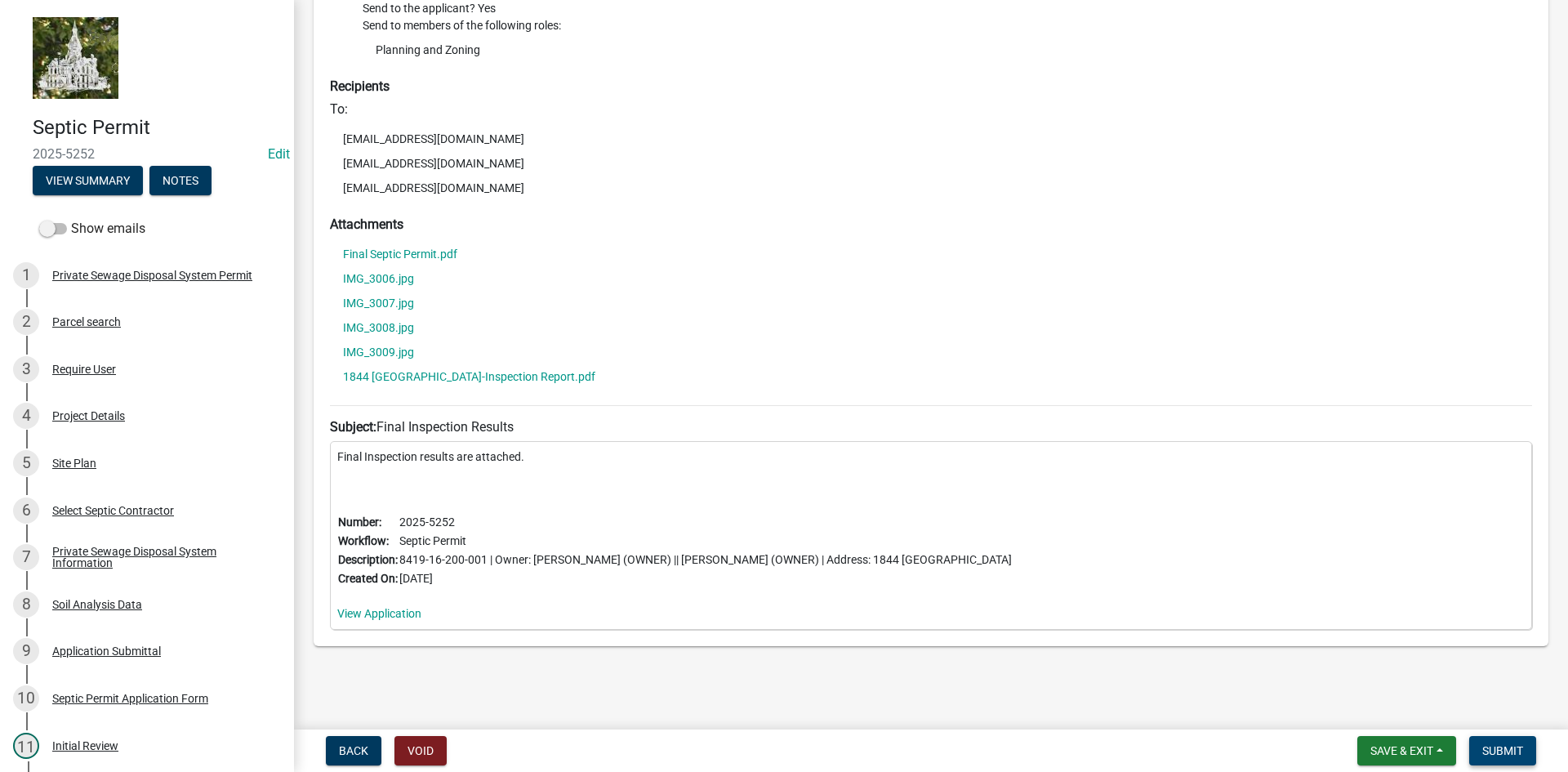
click at [1518, 742] on button "Submit" at bounding box center [1503, 751] width 67 height 30
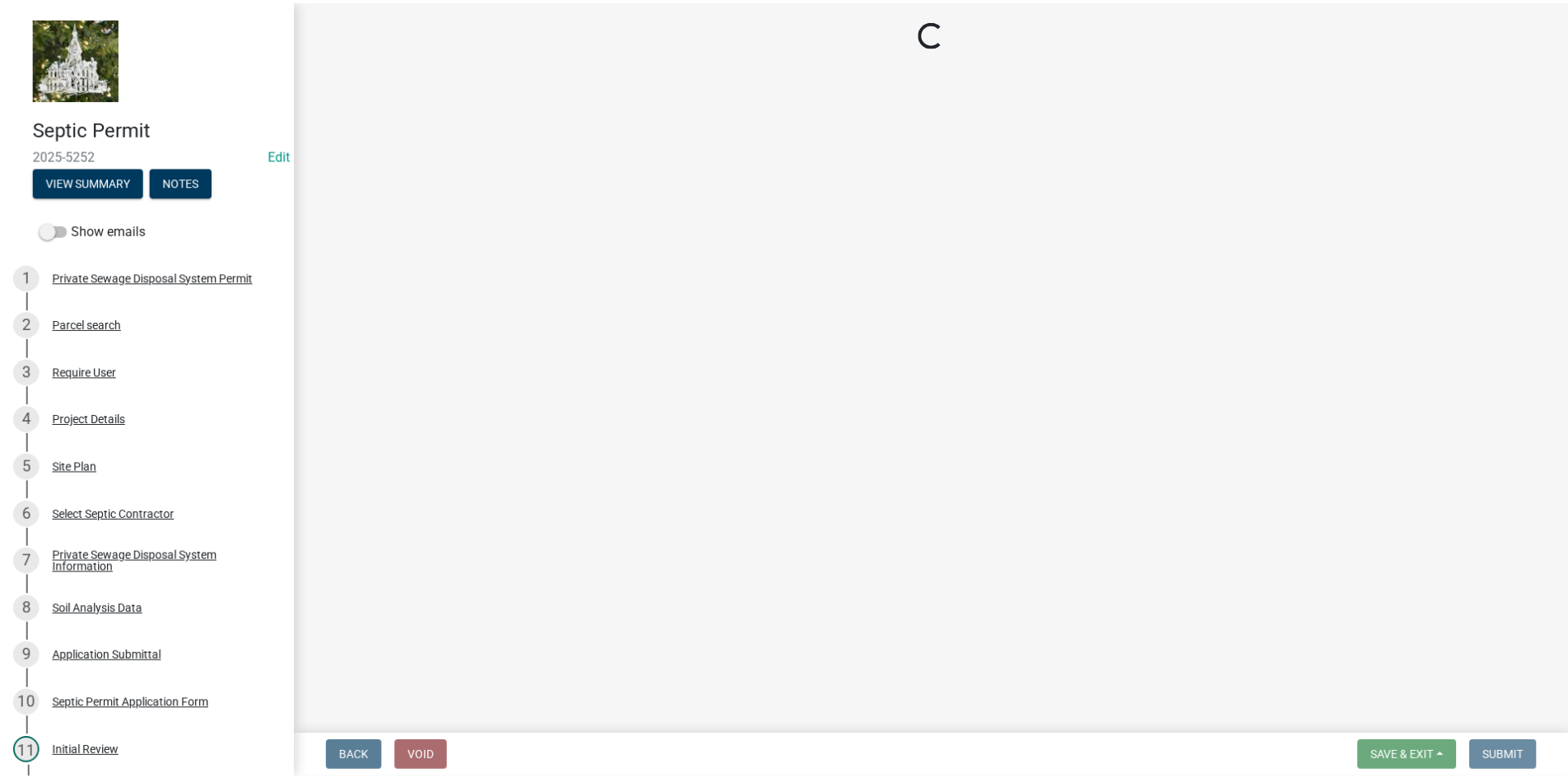
scroll to position [0, 0]
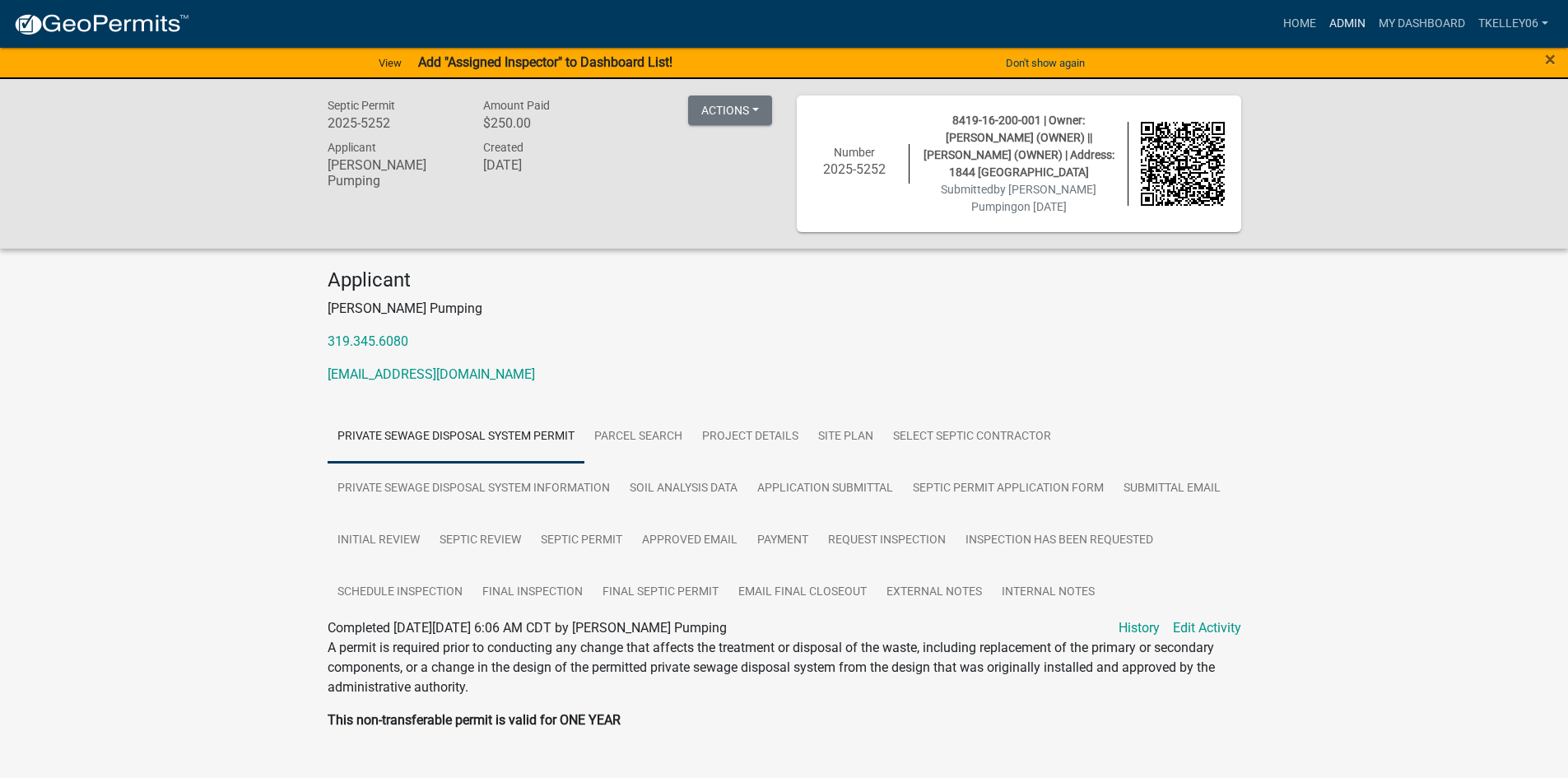
click at [1338, 22] on link "Admin" at bounding box center [1347, 24] width 50 height 32
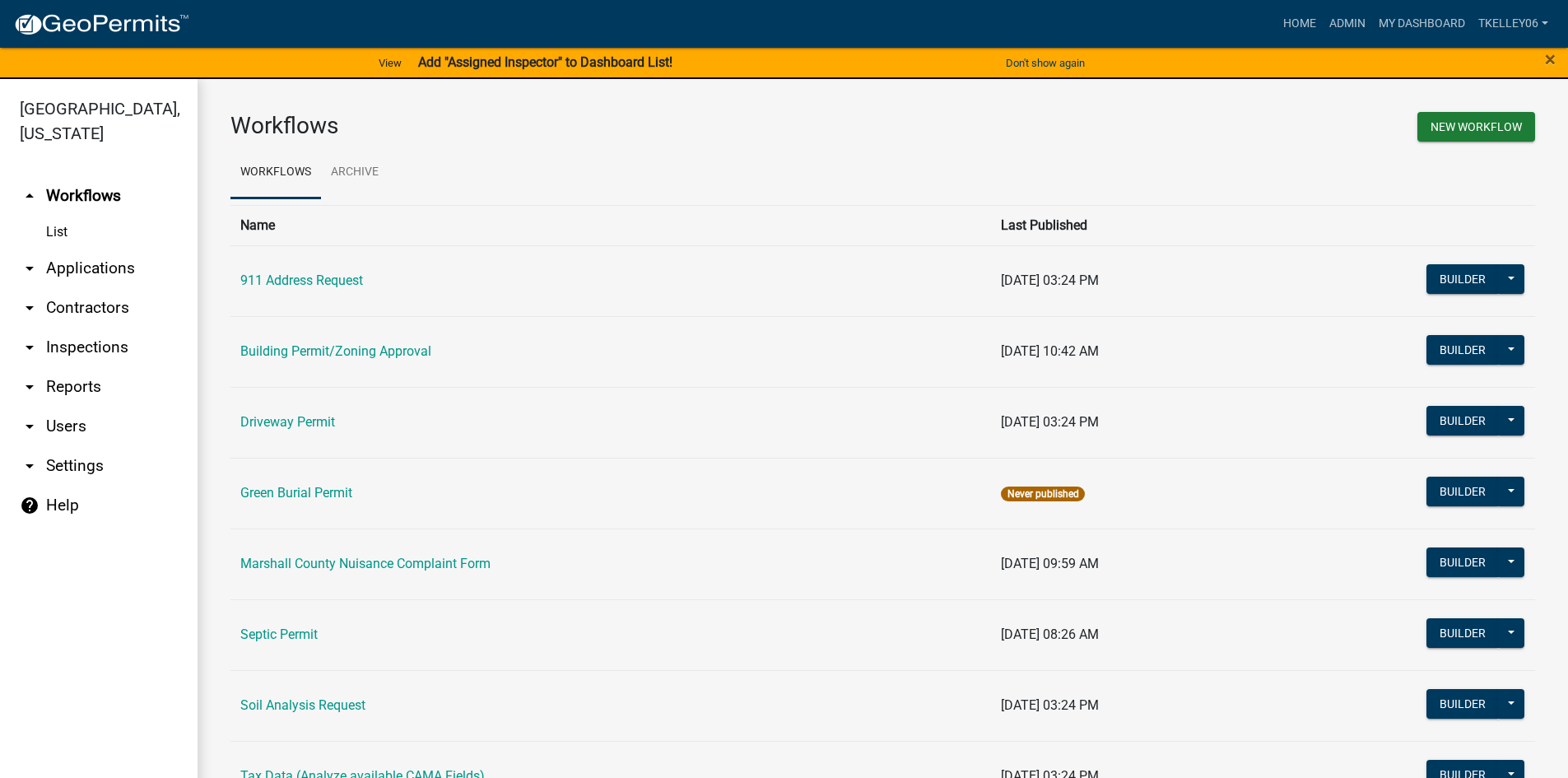
click at [278, 644] on td "Septic Permit" at bounding box center [611, 634] width 761 height 70
click at [279, 636] on link "Septic Permit" at bounding box center [279, 634] width 77 height 16
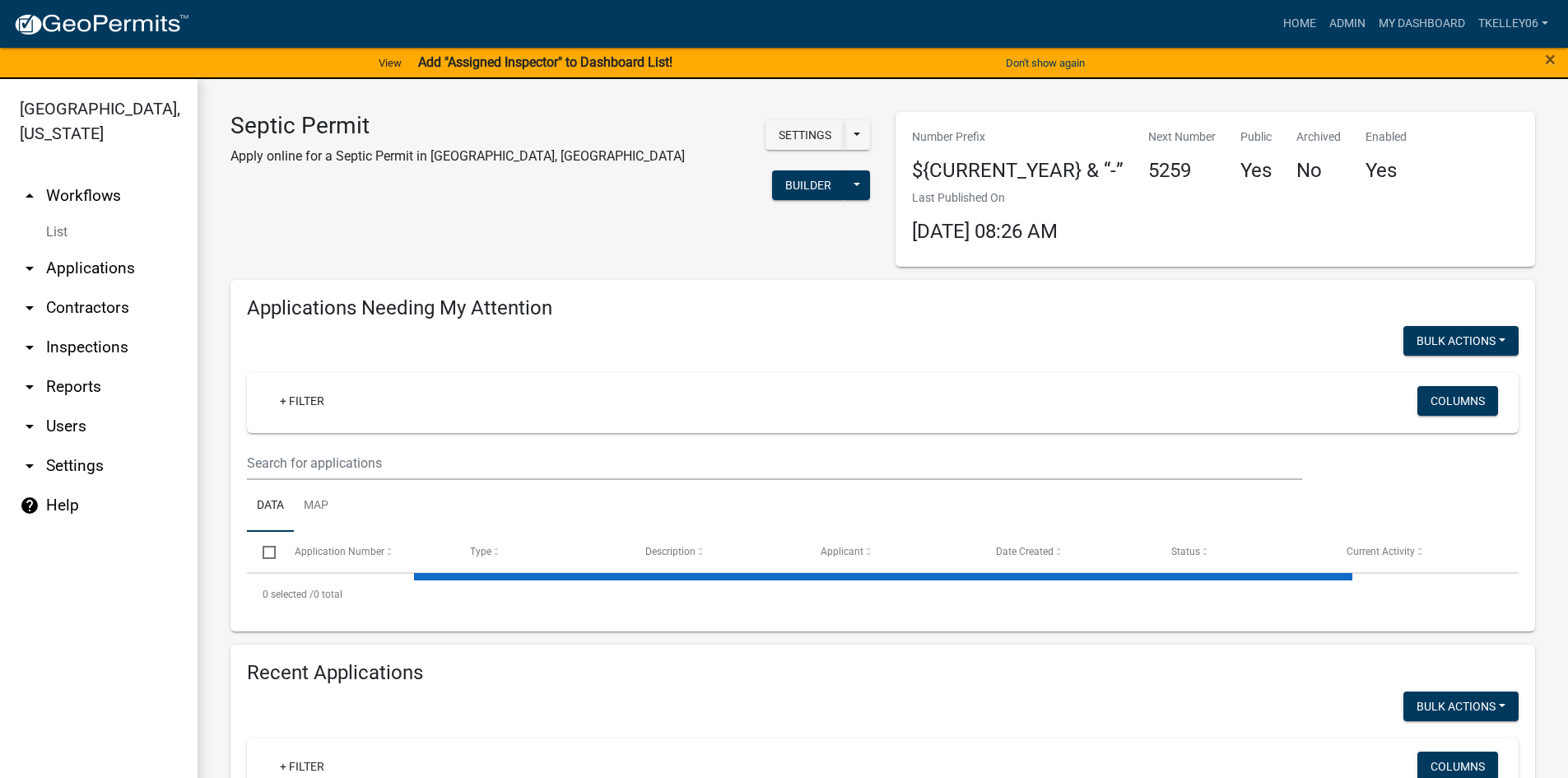
select select "3: 100"
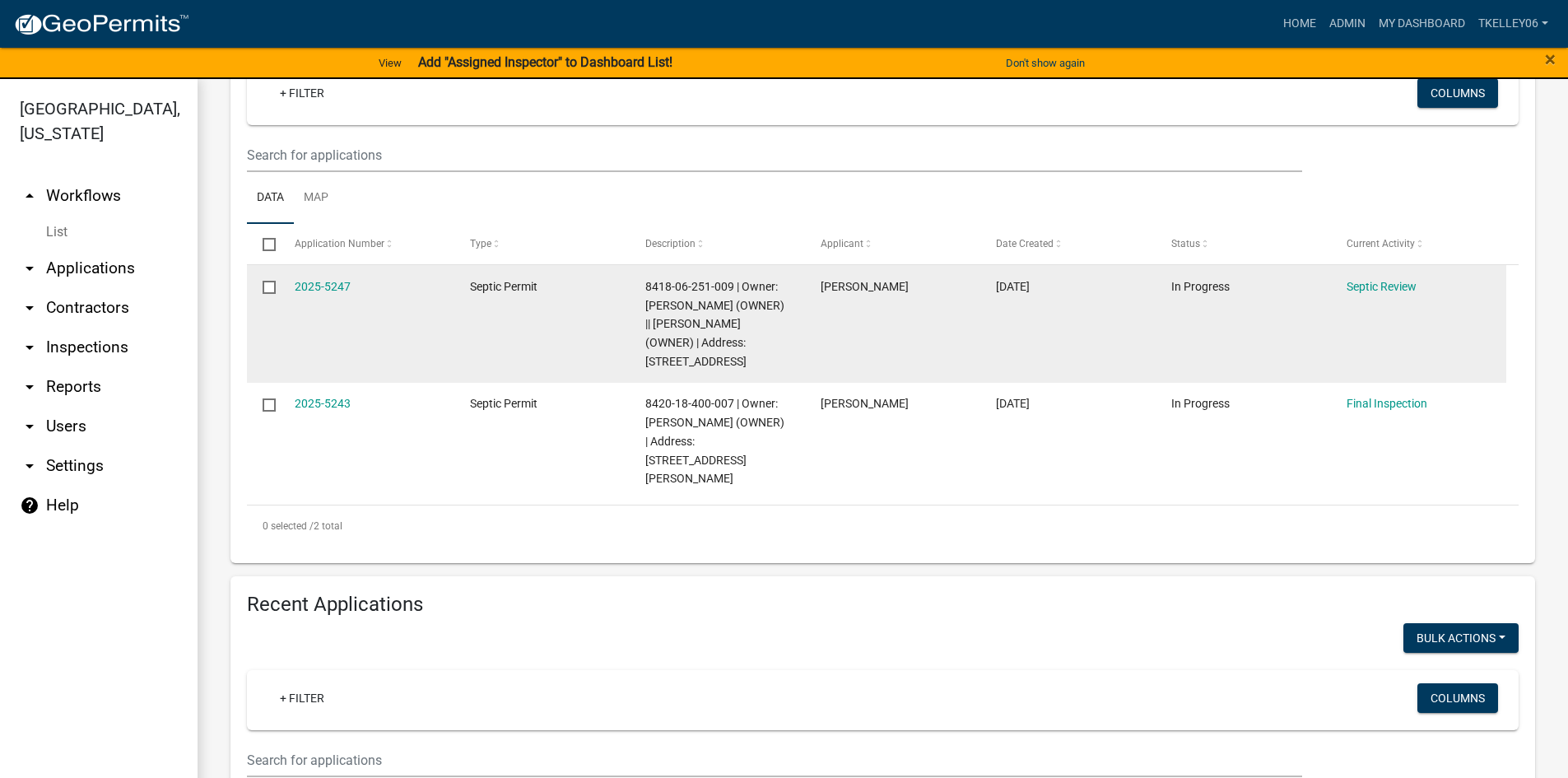
scroll to position [411, 0]
